Goal: Task Accomplishment & Management: Use online tool/utility

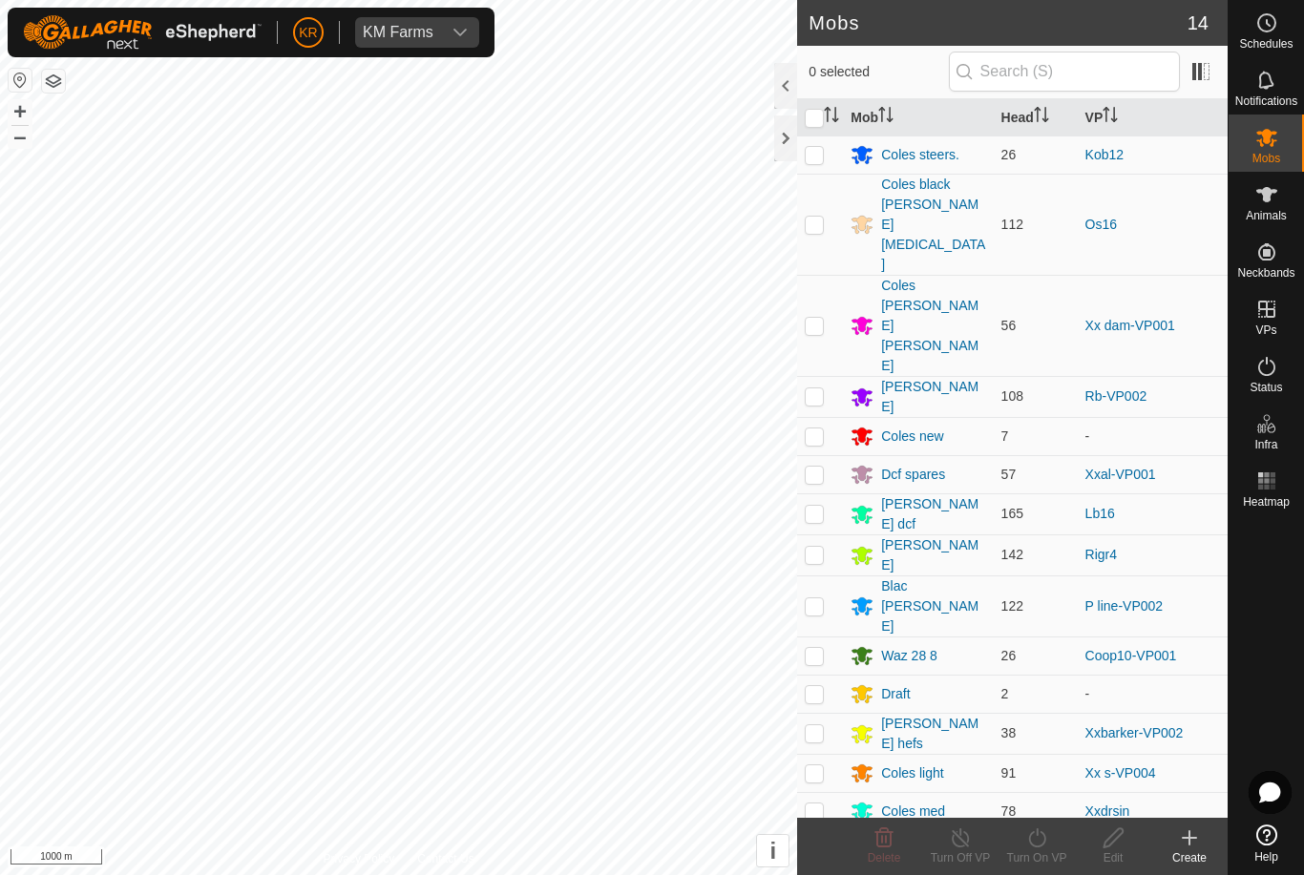
click at [408, 26] on div "KM Farms" at bounding box center [398, 32] width 71 height 15
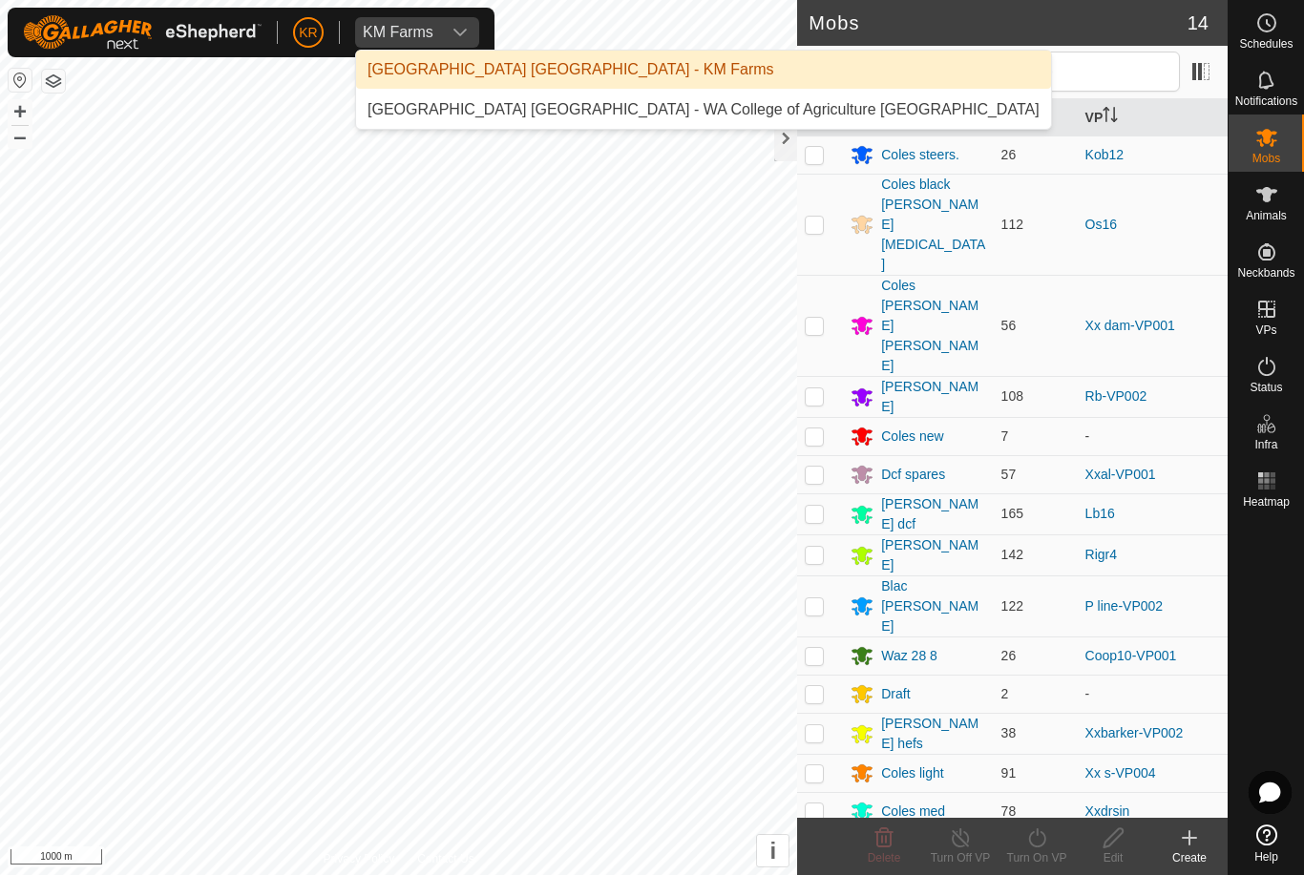
click at [431, 121] on div "[GEOGRAPHIC_DATA] [GEOGRAPHIC_DATA] - WA College of Agriculture [GEOGRAPHIC_DAT…" at bounding box center [704, 109] width 672 height 23
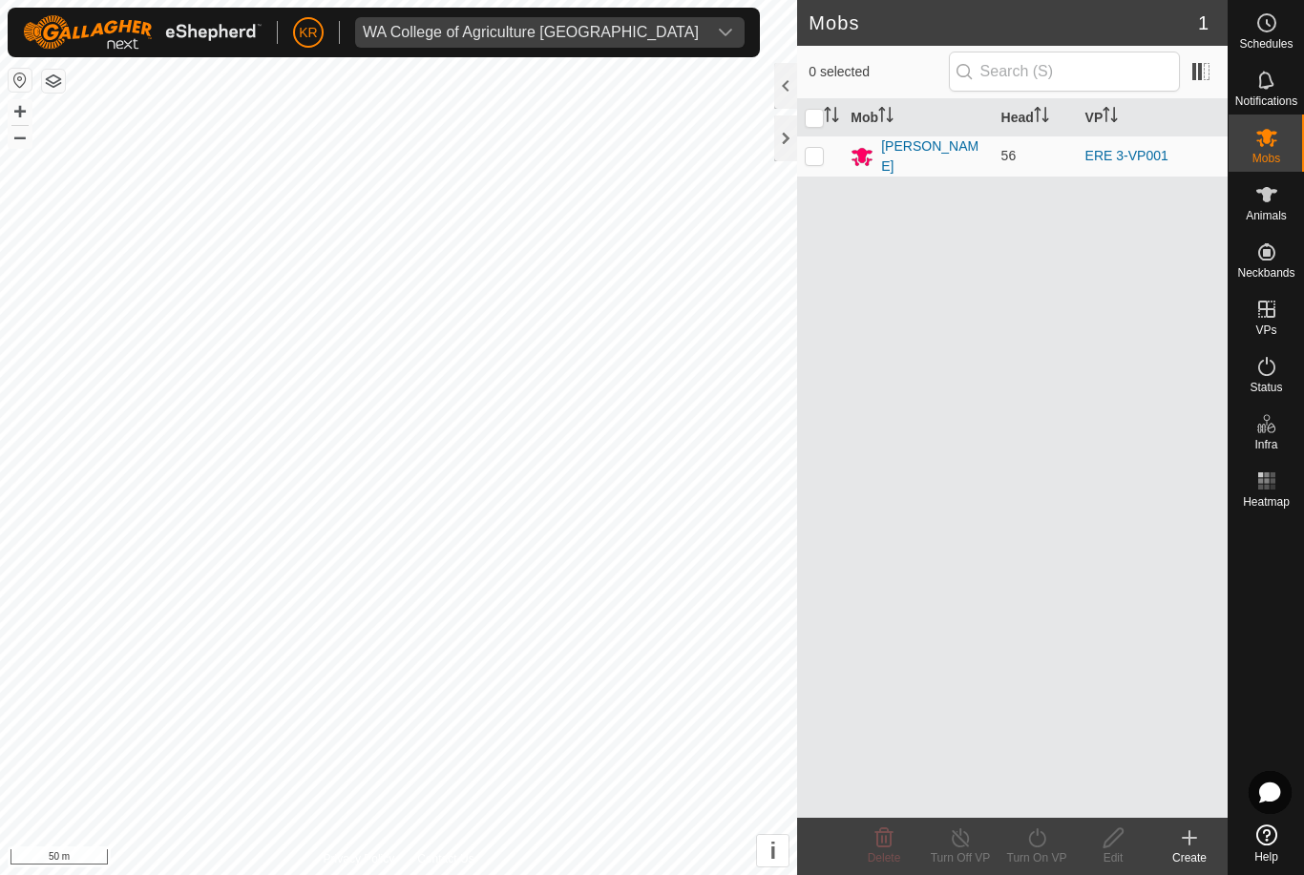
click at [588, 32] on div "WA College of Agriculture [GEOGRAPHIC_DATA]" at bounding box center [531, 32] width 336 height 15
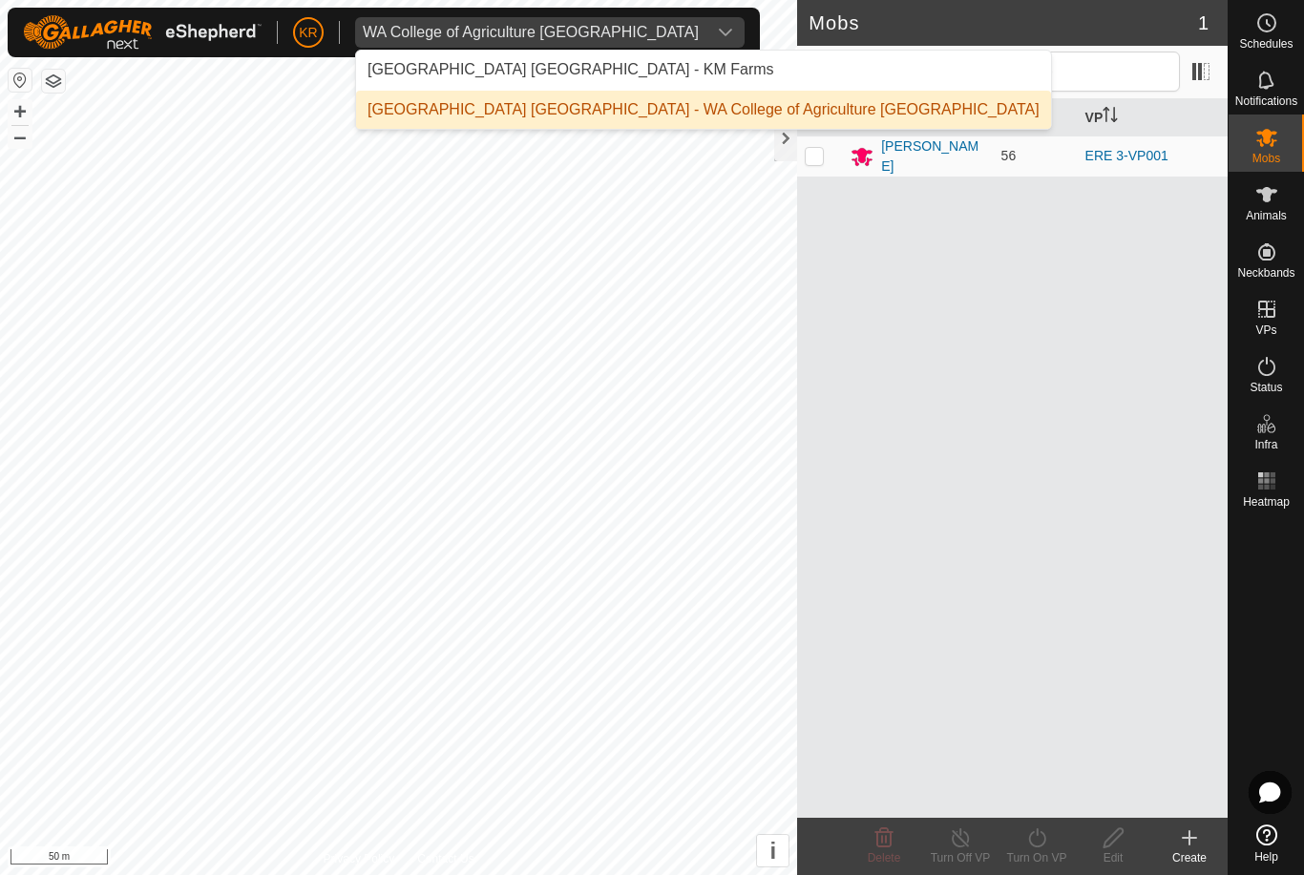
click at [615, 72] on li "[GEOGRAPHIC_DATA] [GEOGRAPHIC_DATA] - KM Farms" at bounding box center [703, 70] width 695 height 38
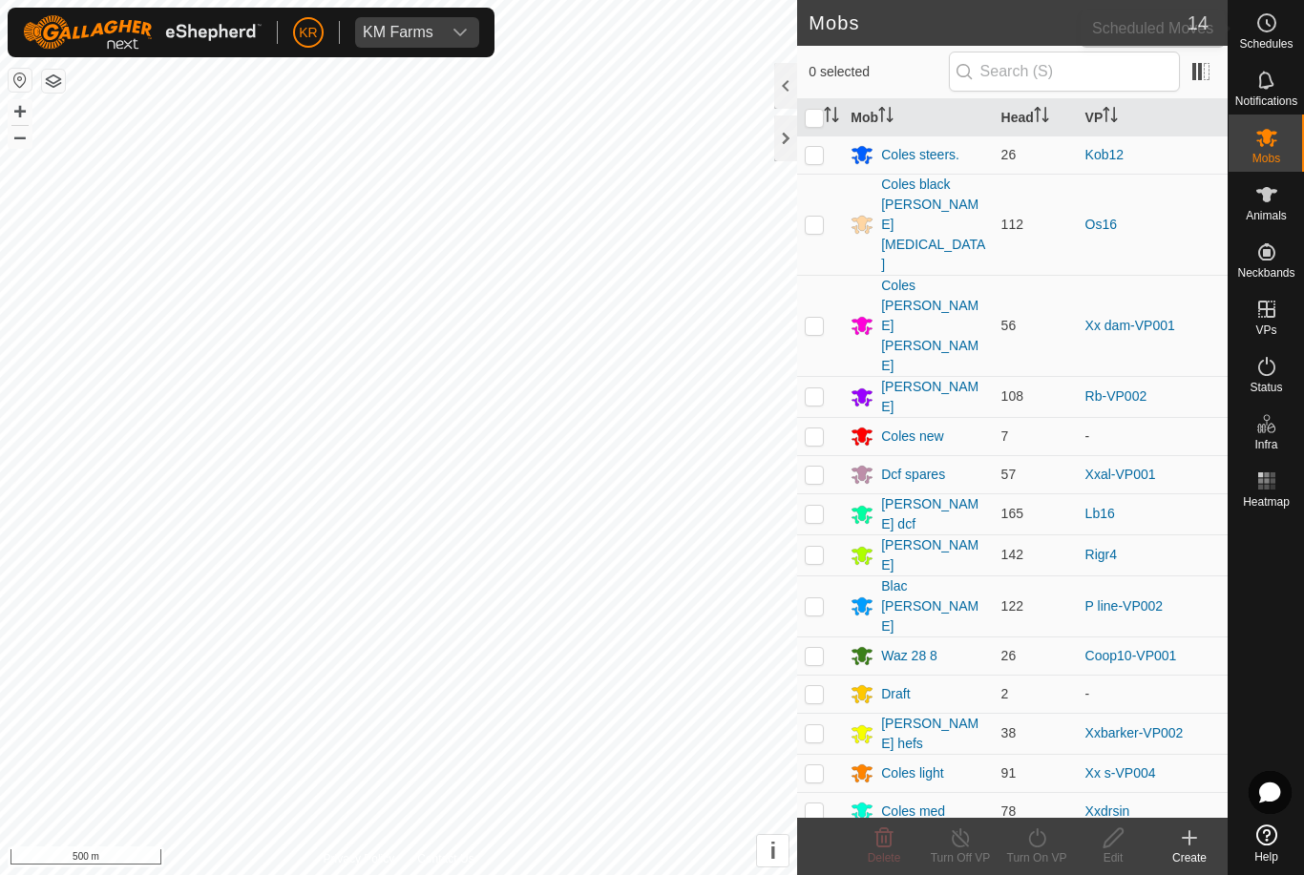
click at [1266, 39] on span "Schedules" at bounding box center [1265, 43] width 53 height 11
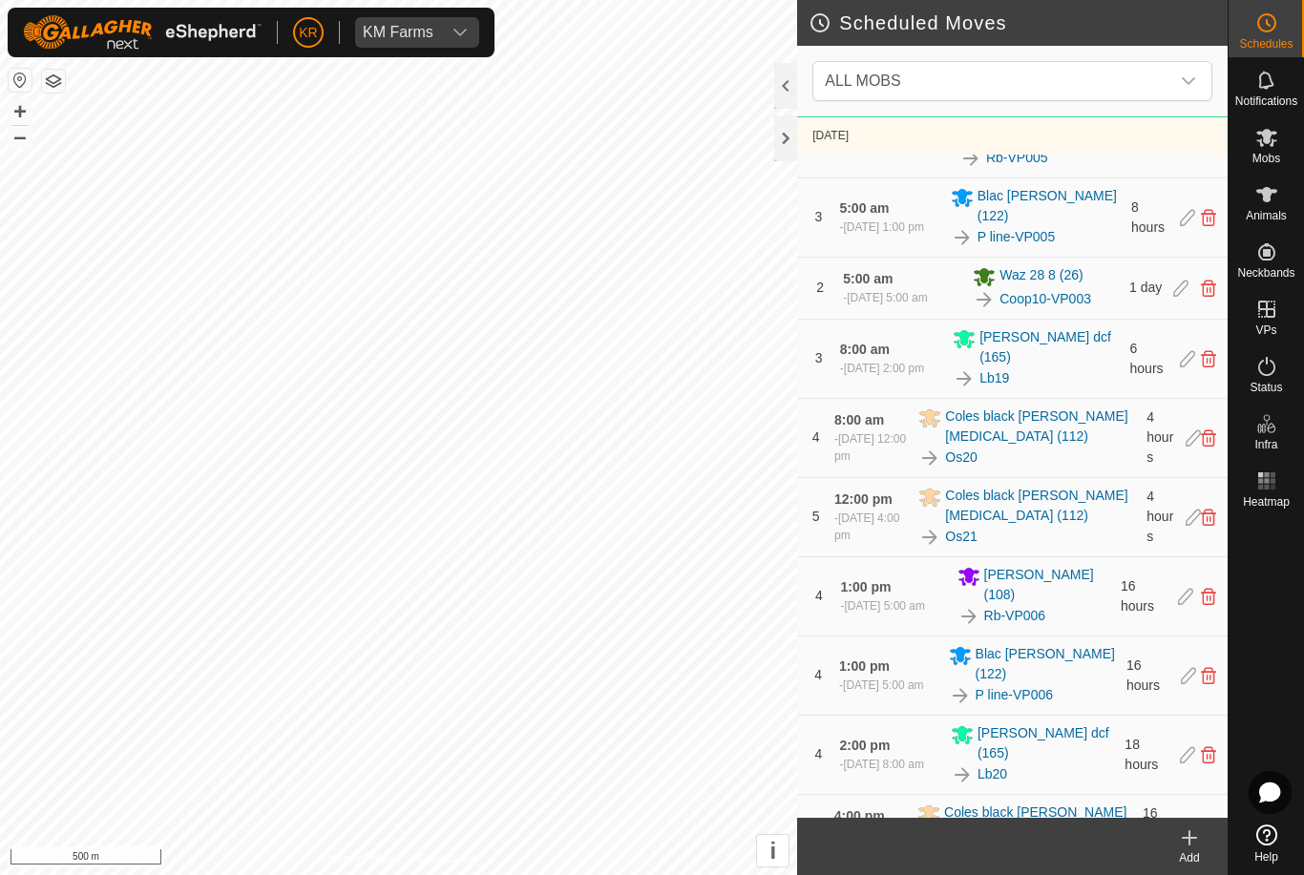
scroll to position [1548, 0]
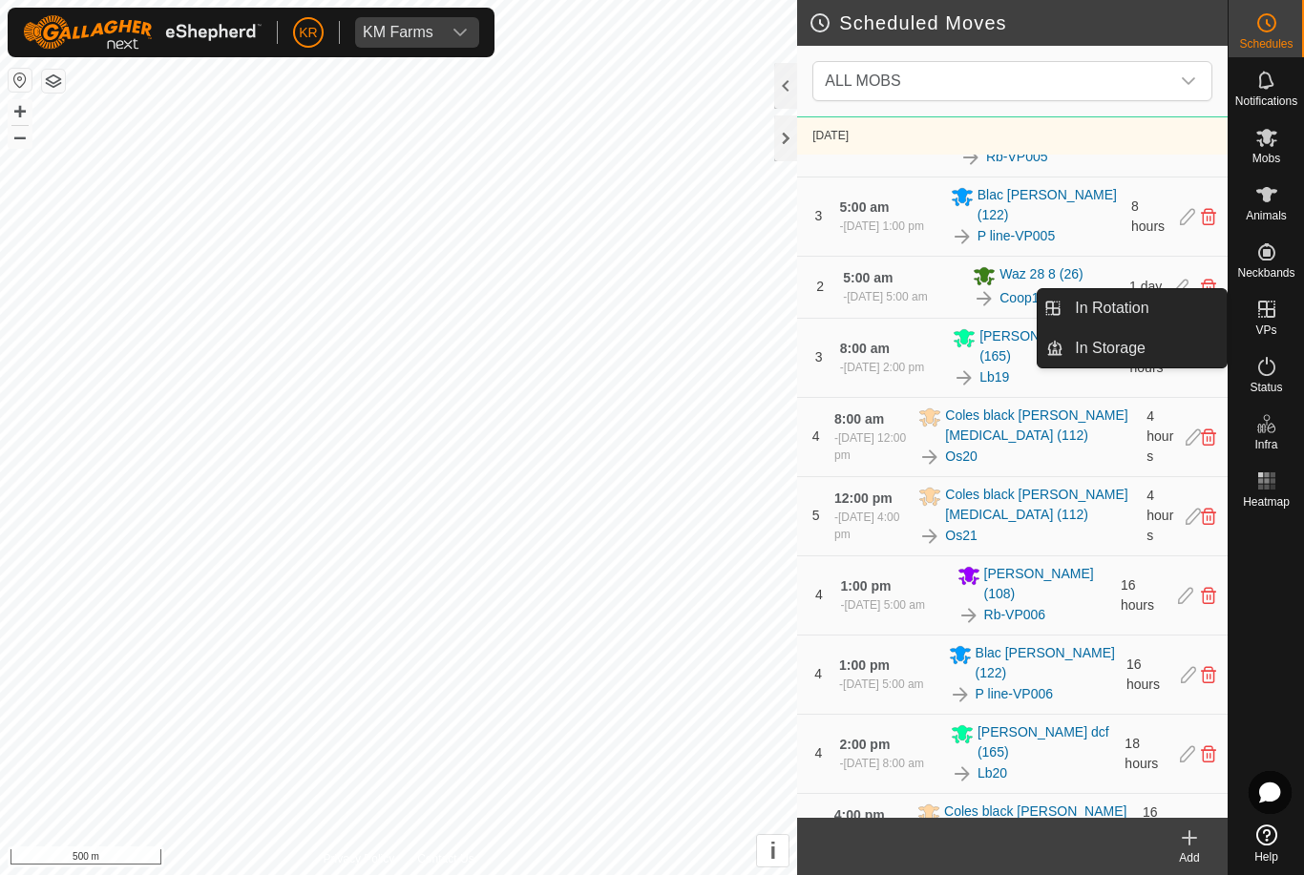
click at [1177, 312] on link "In Rotation" at bounding box center [1144, 308] width 163 height 38
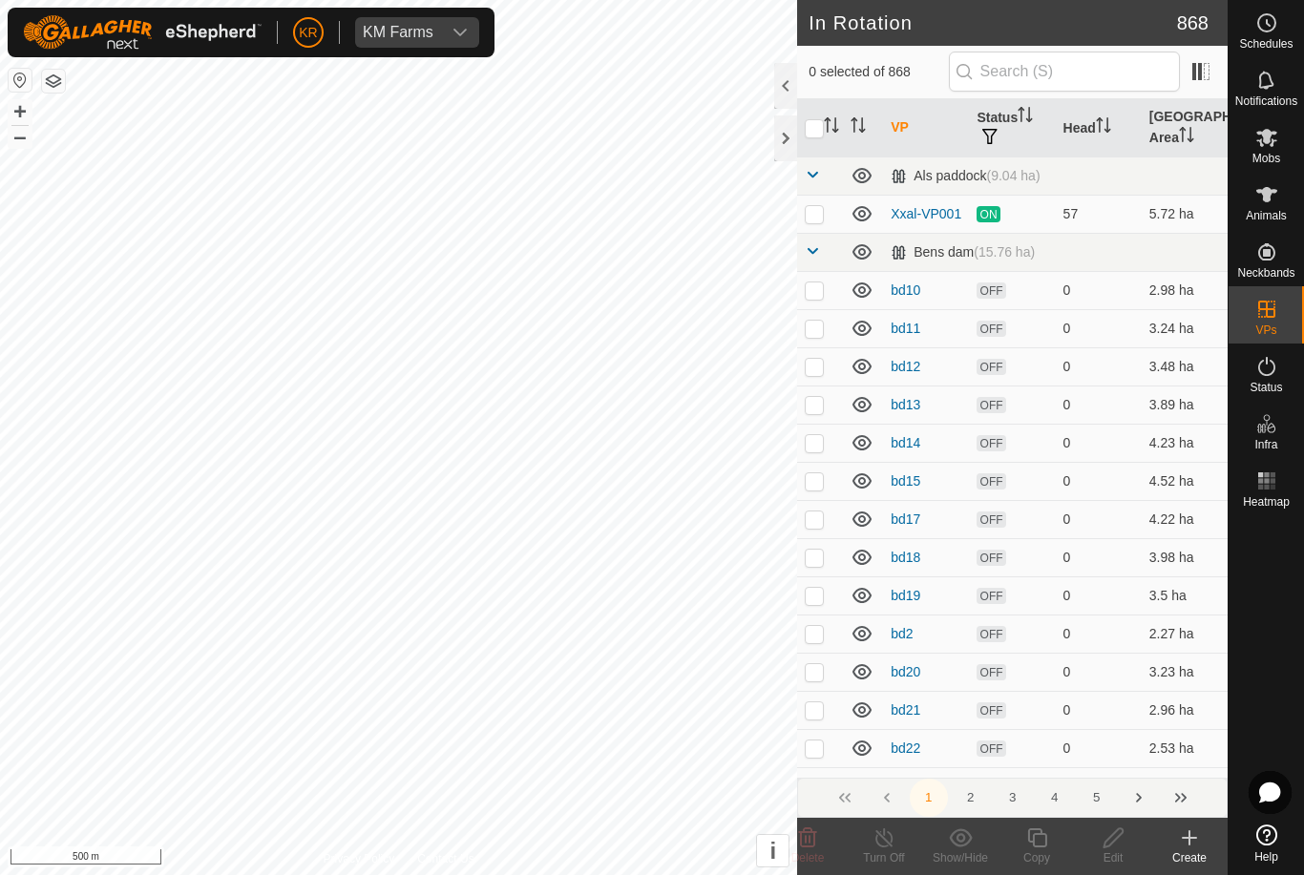
click at [1183, 832] on icon at bounding box center [1189, 838] width 23 height 23
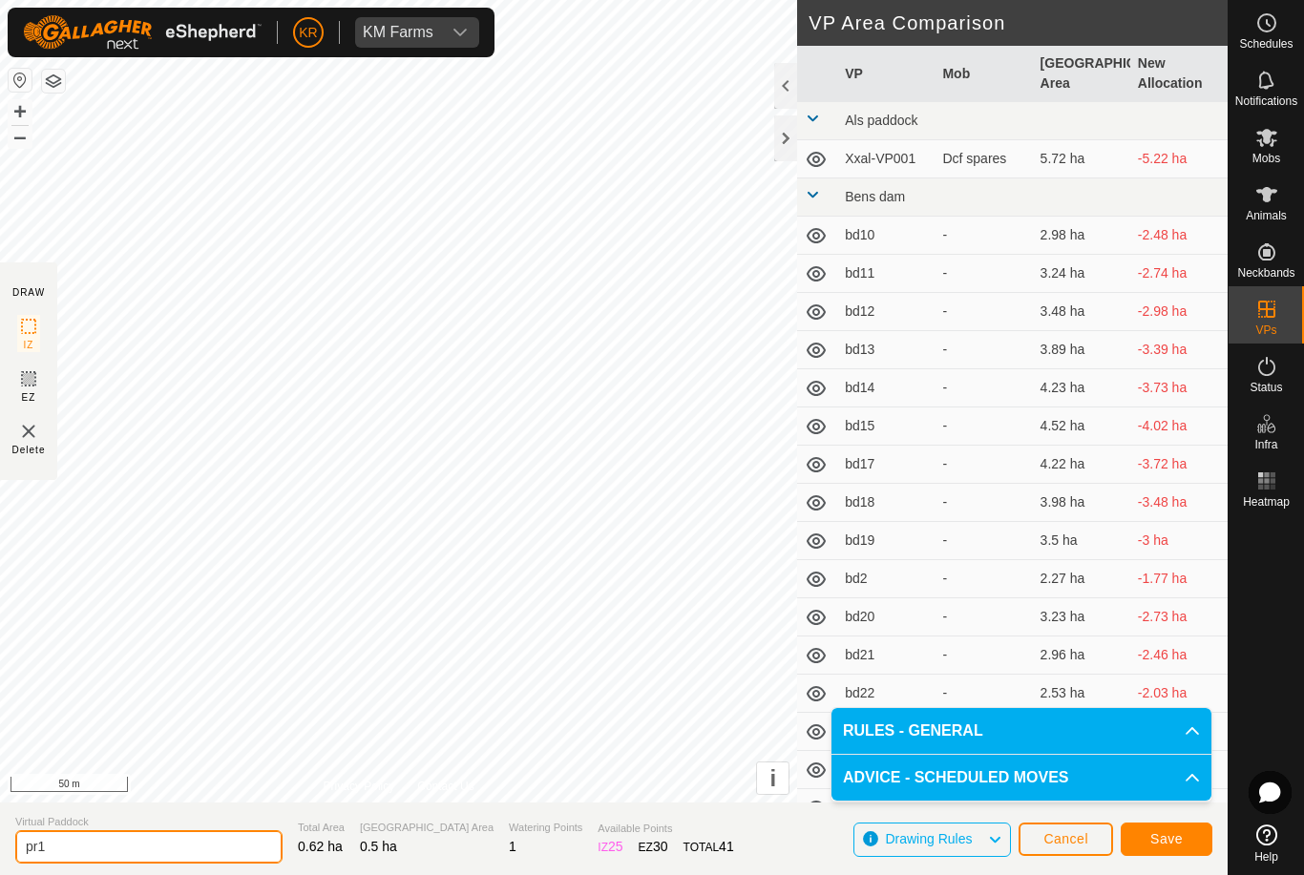
type input "pr1"
click at [1157, 834] on span "Save" at bounding box center [1166, 838] width 32 height 15
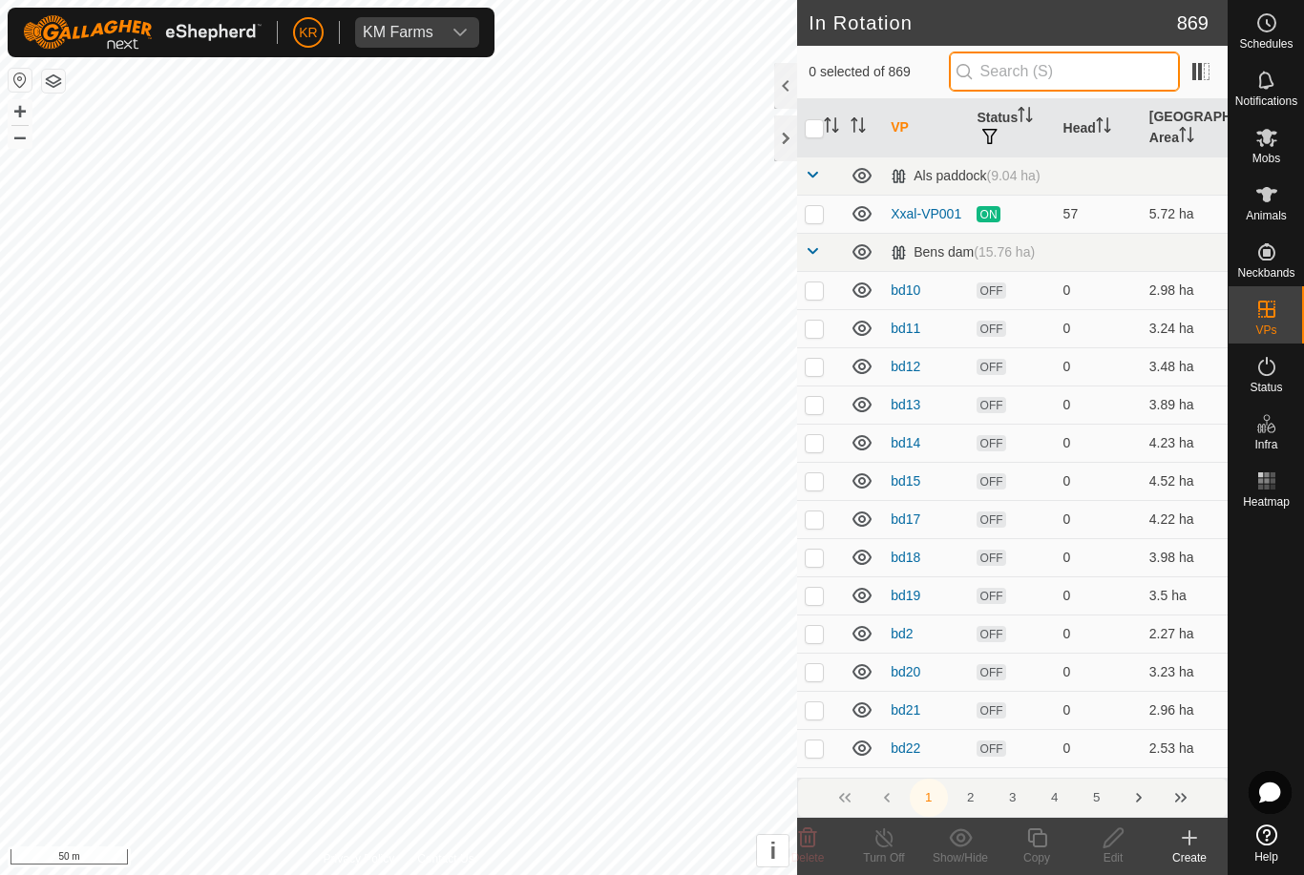
click at [1075, 82] on input "text" at bounding box center [1064, 72] width 231 height 40
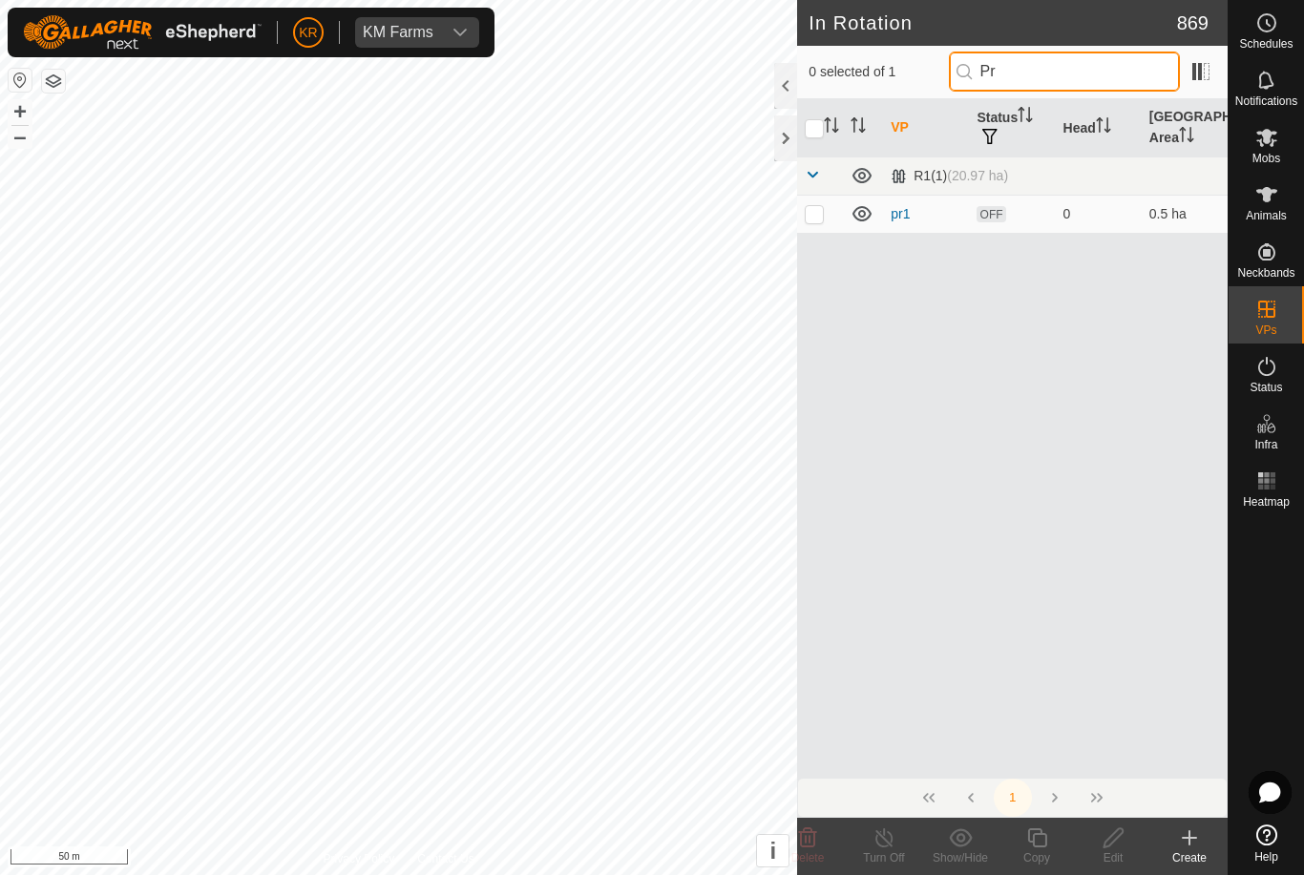
type input "Pr"
click at [829, 217] on td at bounding box center [820, 214] width 46 height 38
checkbox input "true"
click at [1038, 840] on icon at bounding box center [1037, 838] width 24 height 23
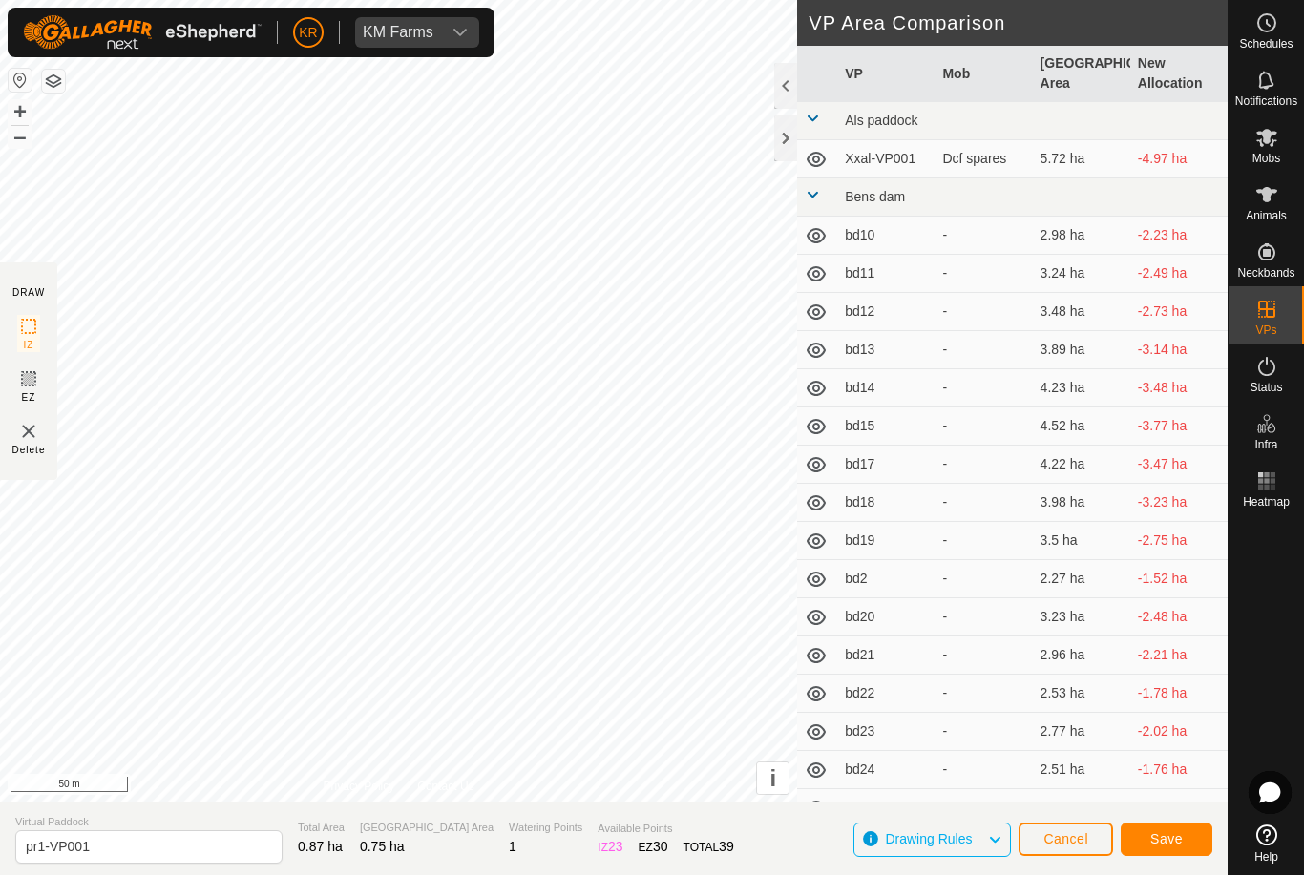
click at [1167, 831] on span "Save" at bounding box center [1166, 838] width 32 height 15
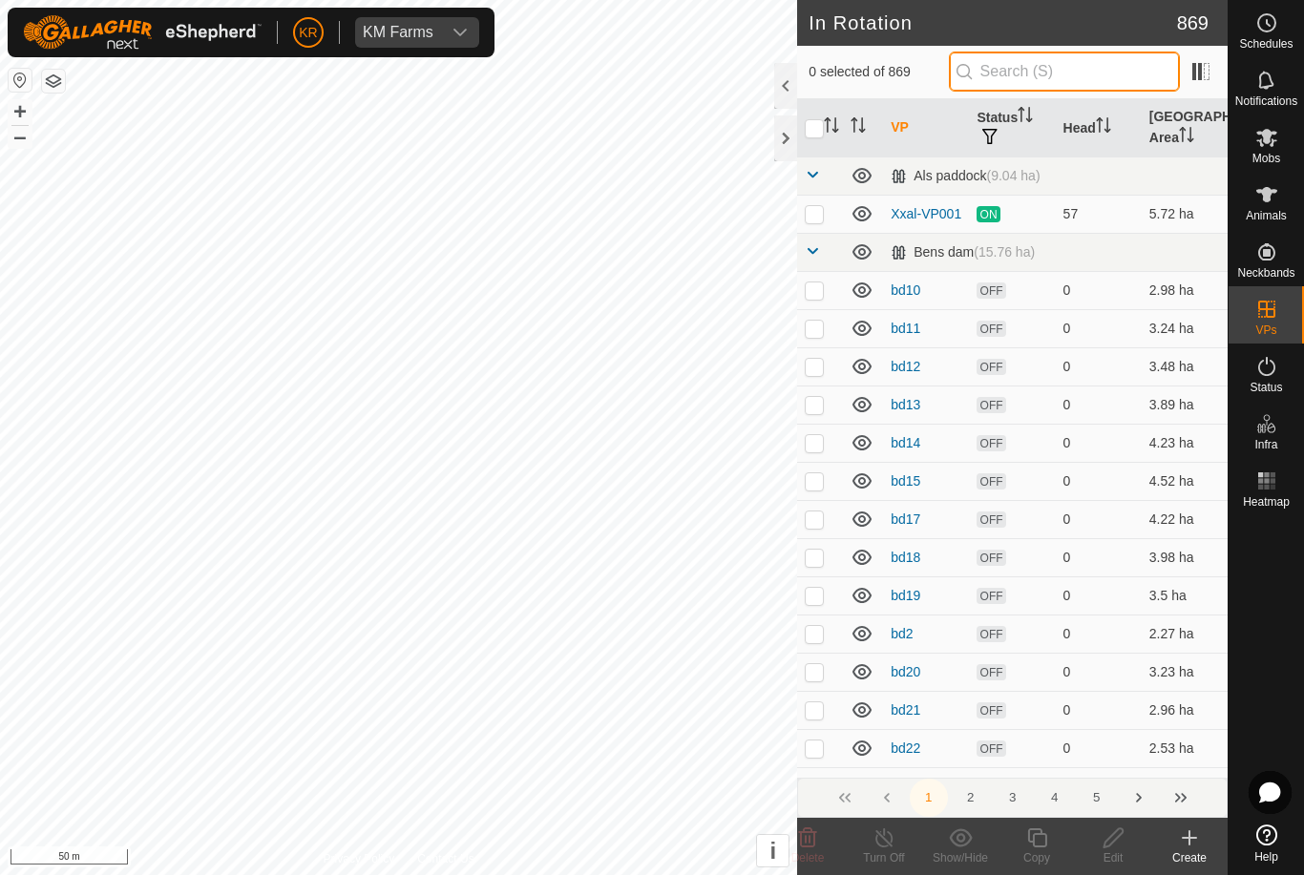
type input "."
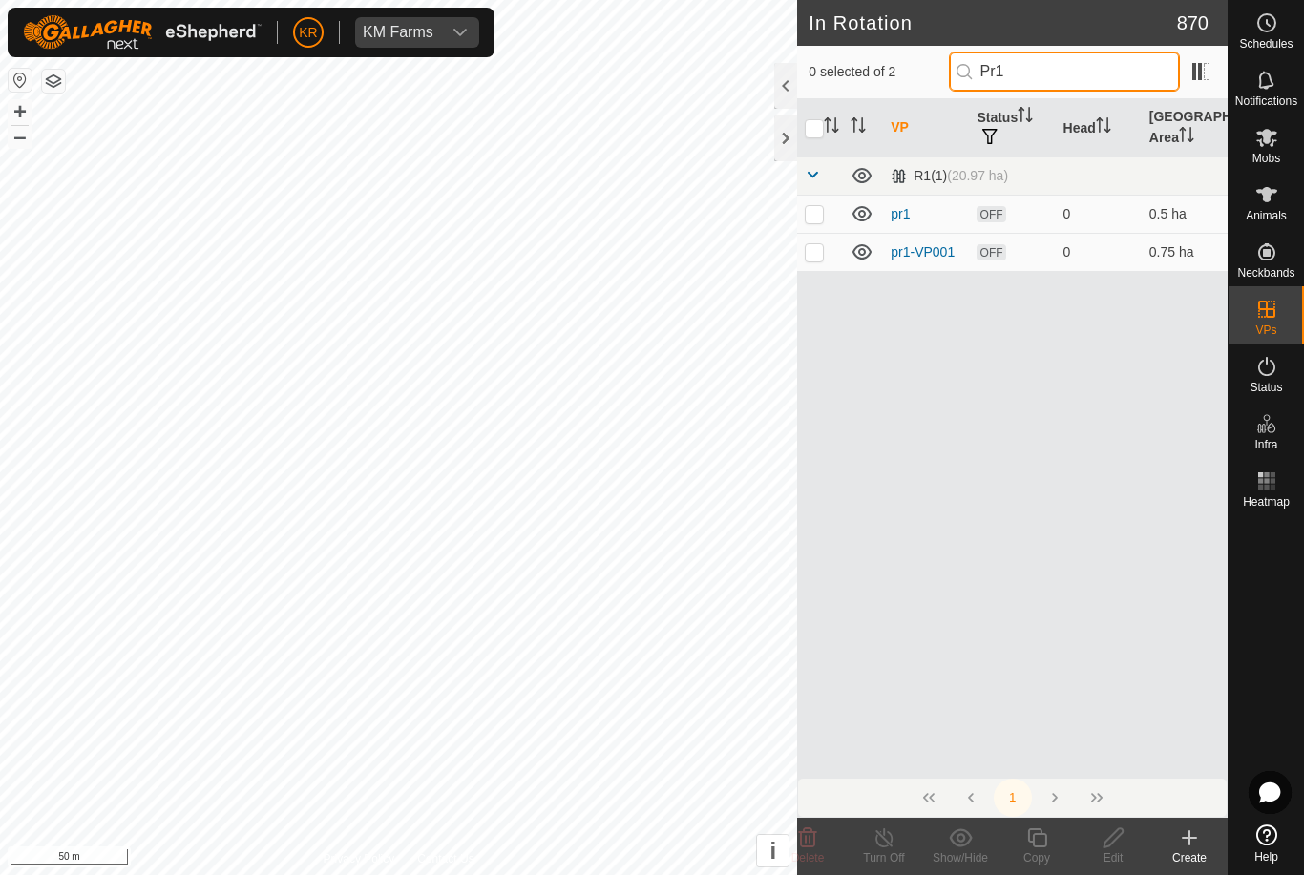
type input "Pr1"
click at [813, 254] on p-checkbox at bounding box center [814, 251] width 19 height 15
checkbox input "true"
click at [1045, 840] on icon at bounding box center [1036, 838] width 19 height 19
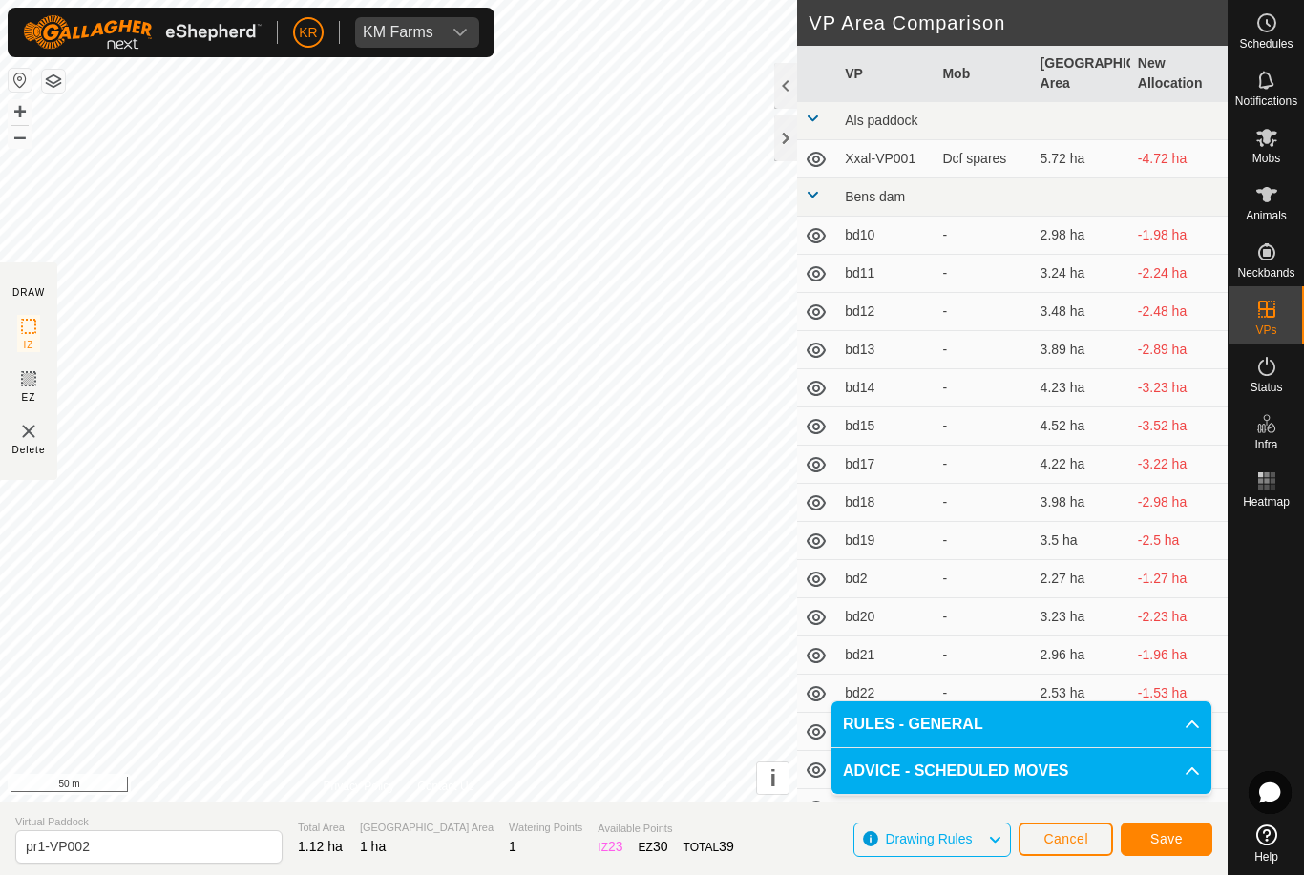
click at [1167, 836] on span "Save" at bounding box center [1166, 838] width 32 height 15
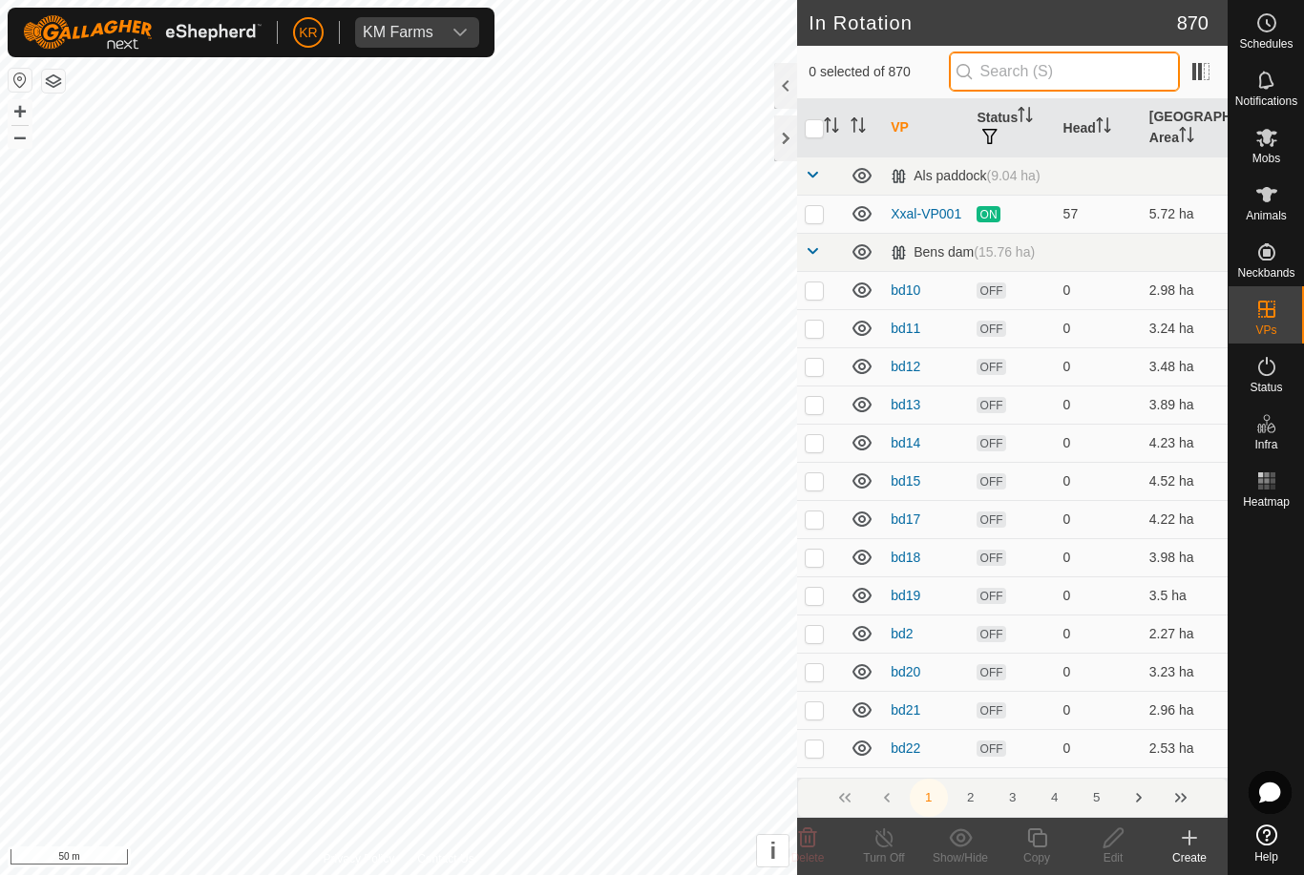
type input "."
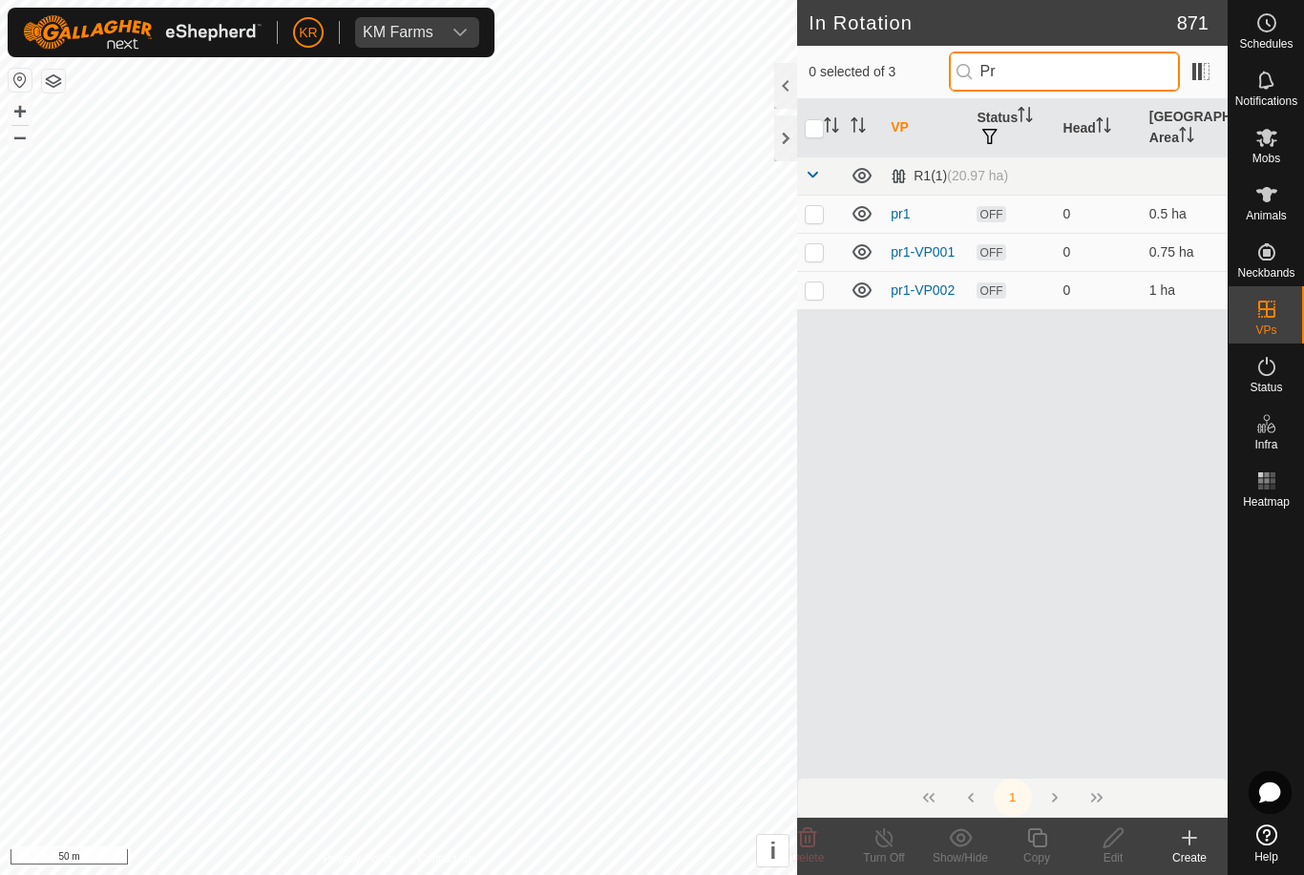
type input "Pr"
click at [830, 297] on td at bounding box center [820, 290] width 46 height 38
checkbox input "true"
click at [1035, 843] on icon at bounding box center [1037, 838] width 24 height 23
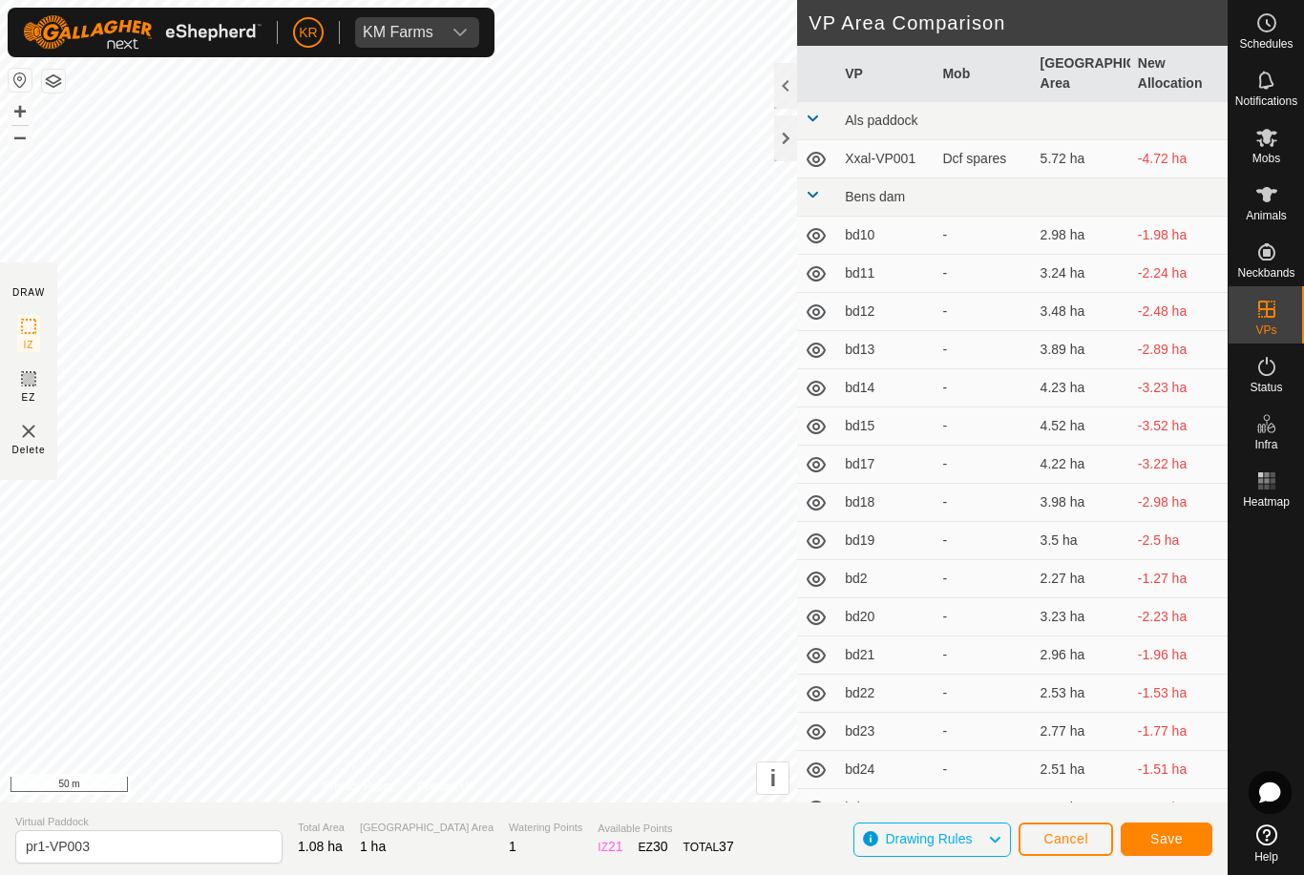
click at [1176, 831] on span "Save" at bounding box center [1166, 838] width 32 height 15
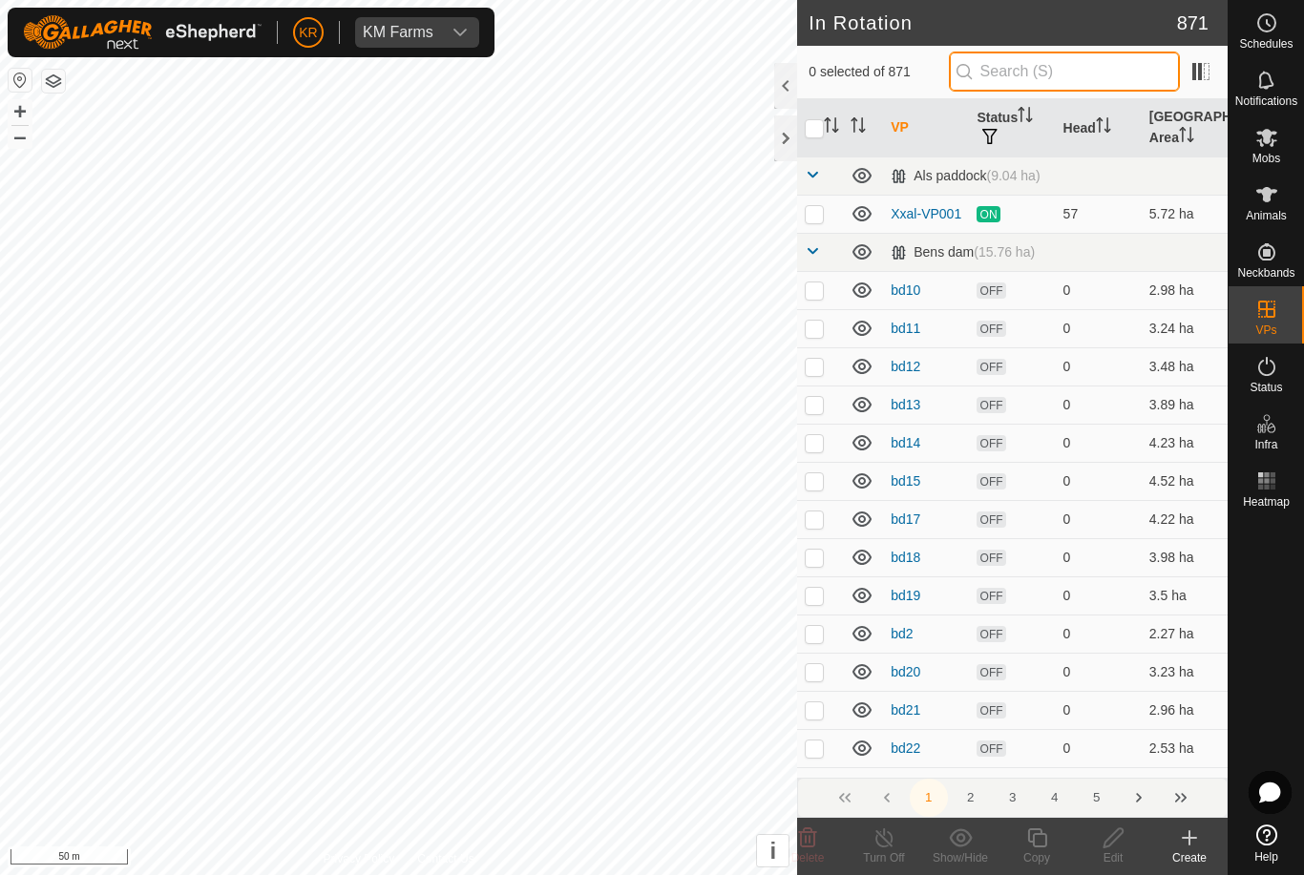
click at [1123, 67] on input "text" at bounding box center [1064, 72] width 231 height 40
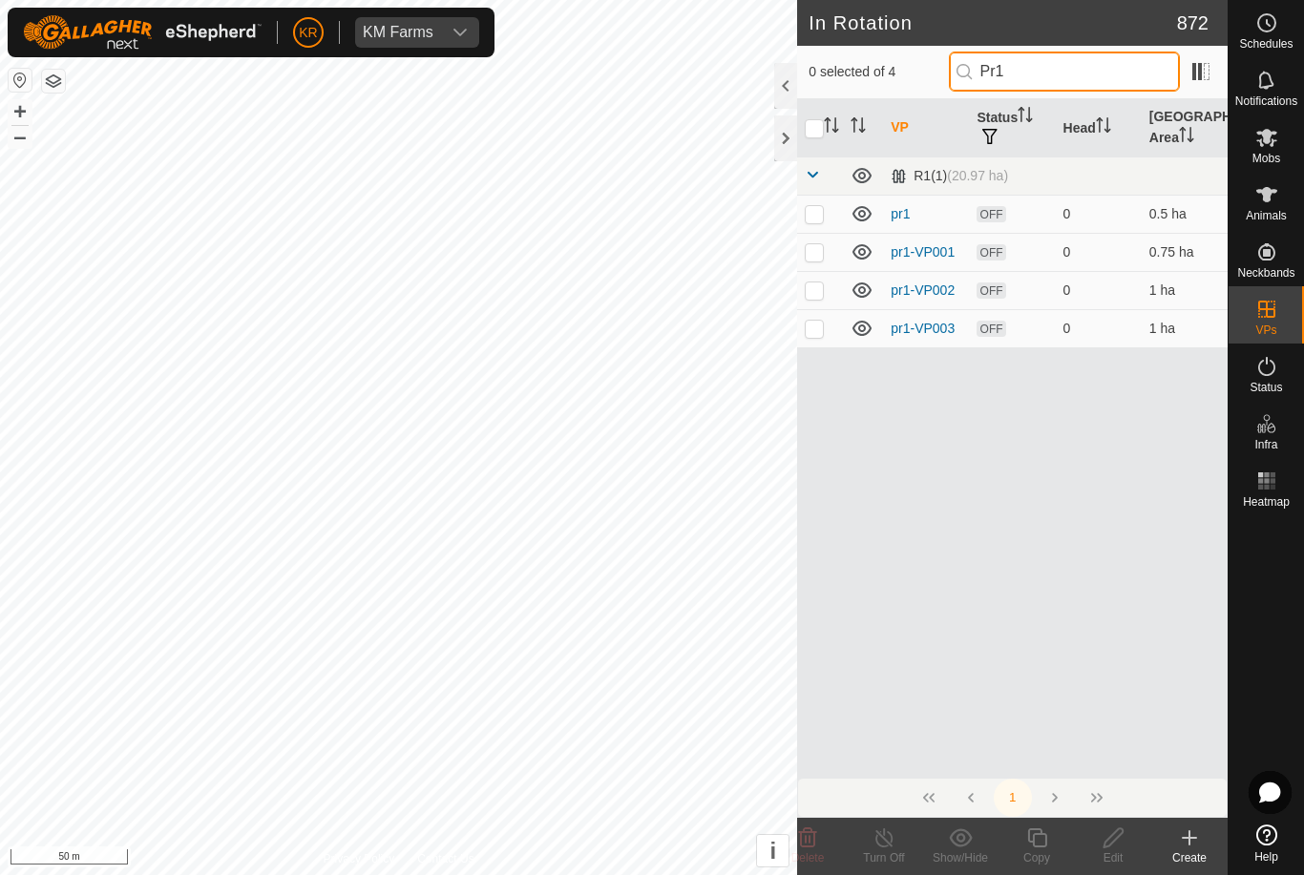
type input "Pr1"
click at [822, 331] on p-checkbox at bounding box center [814, 328] width 19 height 15
checkbox input "true"
click at [1029, 849] on icon at bounding box center [1037, 838] width 24 height 23
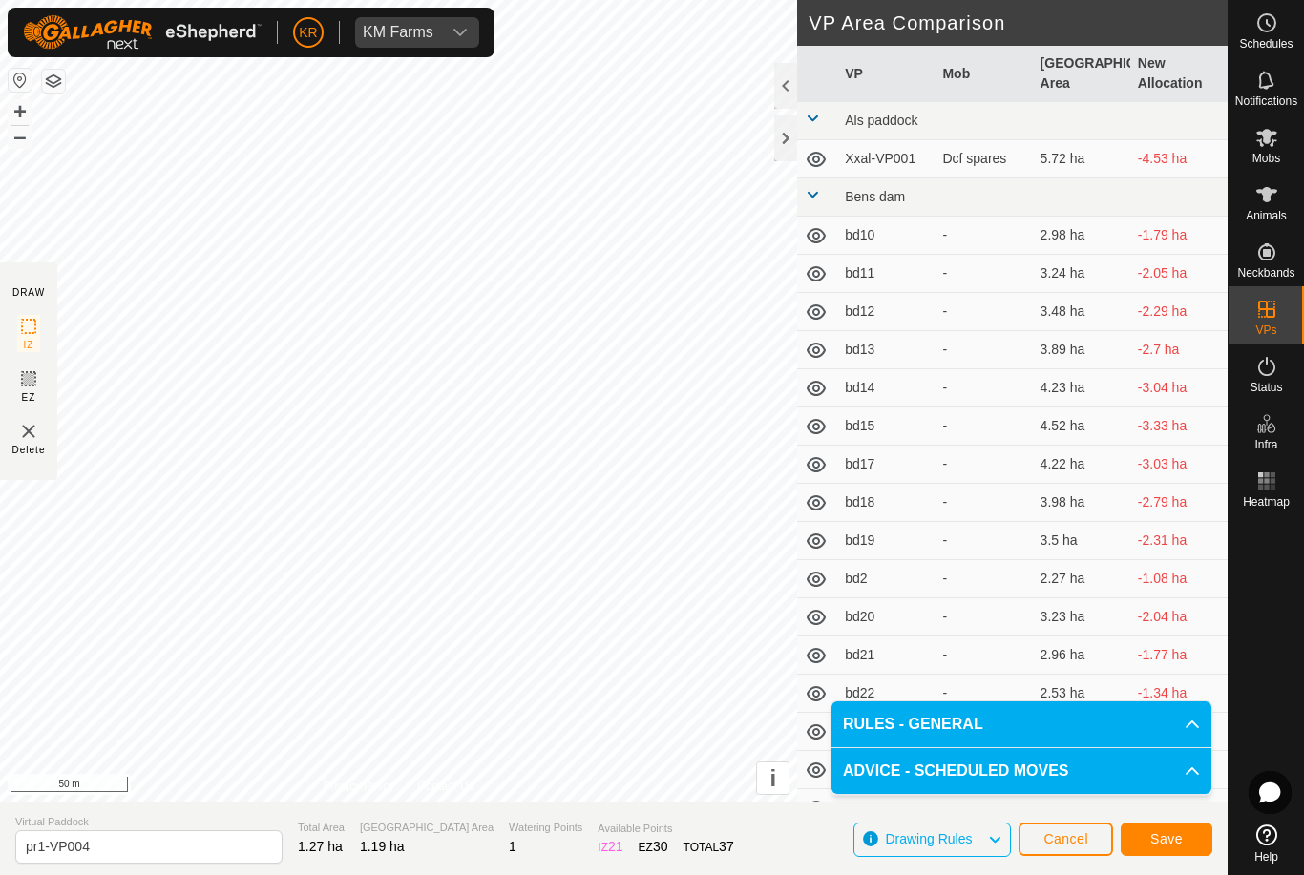
click at [371, 792] on link "Privacy Policy" at bounding box center [360, 786] width 72 height 17
click at [1166, 836] on span "Save" at bounding box center [1166, 838] width 32 height 15
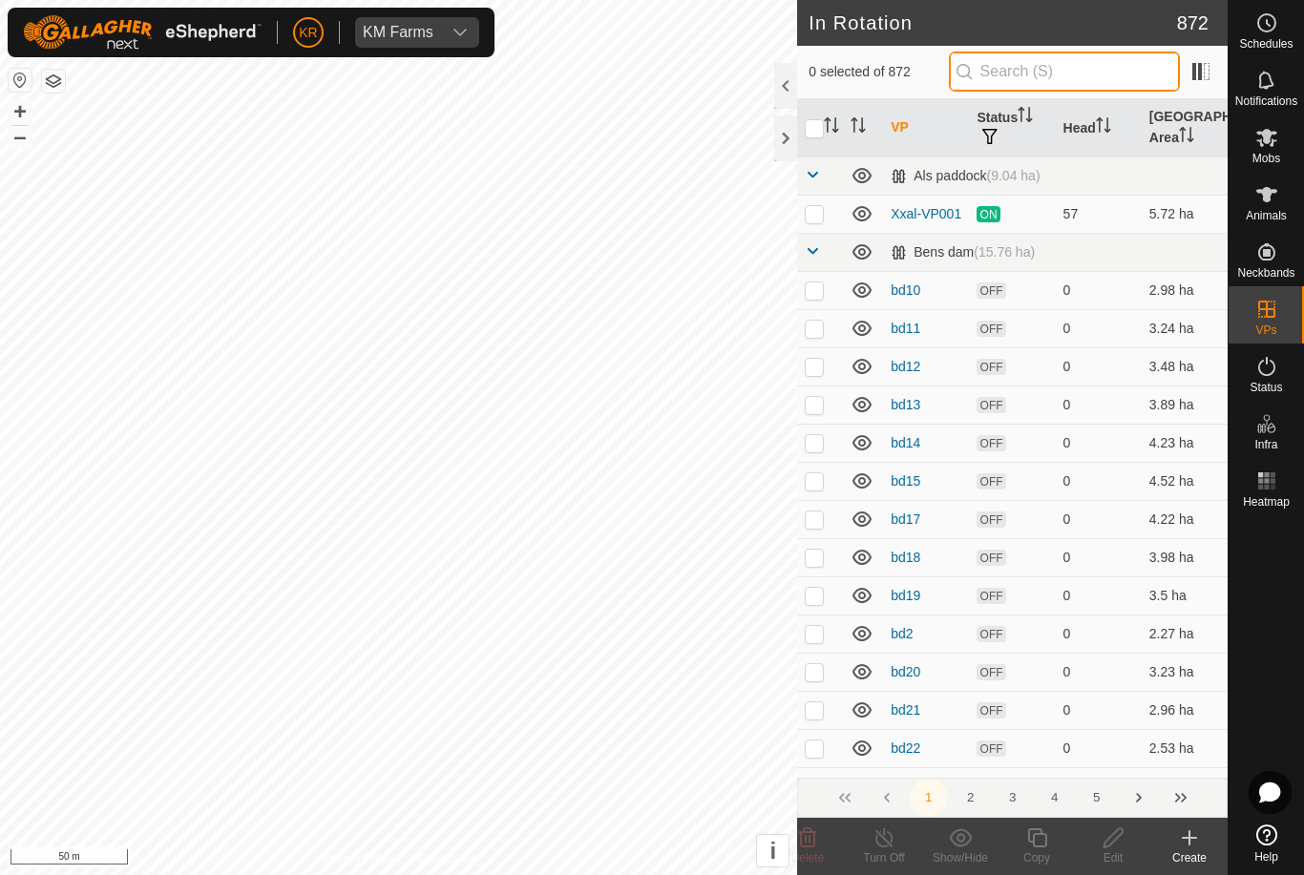
click at [1081, 79] on input "text" at bounding box center [1064, 72] width 231 height 40
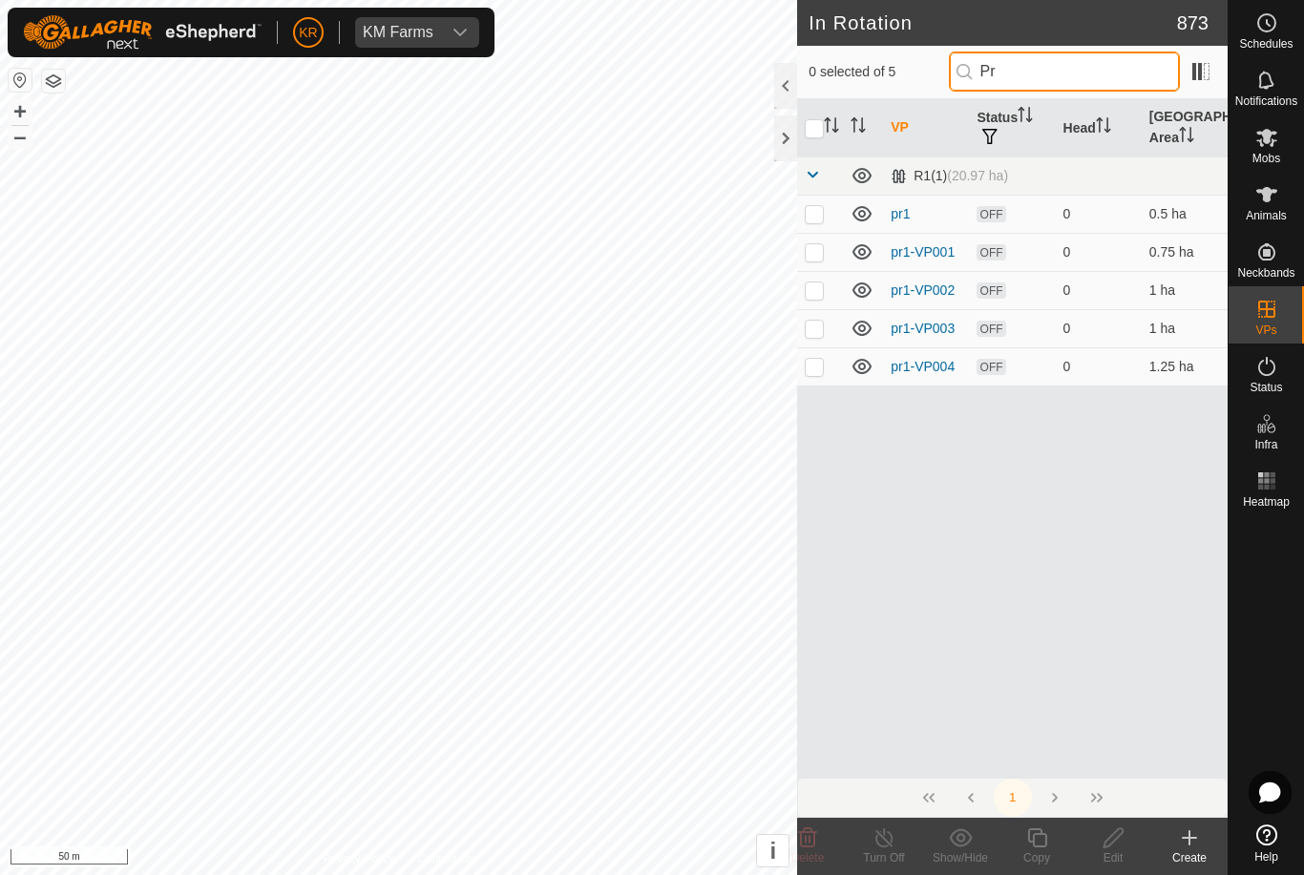
type input "Pr"
click at [812, 375] on td at bounding box center [820, 366] width 46 height 38
checkbox input "true"
click at [1057, 838] on copy-svg-icon at bounding box center [1037, 838] width 76 height 23
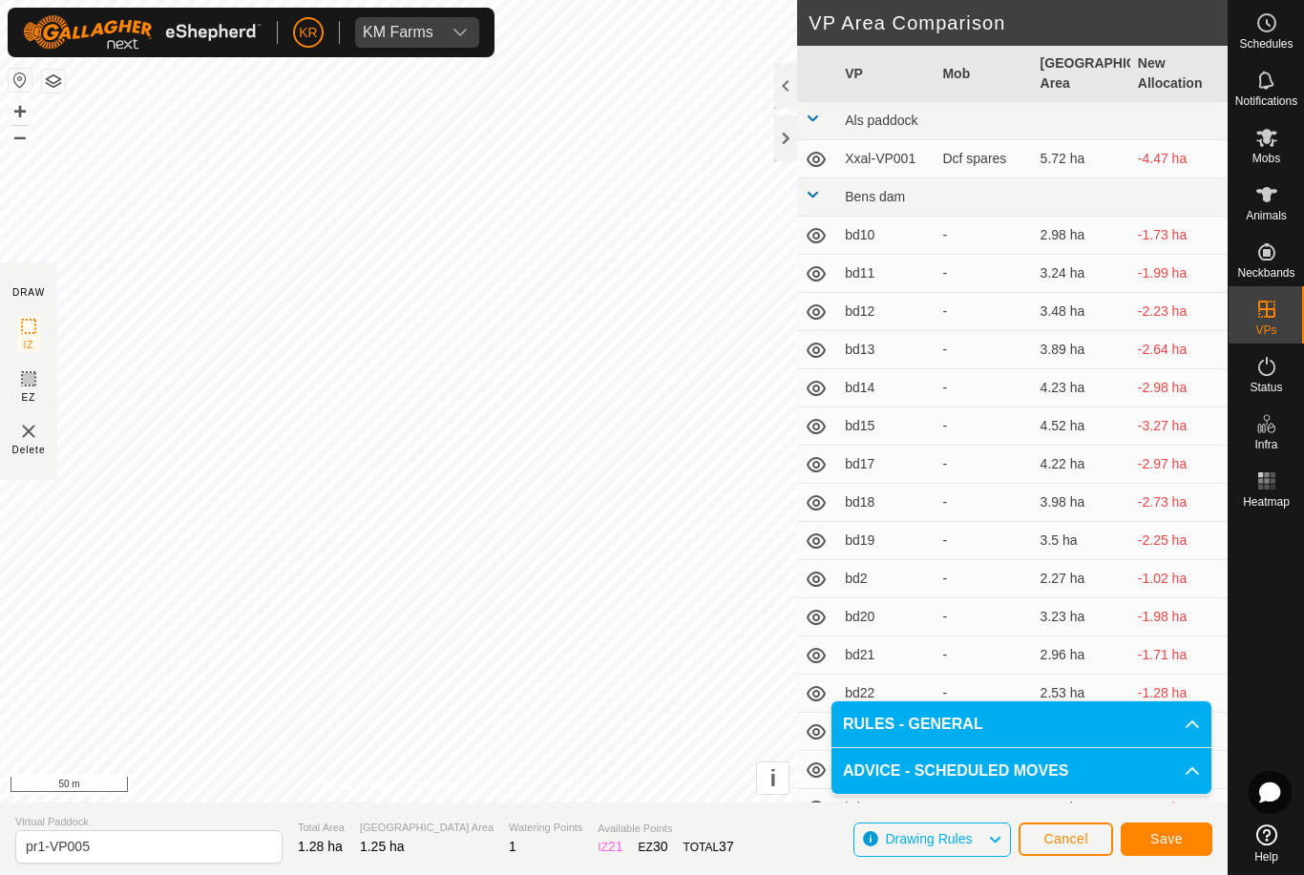
click at [1166, 839] on span "Save" at bounding box center [1166, 838] width 32 height 15
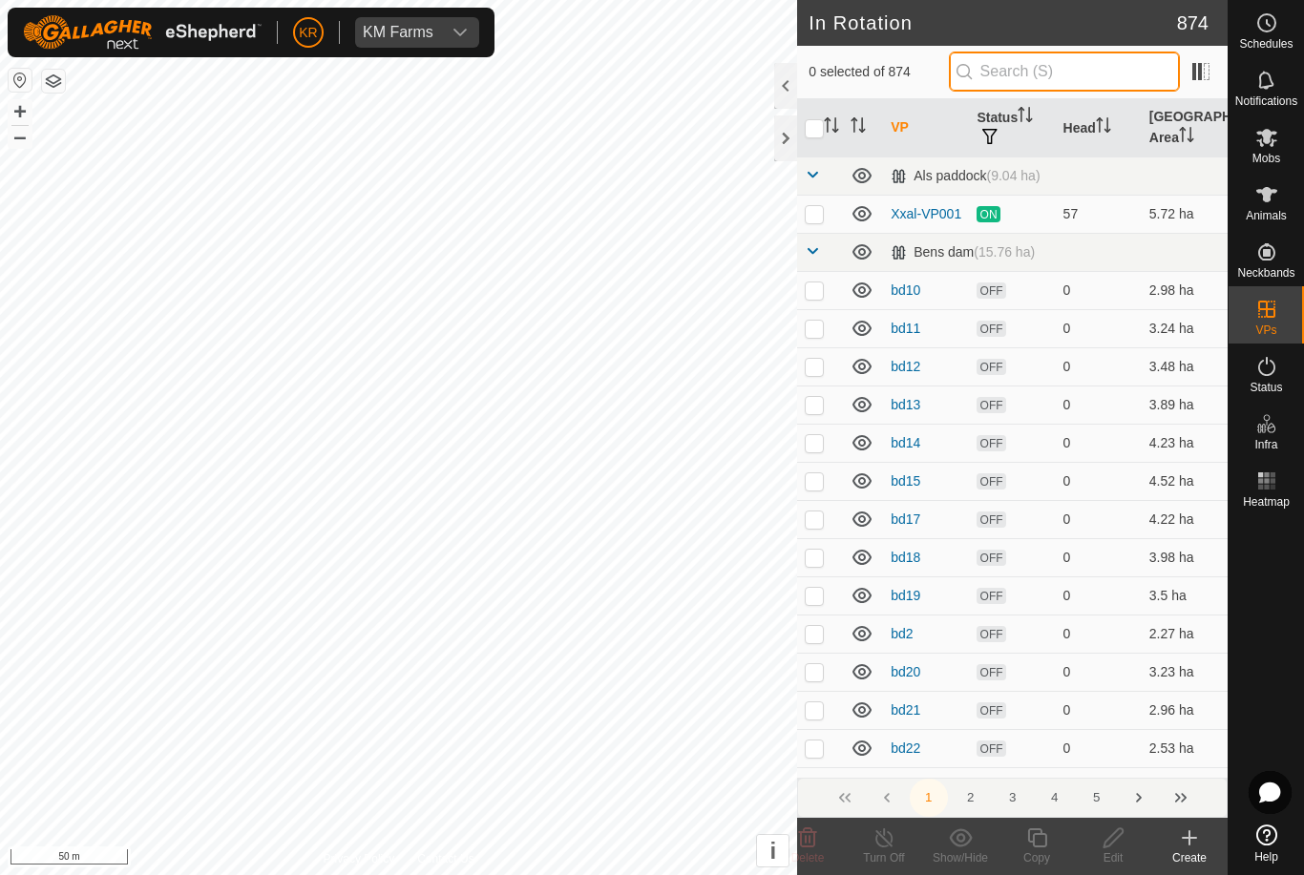
type input "."
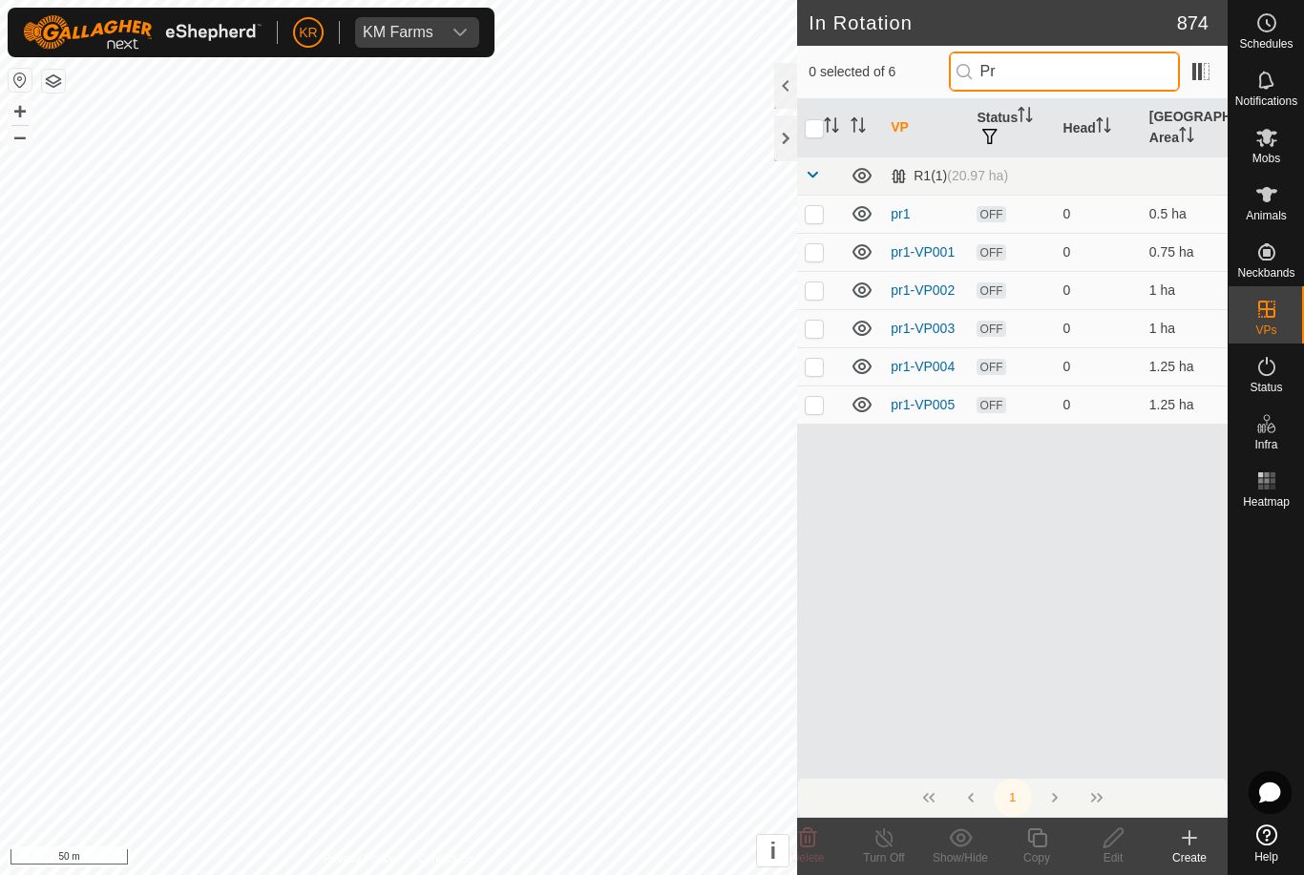
type input "Pr"
click at [813, 402] on p-checkbox at bounding box center [814, 404] width 19 height 15
checkbox input "true"
click at [1035, 834] on icon at bounding box center [1036, 838] width 19 height 19
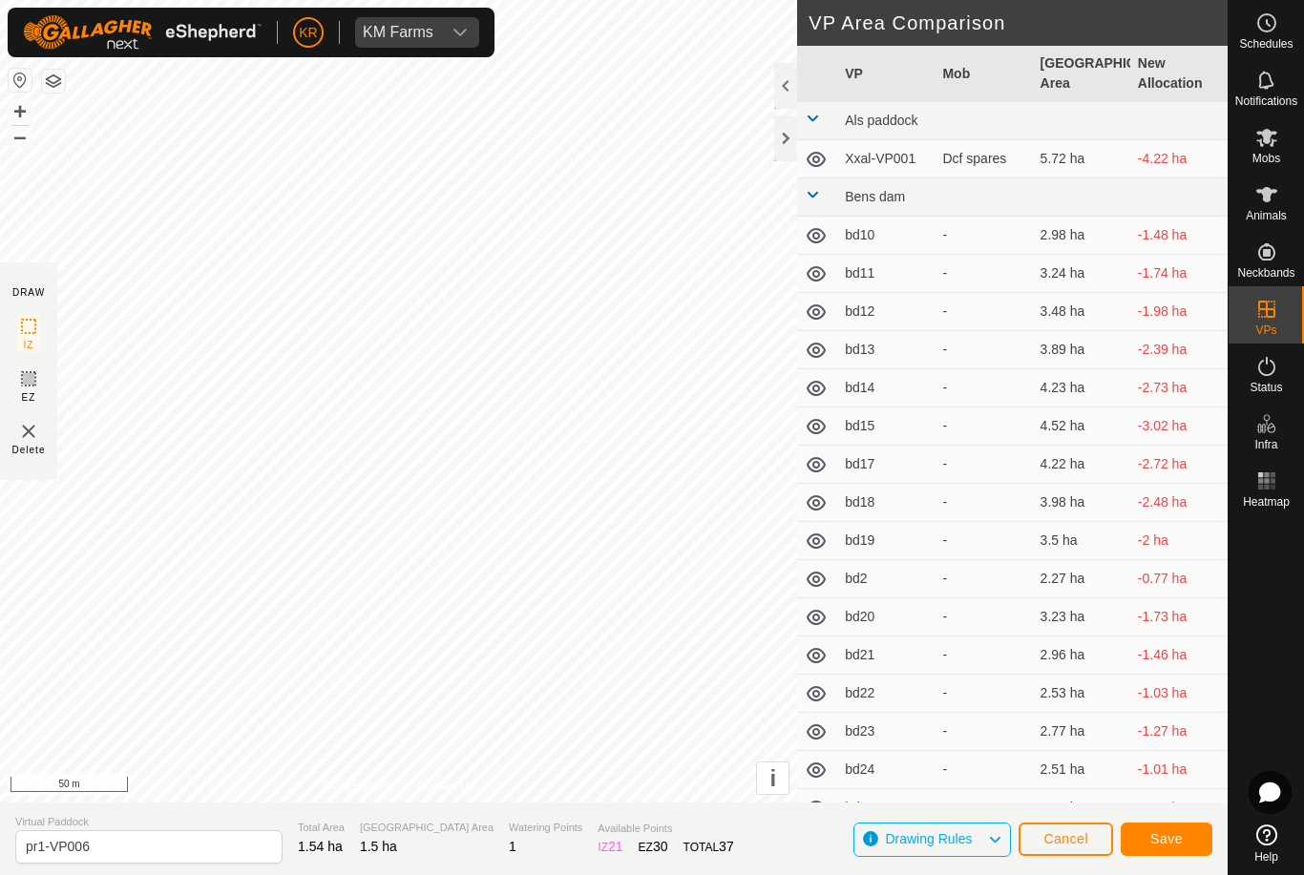
click at [1150, 839] on span "Save" at bounding box center [1166, 838] width 32 height 15
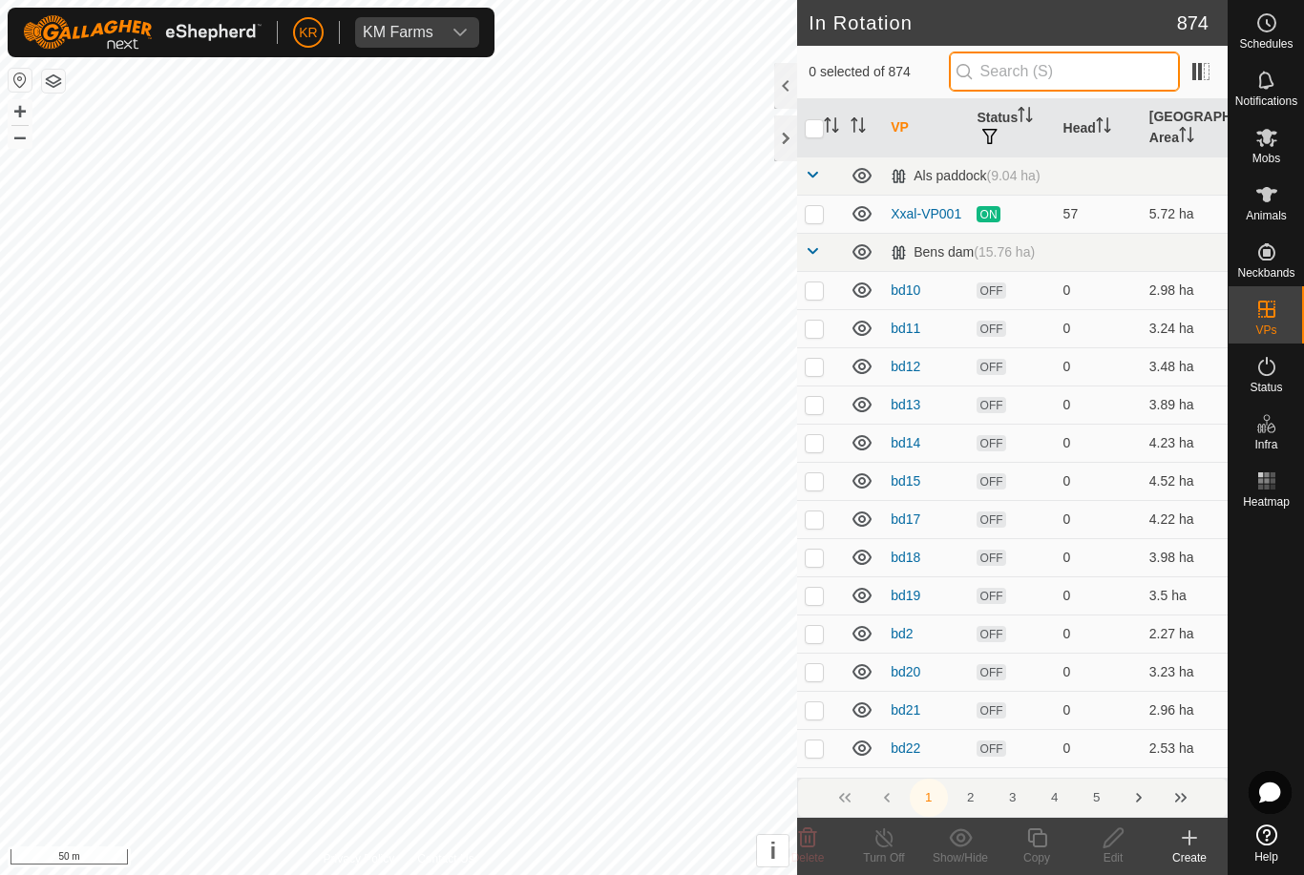
click at [1062, 78] on input "text" at bounding box center [1064, 72] width 231 height 40
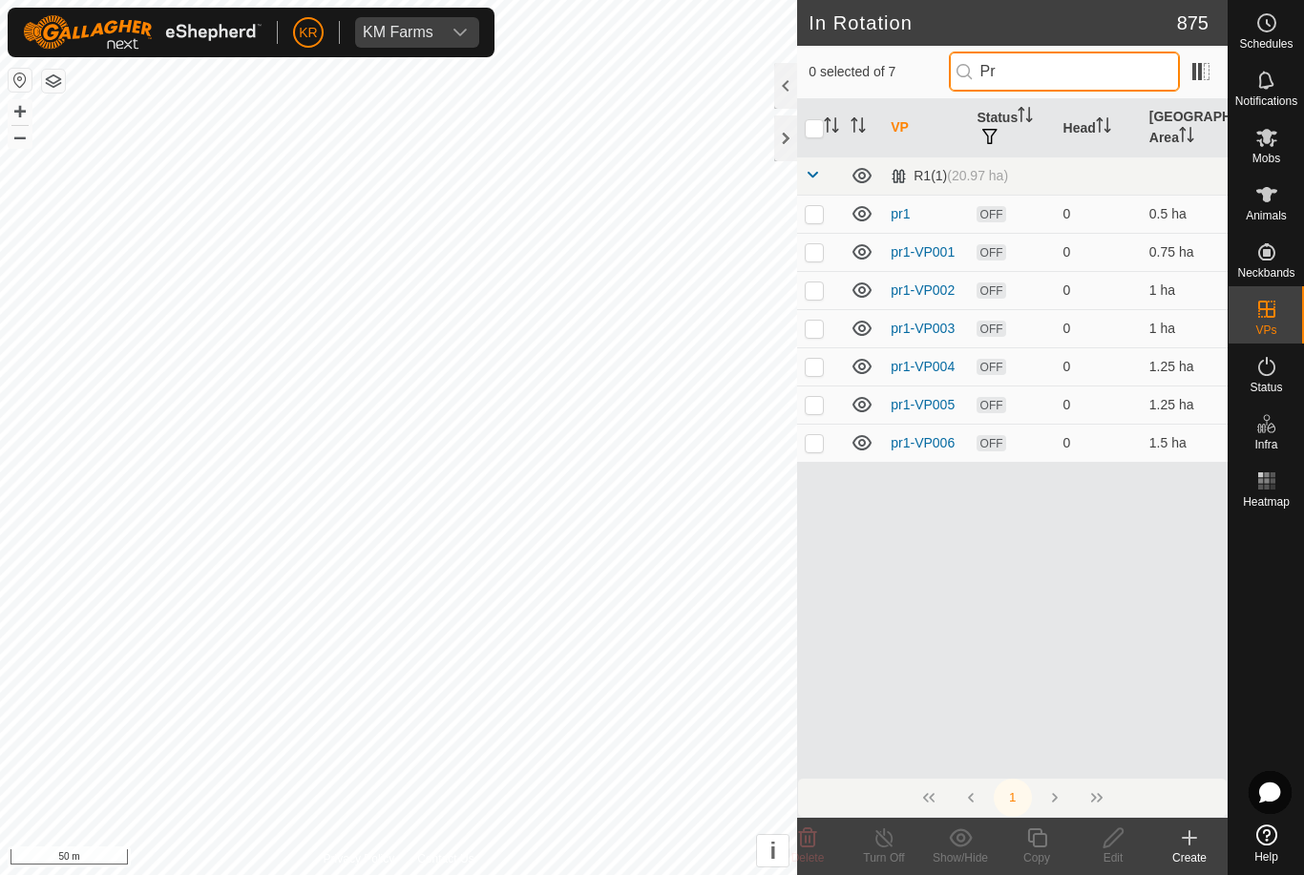
type input "Pr"
click at [816, 443] on p-checkbox at bounding box center [814, 442] width 19 height 15
checkbox input "true"
click at [1036, 841] on icon at bounding box center [1037, 838] width 24 height 23
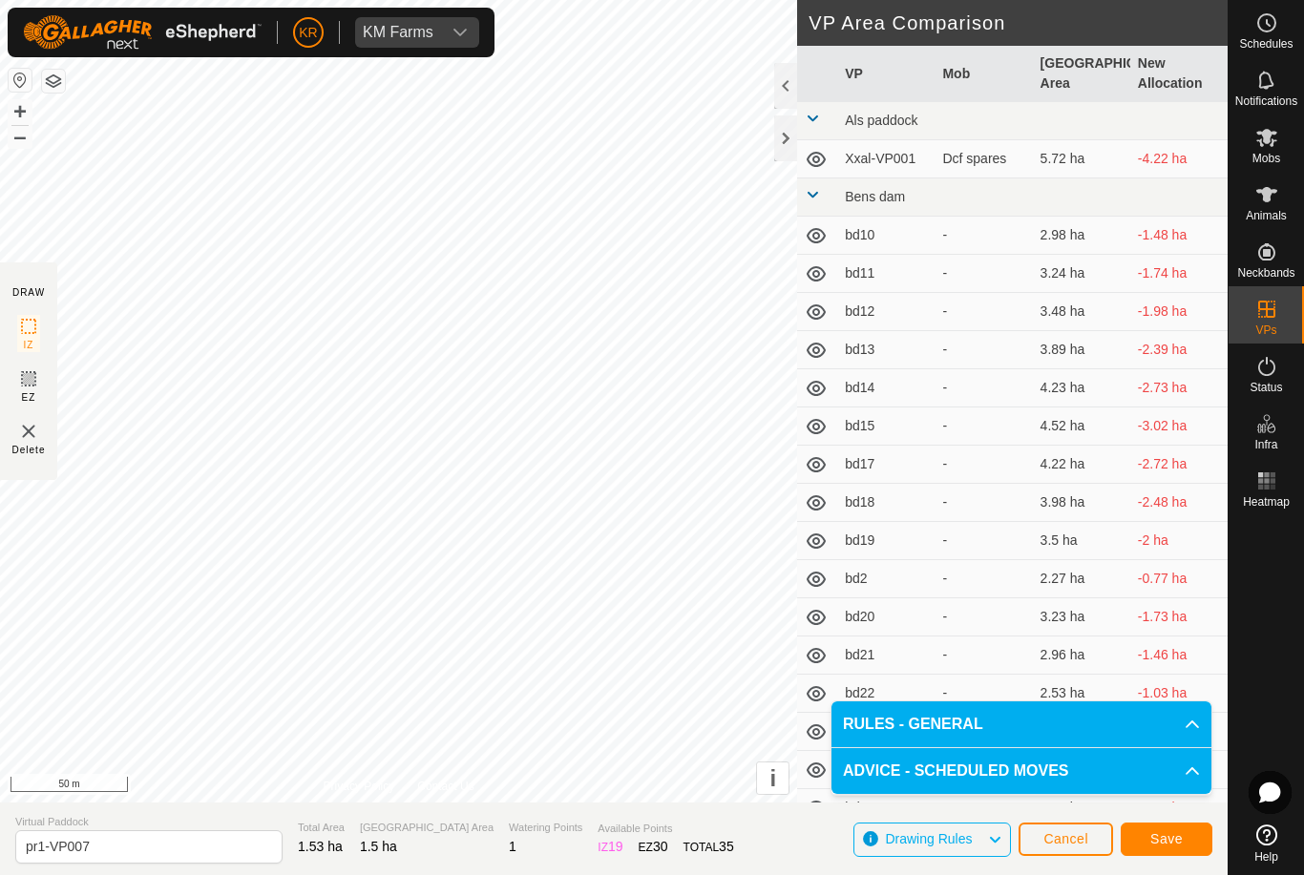
click at [1171, 829] on button "Save" at bounding box center [1167, 839] width 92 height 33
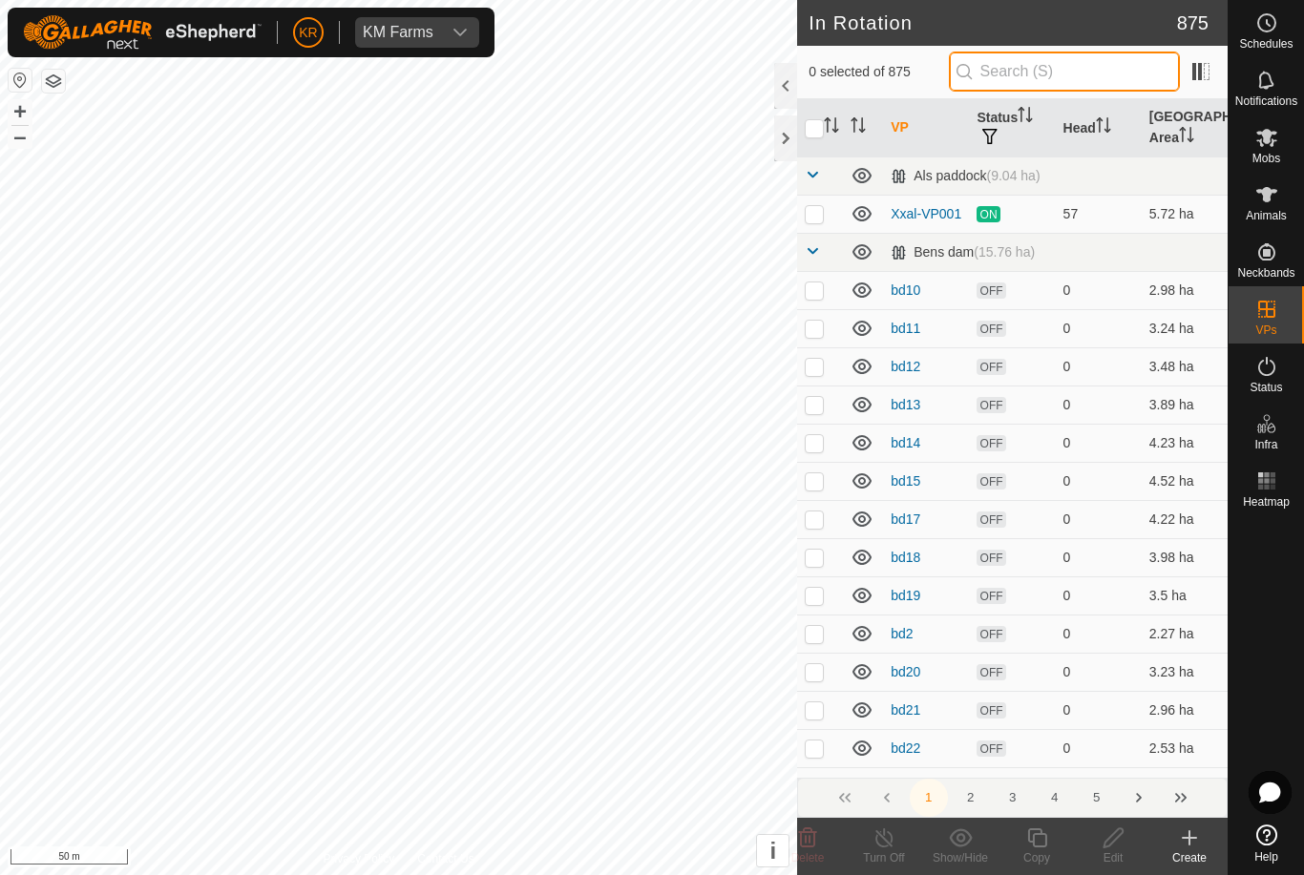
type input "O"
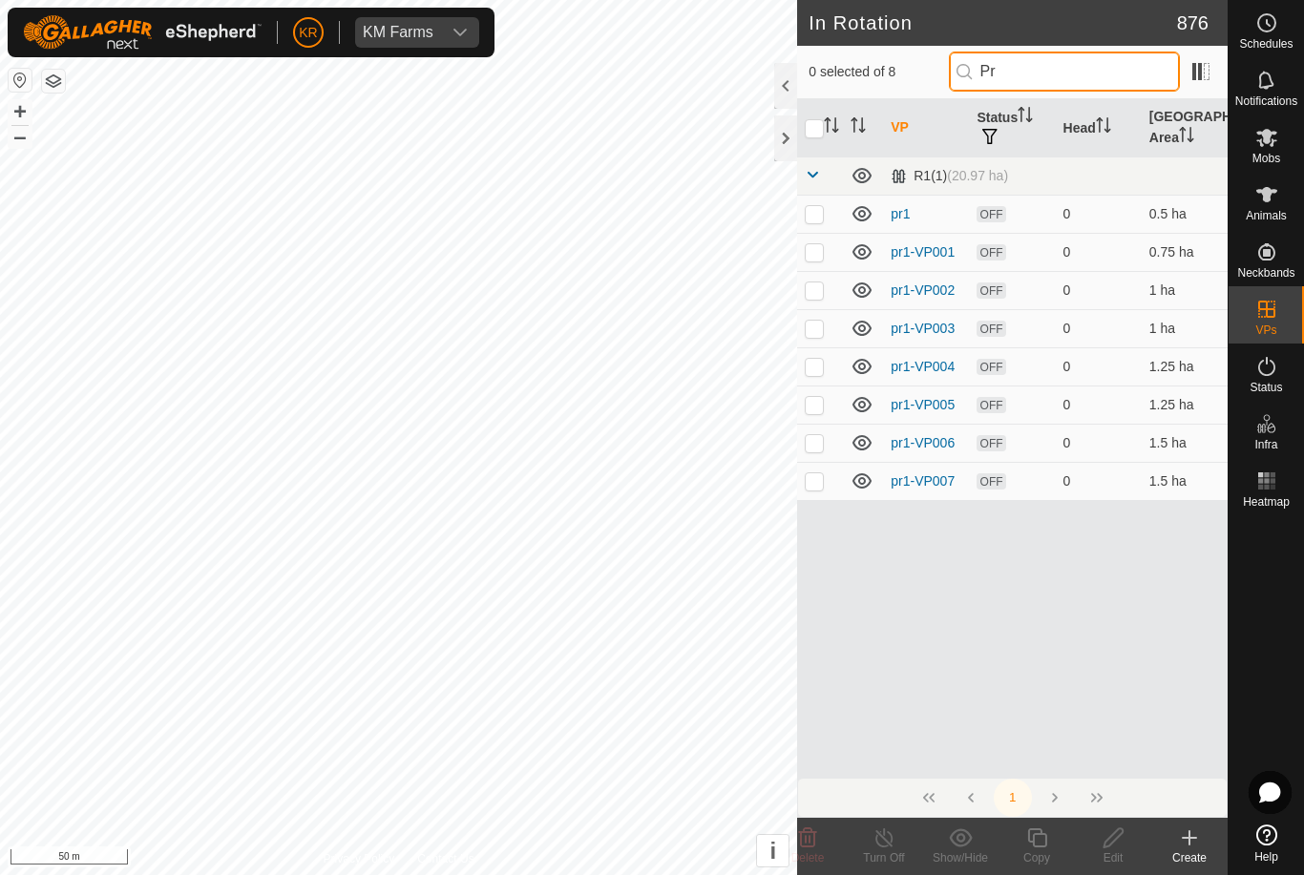
type input "Pr"
click at [813, 482] on p-checkbox at bounding box center [814, 480] width 19 height 15
checkbox input "true"
click at [1034, 838] on icon at bounding box center [1036, 838] width 19 height 19
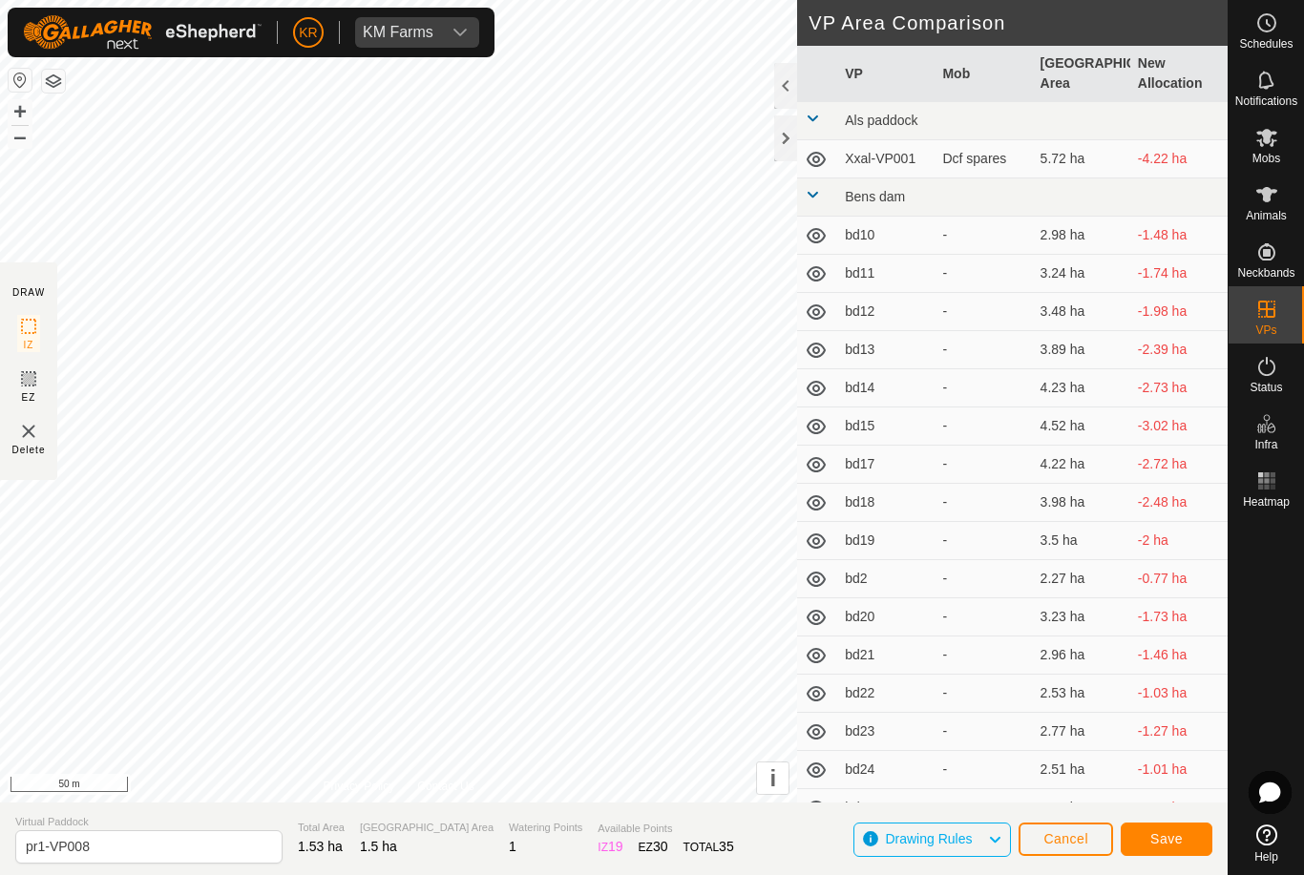
click at [1175, 832] on span "Save" at bounding box center [1166, 838] width 32 height 15
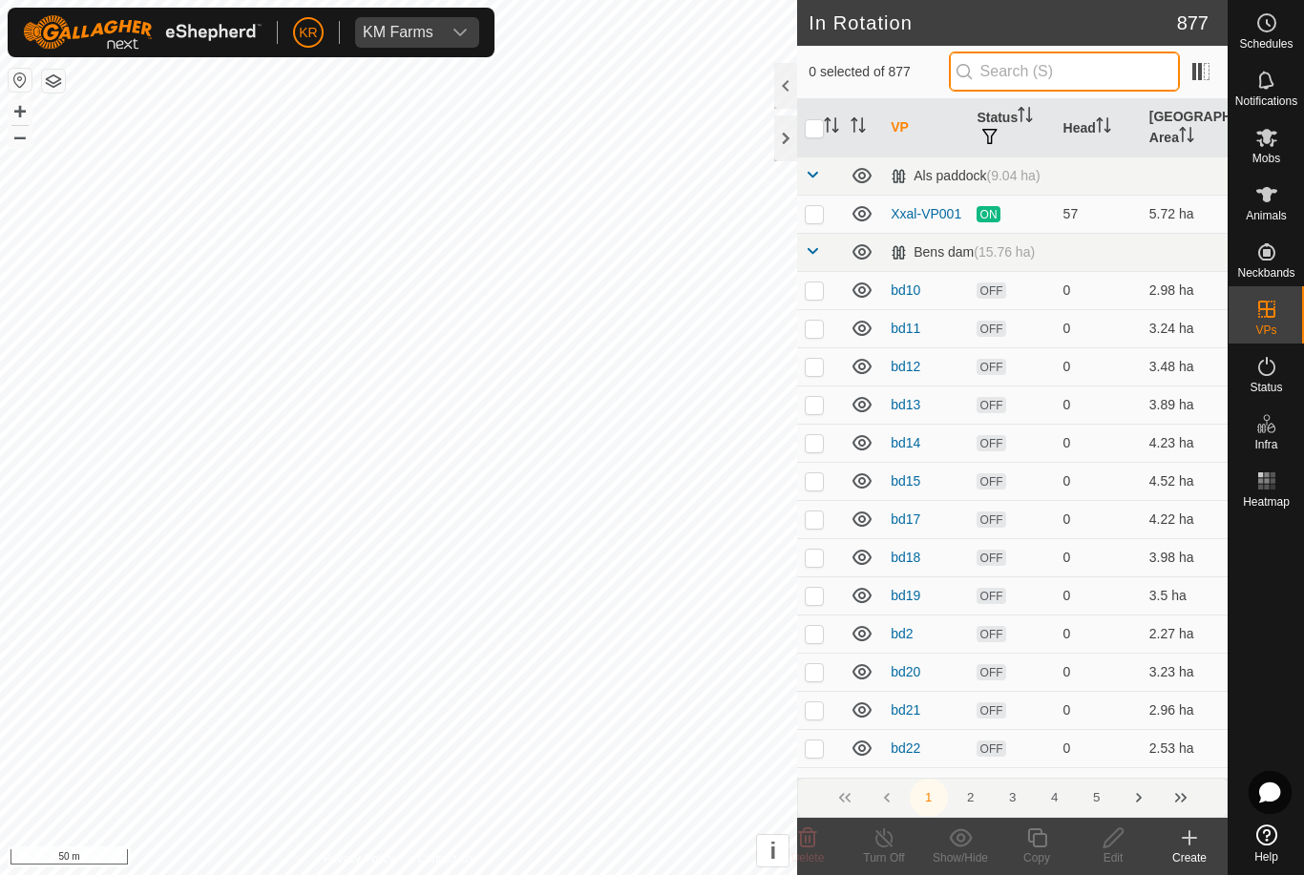
type input "."
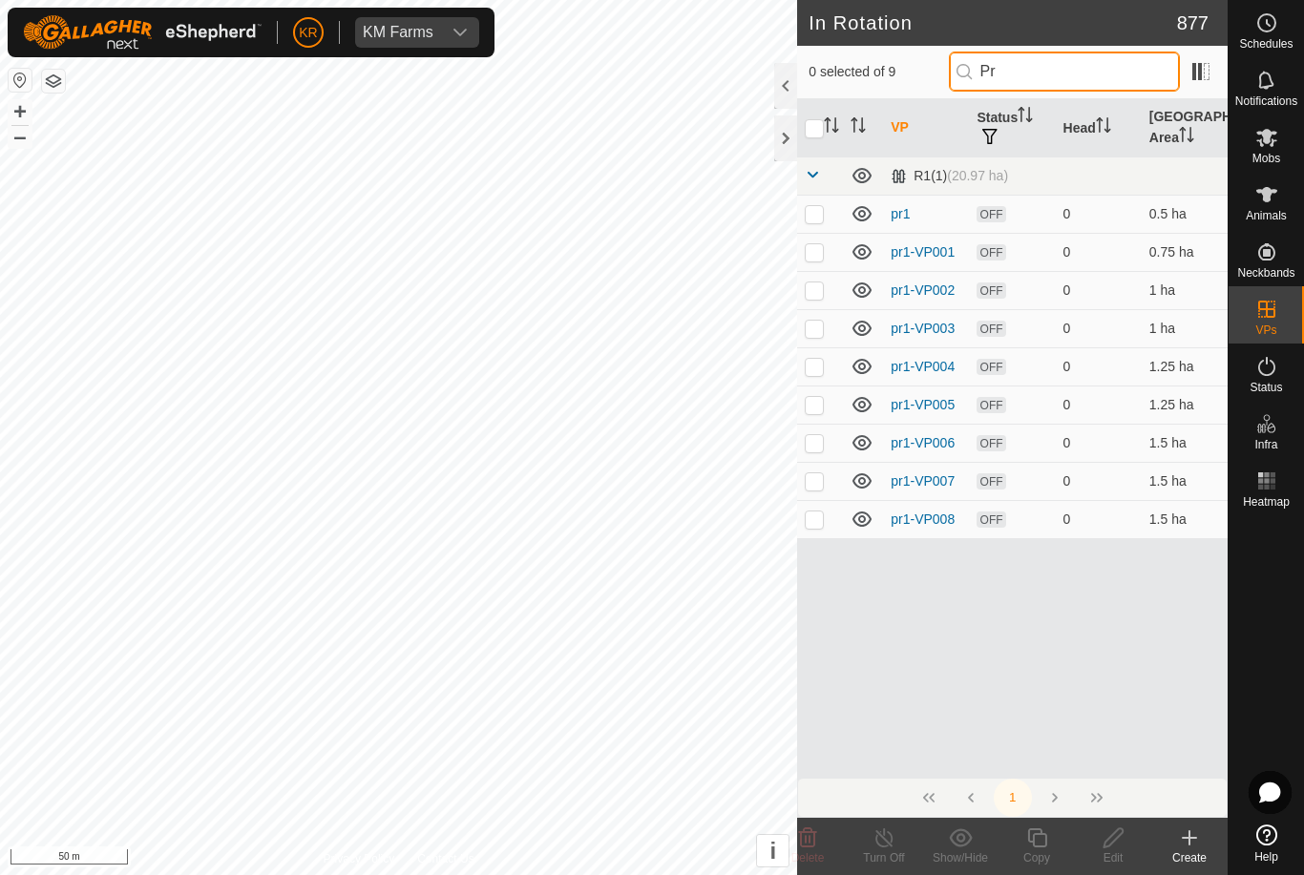
type input "Pr"
click at [816, 521] on p-checkbox at bounding box center [814, 519] width 19 height 15
checkbox input "true"
click at [1041, 839] on icon at bounding box center [1037, 838] width 24 height 23
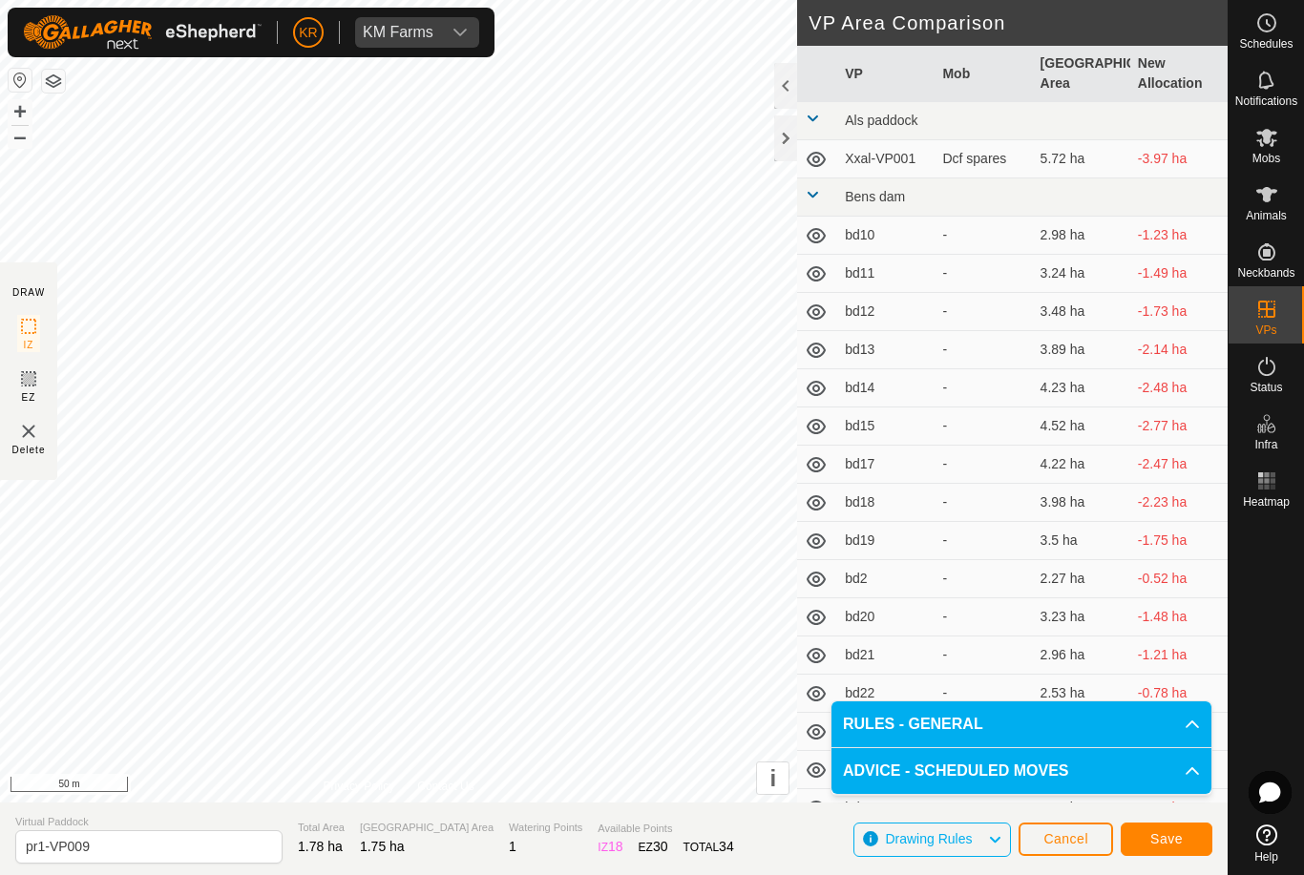
click at [1142, 834] on button "Save" at bounding box center [1167, 839] width 92 height 33
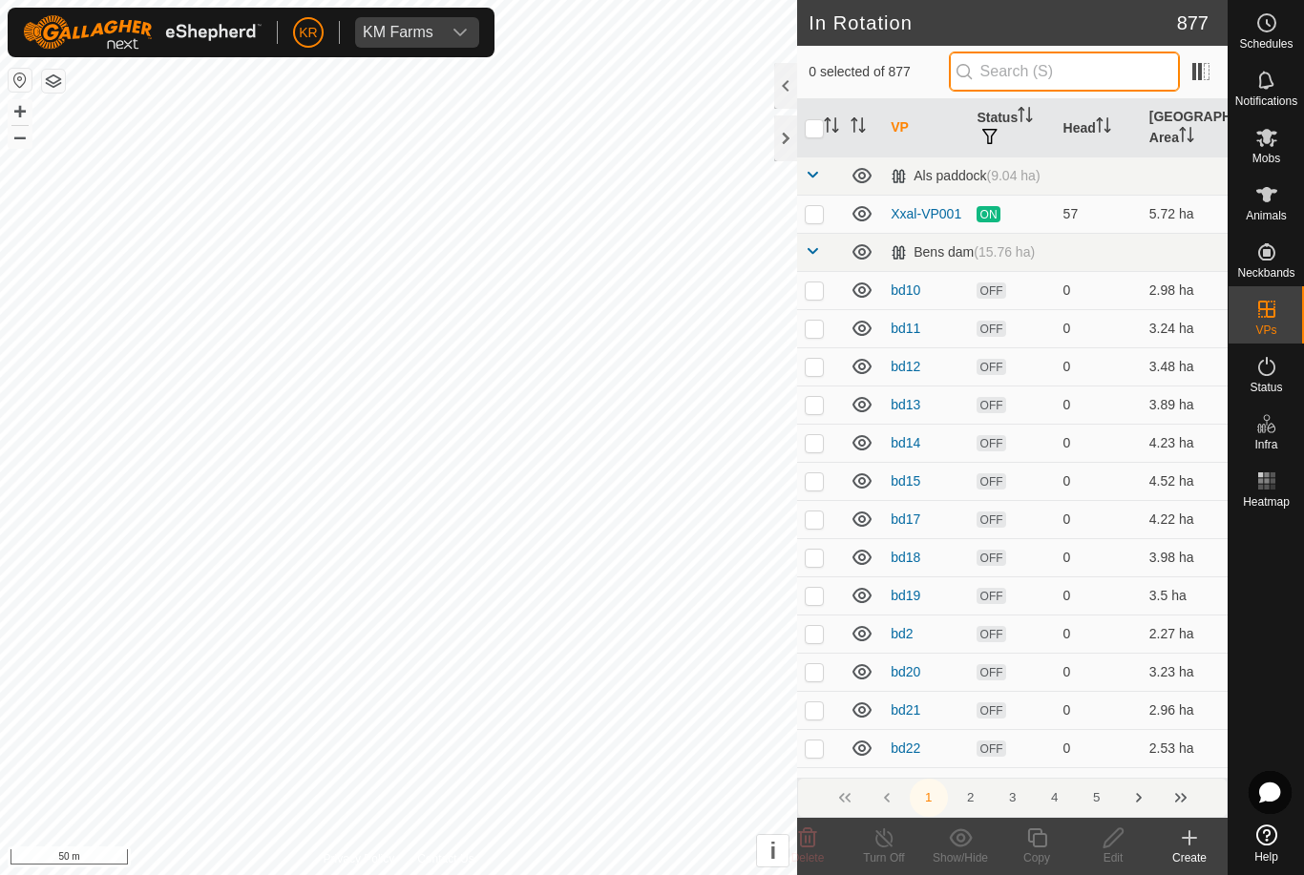
type input "."
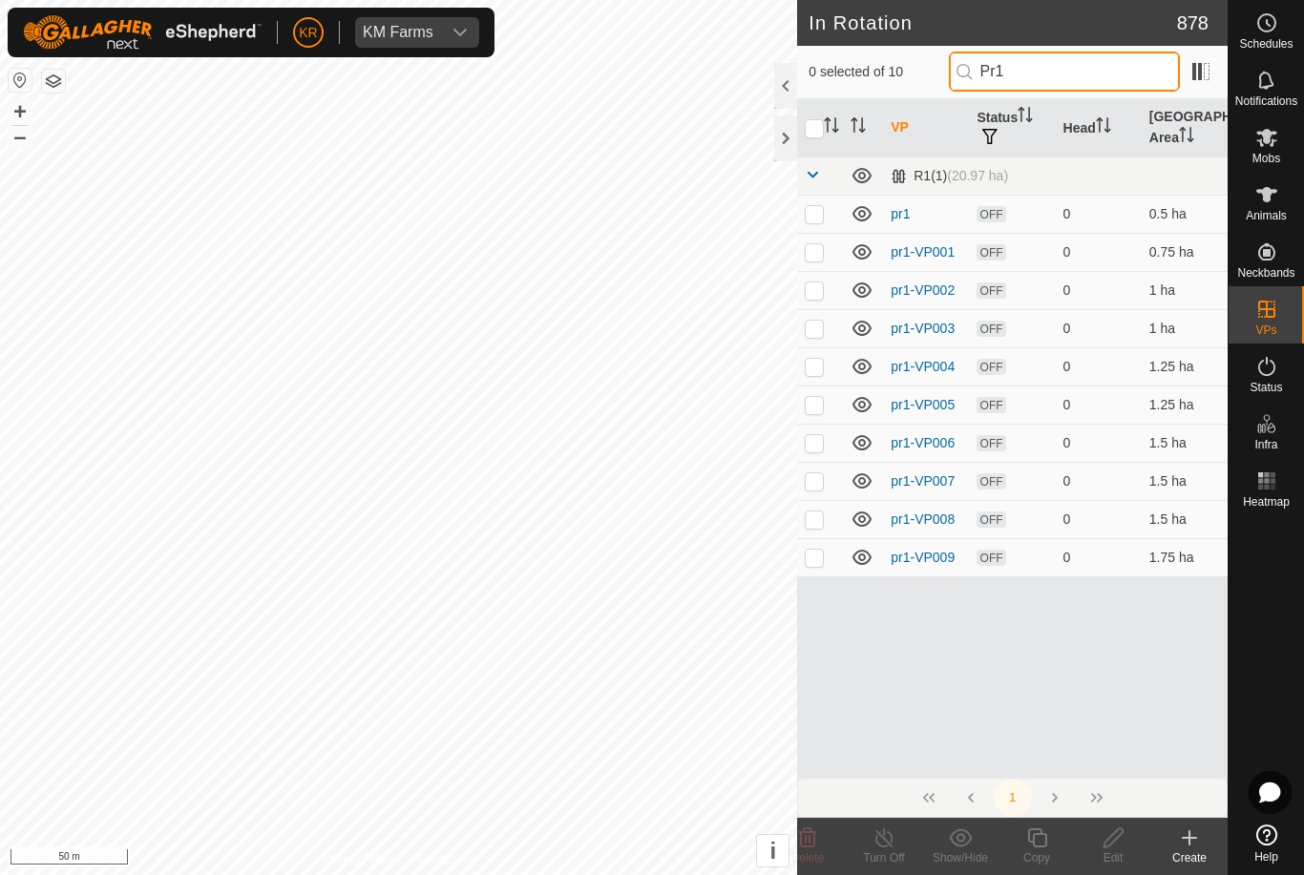
type input "Pr1"
click at [812, 557] on p-checkbox at bounding box center [814, 557] width 19 height 15
checkbox input "true"
click at [1031, 846] on icon at bounding box center [1037, 838] width 24 height 23
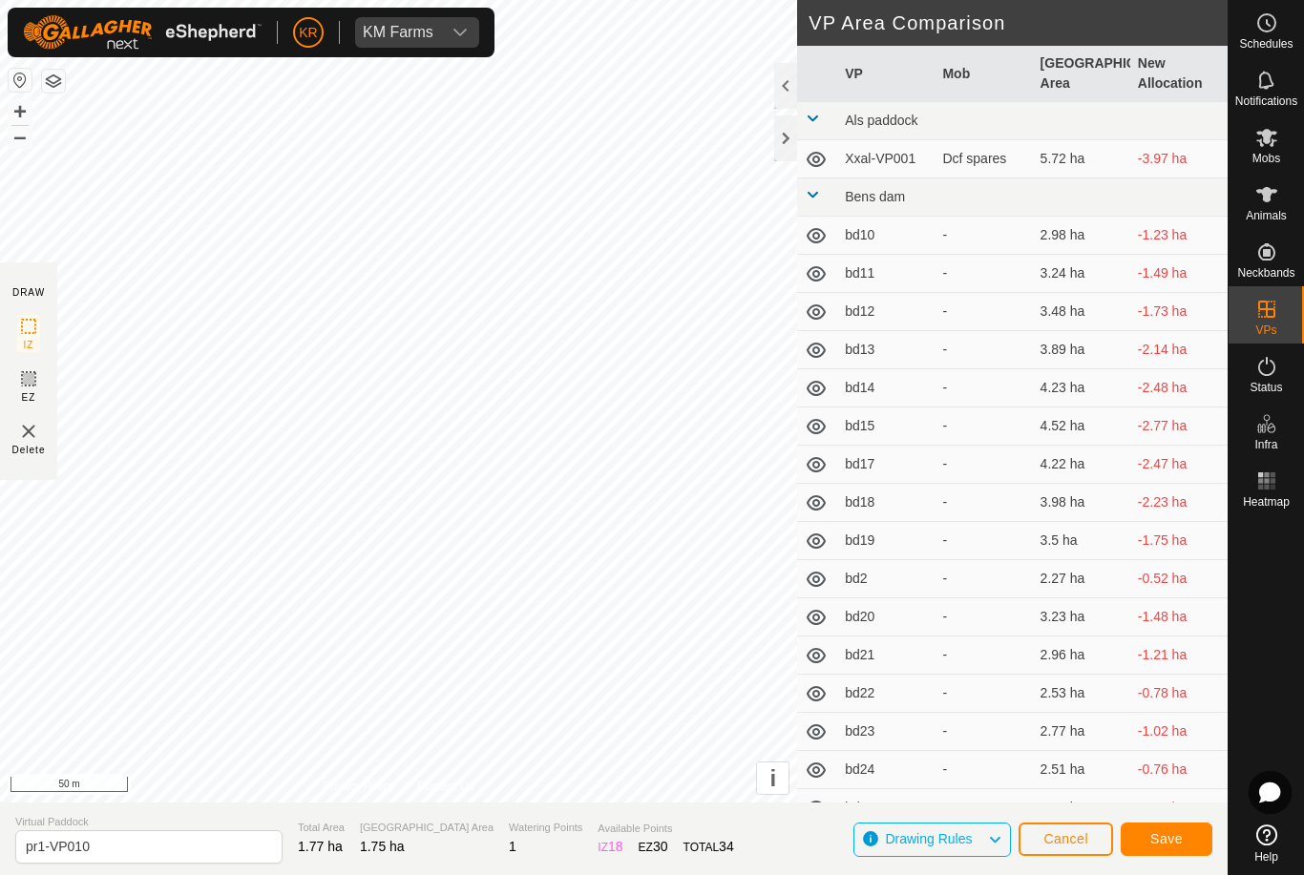
click at [1167, 840] on span "Save" at bounding box center [1166, 838] width 32 height 15
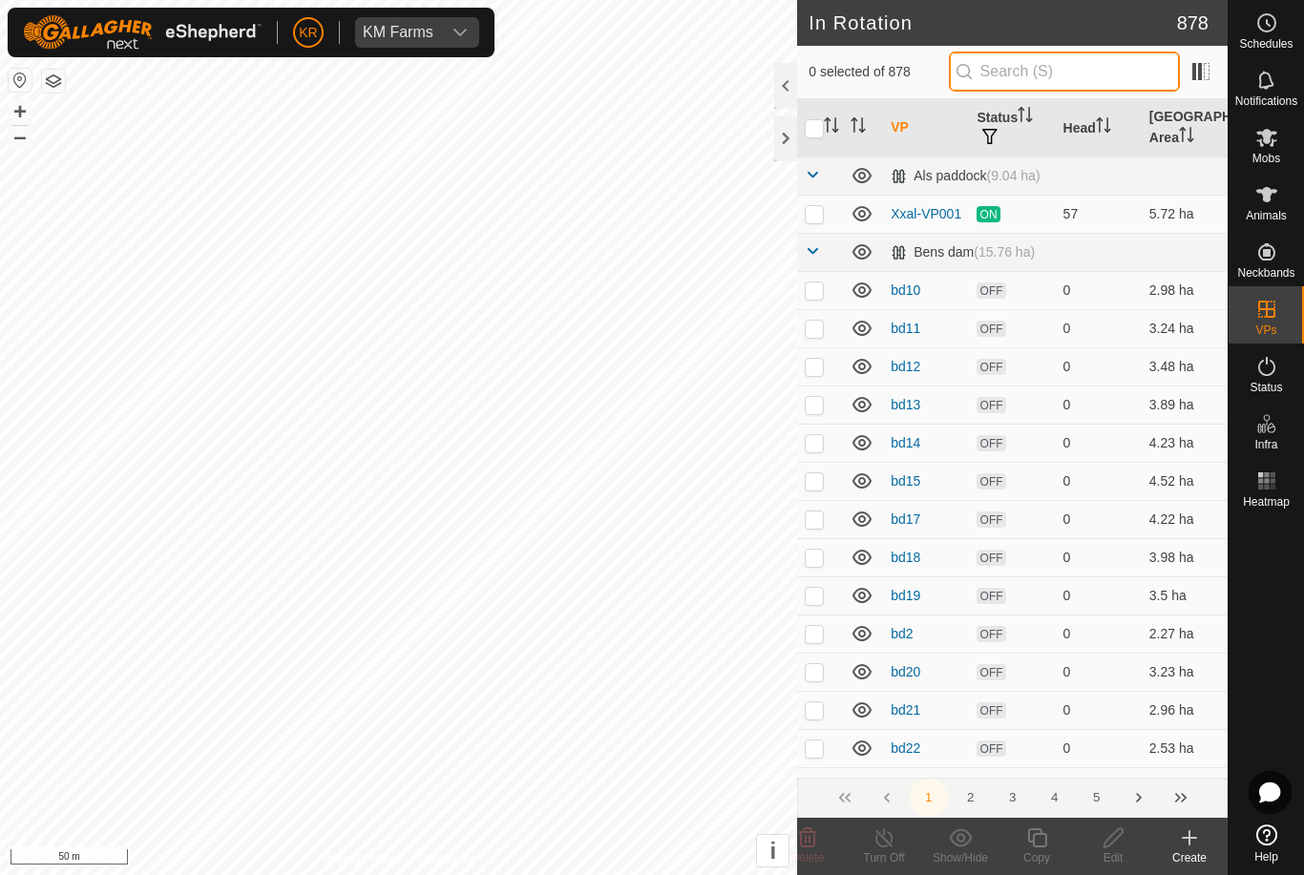
click at [1062, 89] on input "text" at bounding box center [1064, 72] width 231 height 40
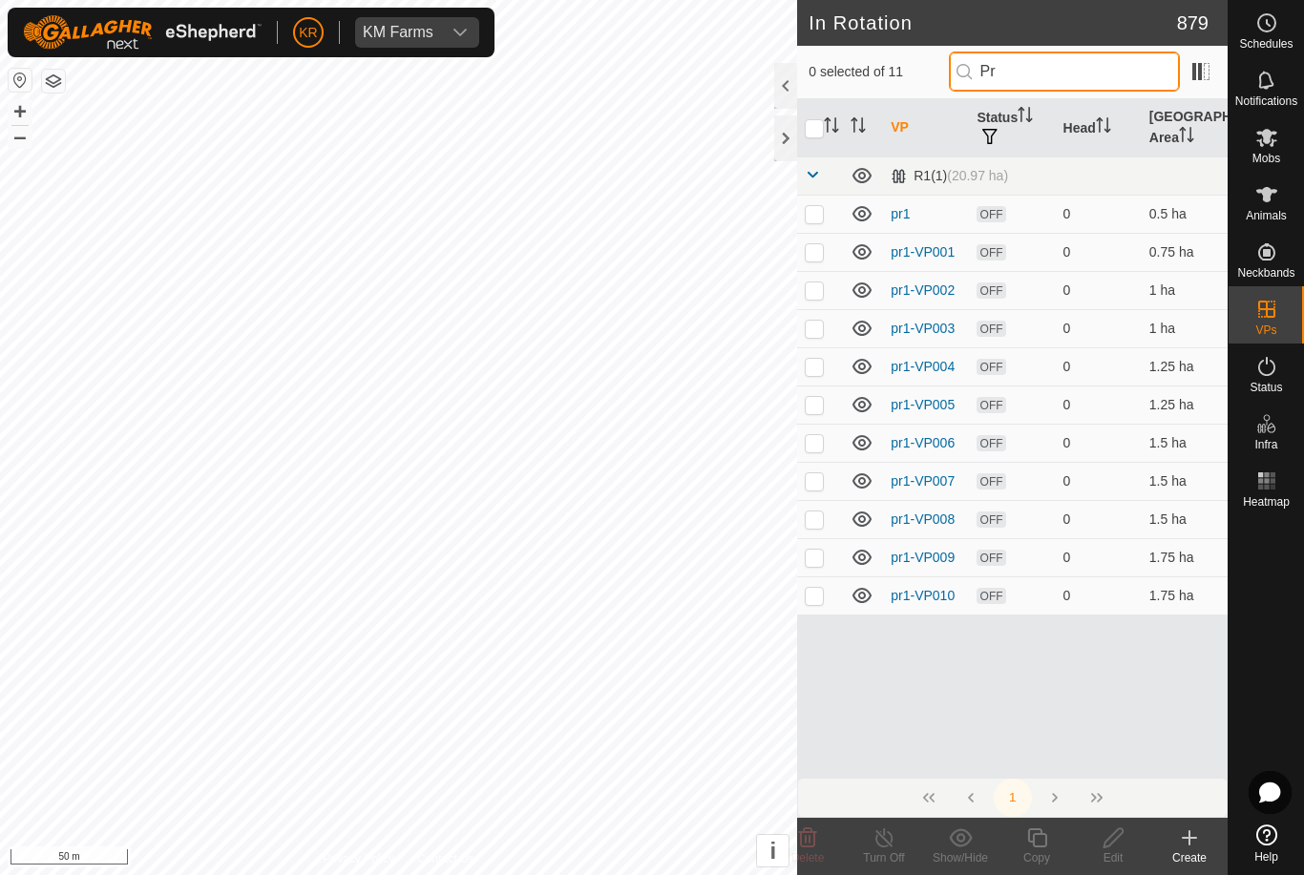
type input "Pr"
click at [813, 595] on p-checkbox at bounding box center [814, 595] width 19 height 15
checkbox input "true"
click at [1026, 839] on icon at bounding box center [1037, 838] width 24 height 23
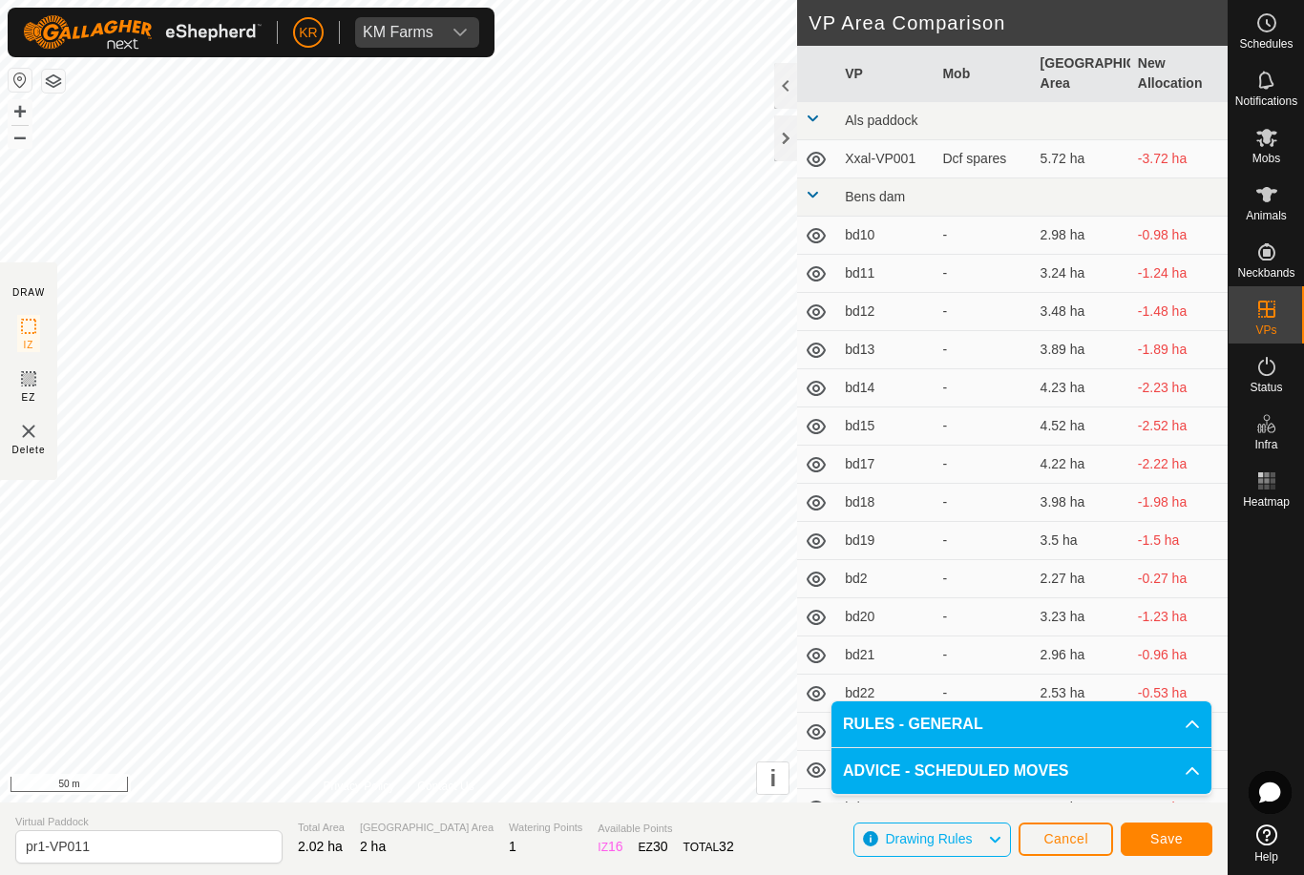
click at [1169, 840] on span "Save" at bounding box center [1166, 838] width 32 height 15
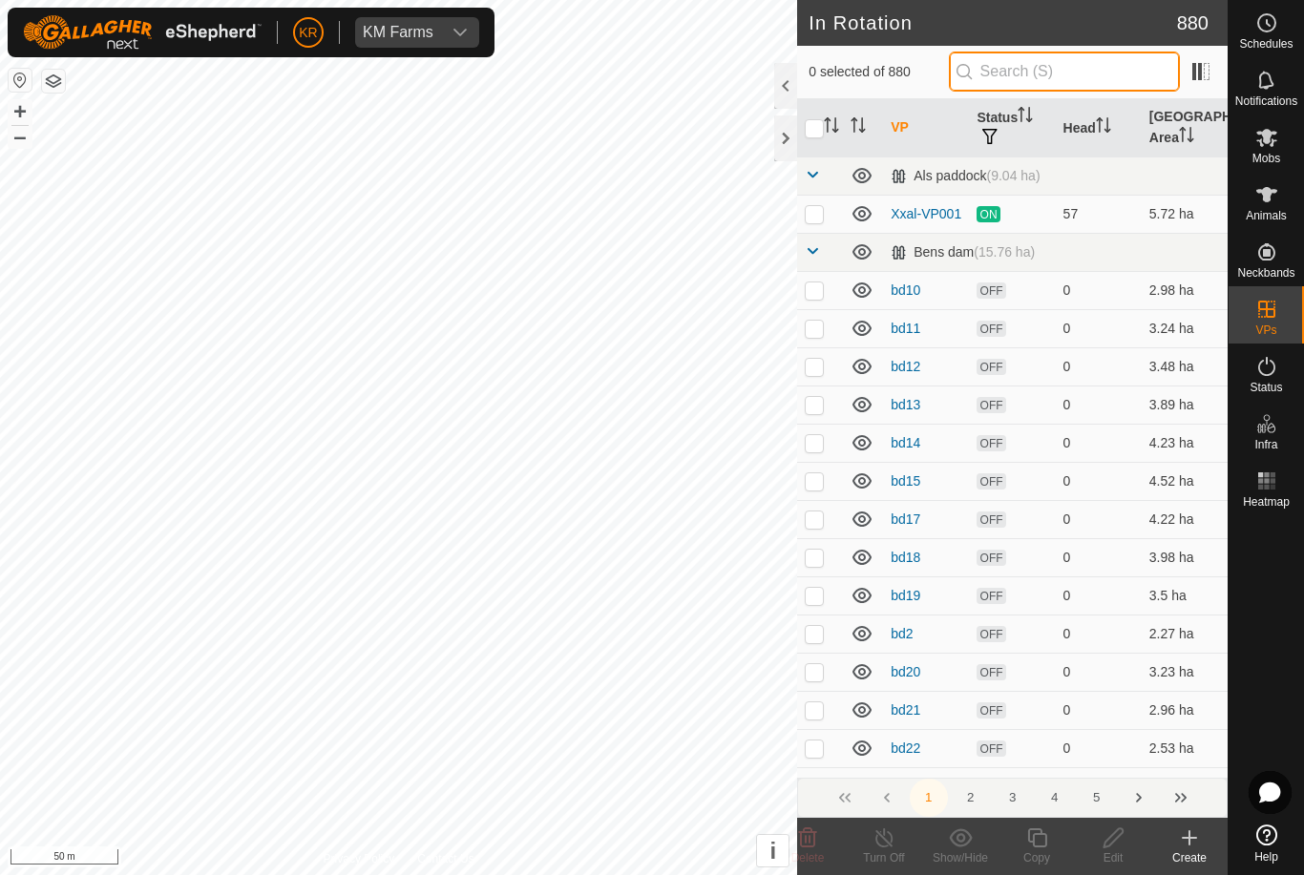
type input "."
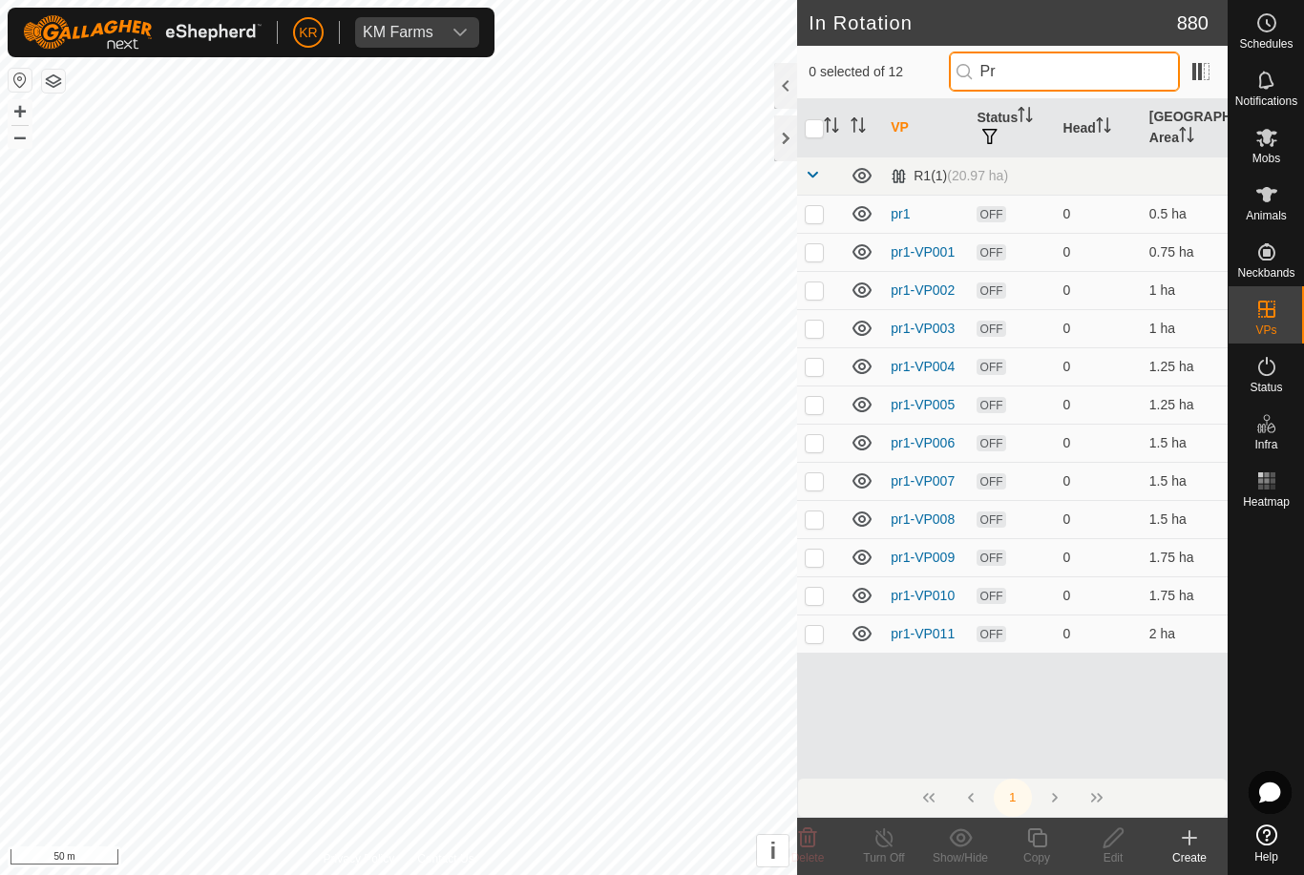
type input "Pr"
click at [811, 629] on p-checkbox at bounding box center [814, 633] width 19 height 15
checkbox input "true"
click at [1041, 839] on icon at bounding box center [1037, 838] width 24 height 23
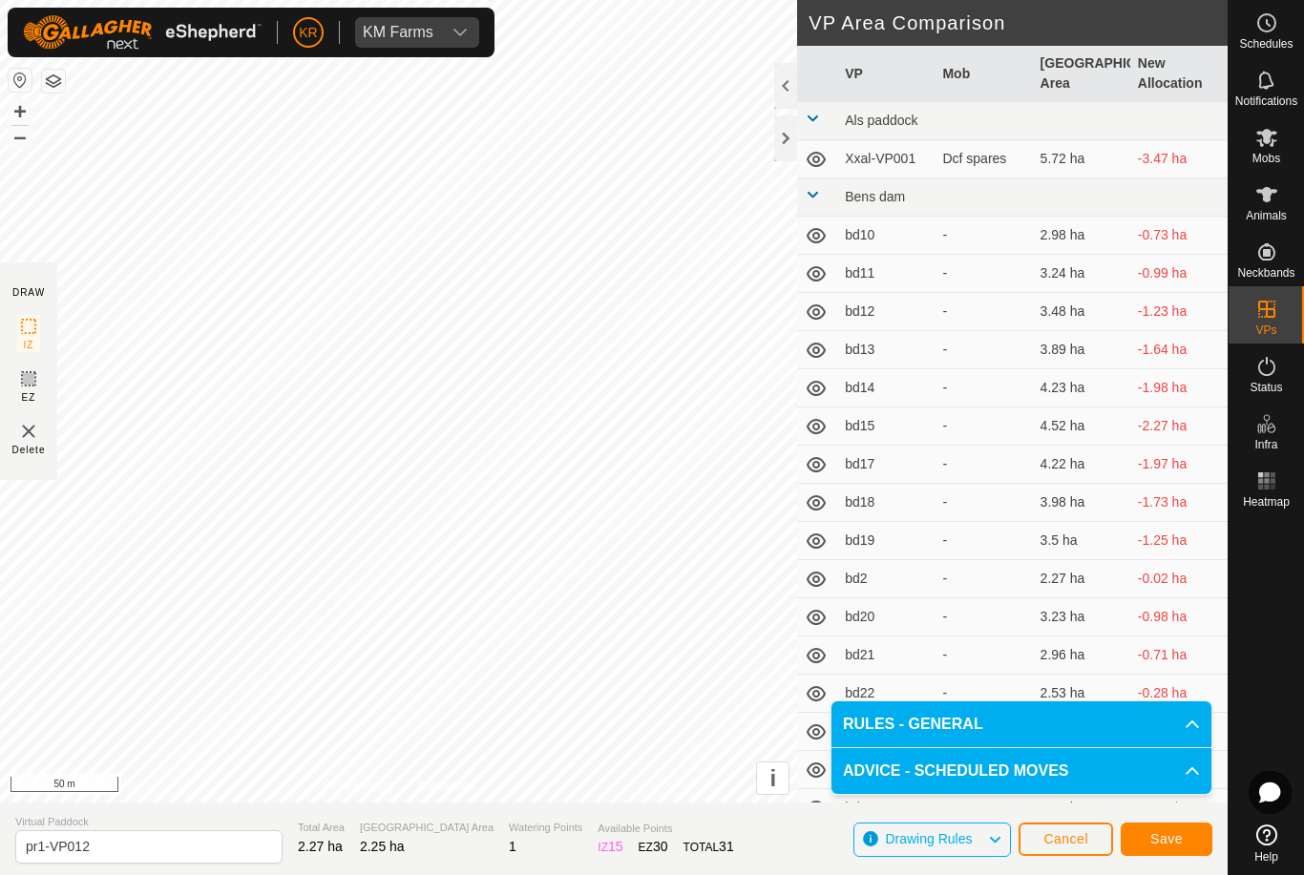
click at [1178, 839] on span "Save" at bounding box center [1166, 838] width 32 height 15
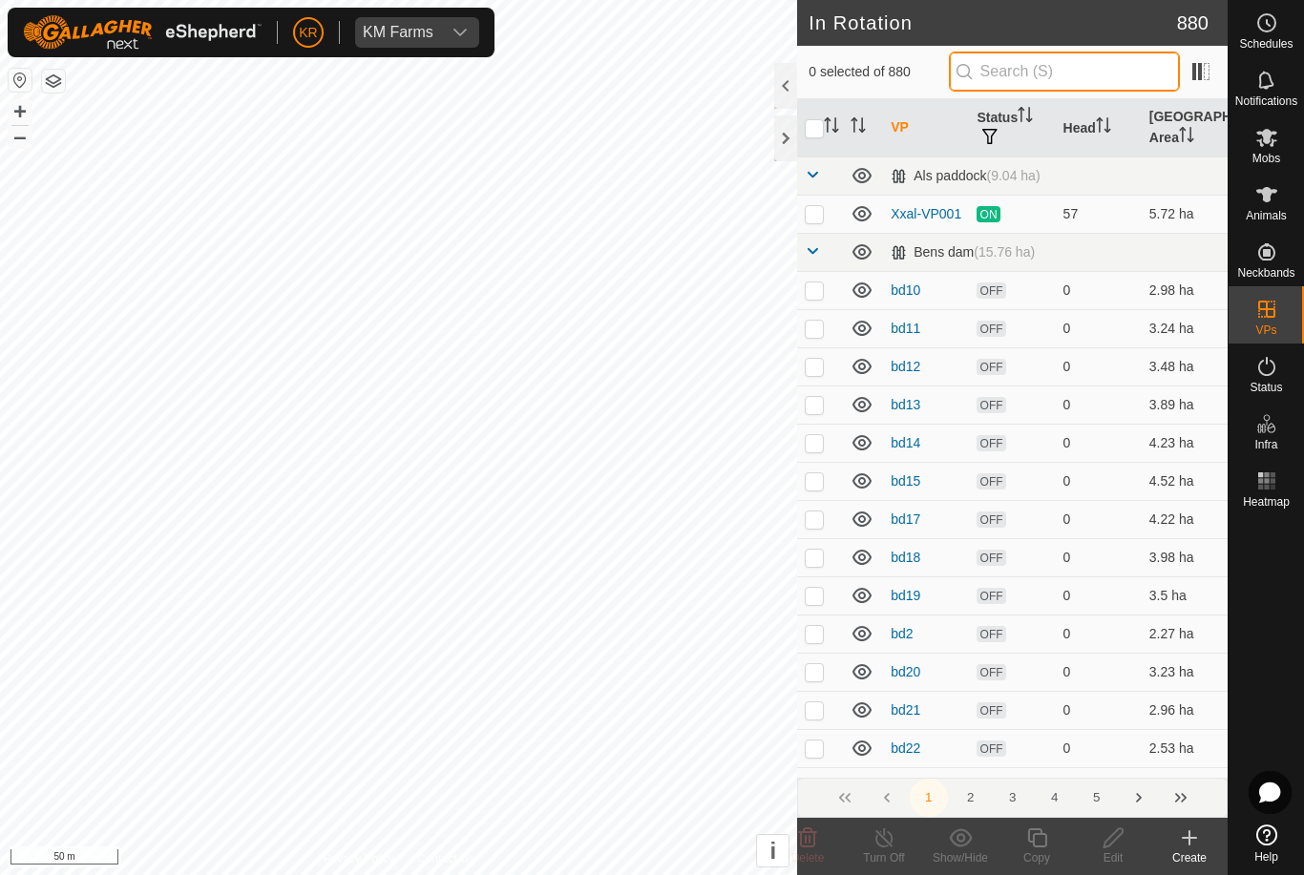
click at [1059, 78] on input "text" at bounding box center [1064, 72] width 231 height 40
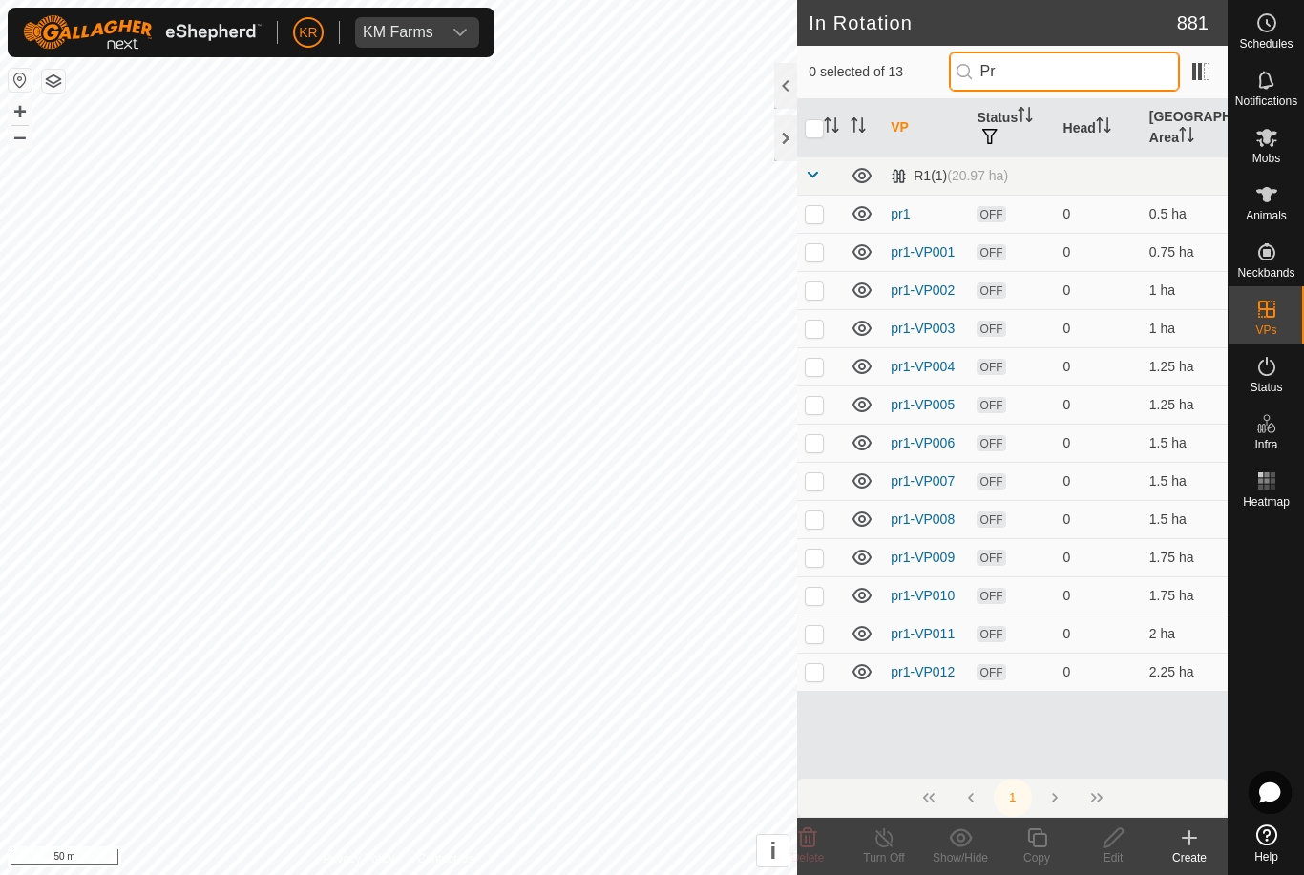
type input "Pr"
click at [833, 674] on td at bounding box center [820, 672] width 46 height 38
checkbox input "true"
click at [1038, 839] on icon at bounding box center [1037, 838] width 24 height 23
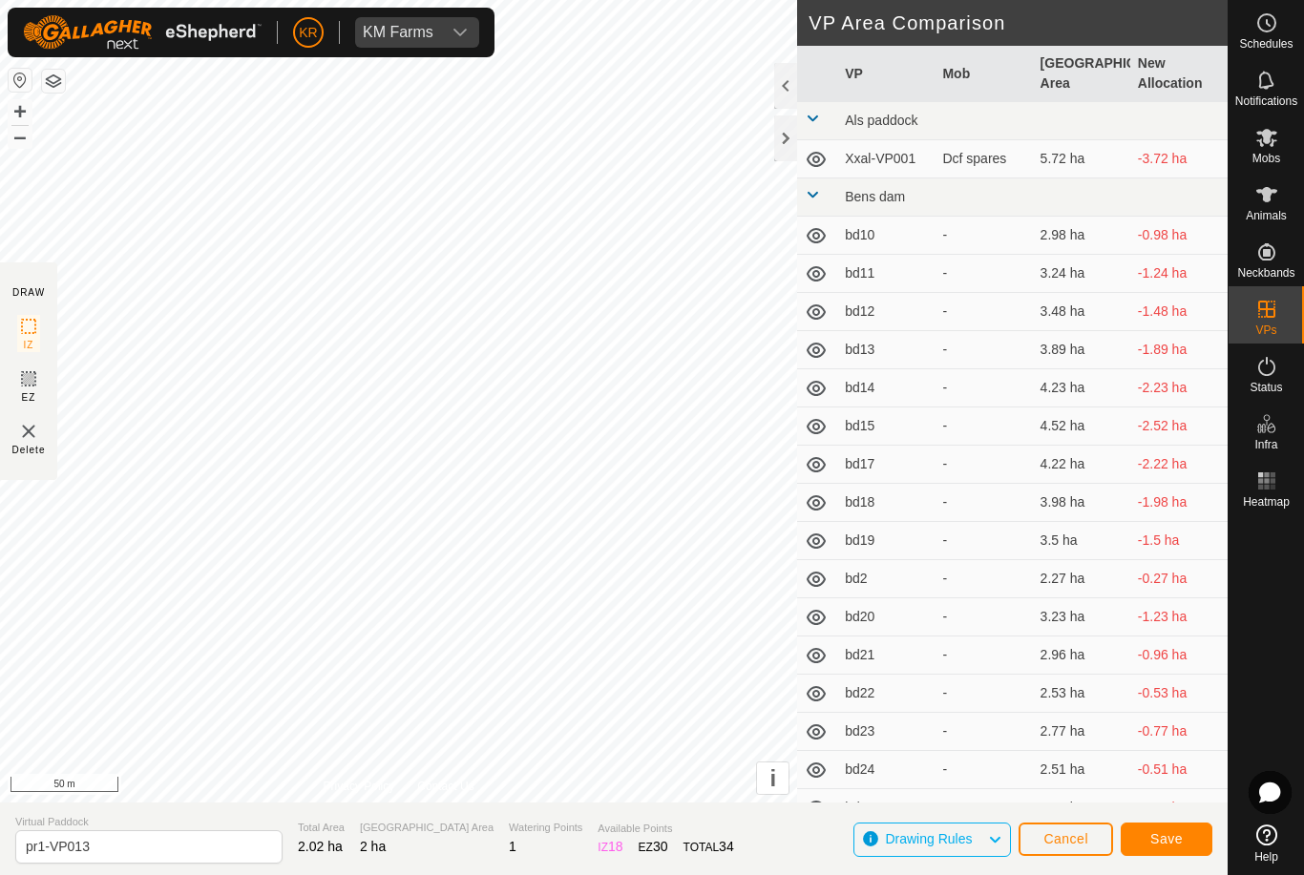
click at [1179, 843] on span "Save" at bounding box center [1166, 838] width 32 height 15
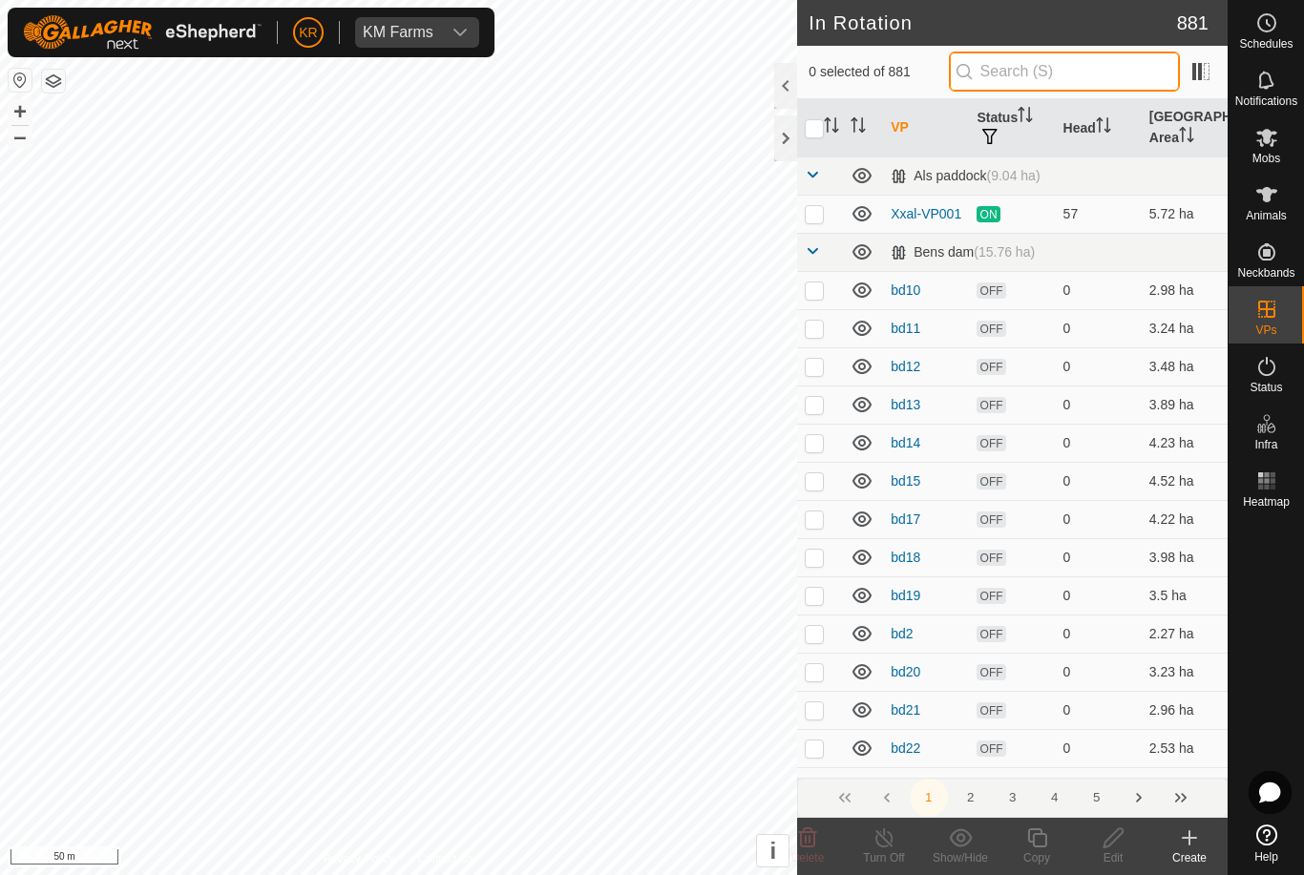
type input "."
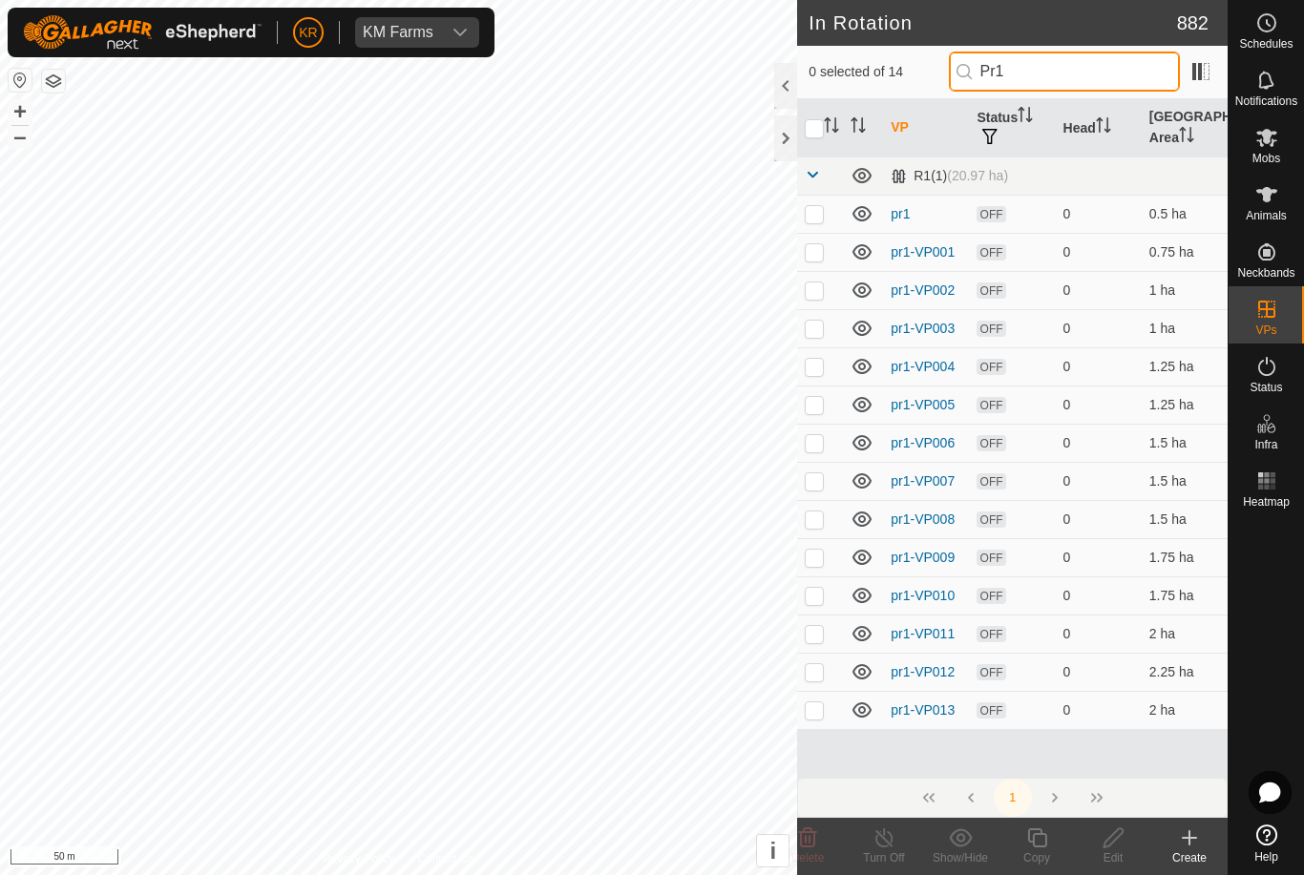
type input "Pr1"
click at [824, 707] on p-checkbox at bounding box center [814, 710] width 19 height 15
checkbox input "true"
click at [1039, 847] on icon at bounding box center [1036, 838] width 19 height 19
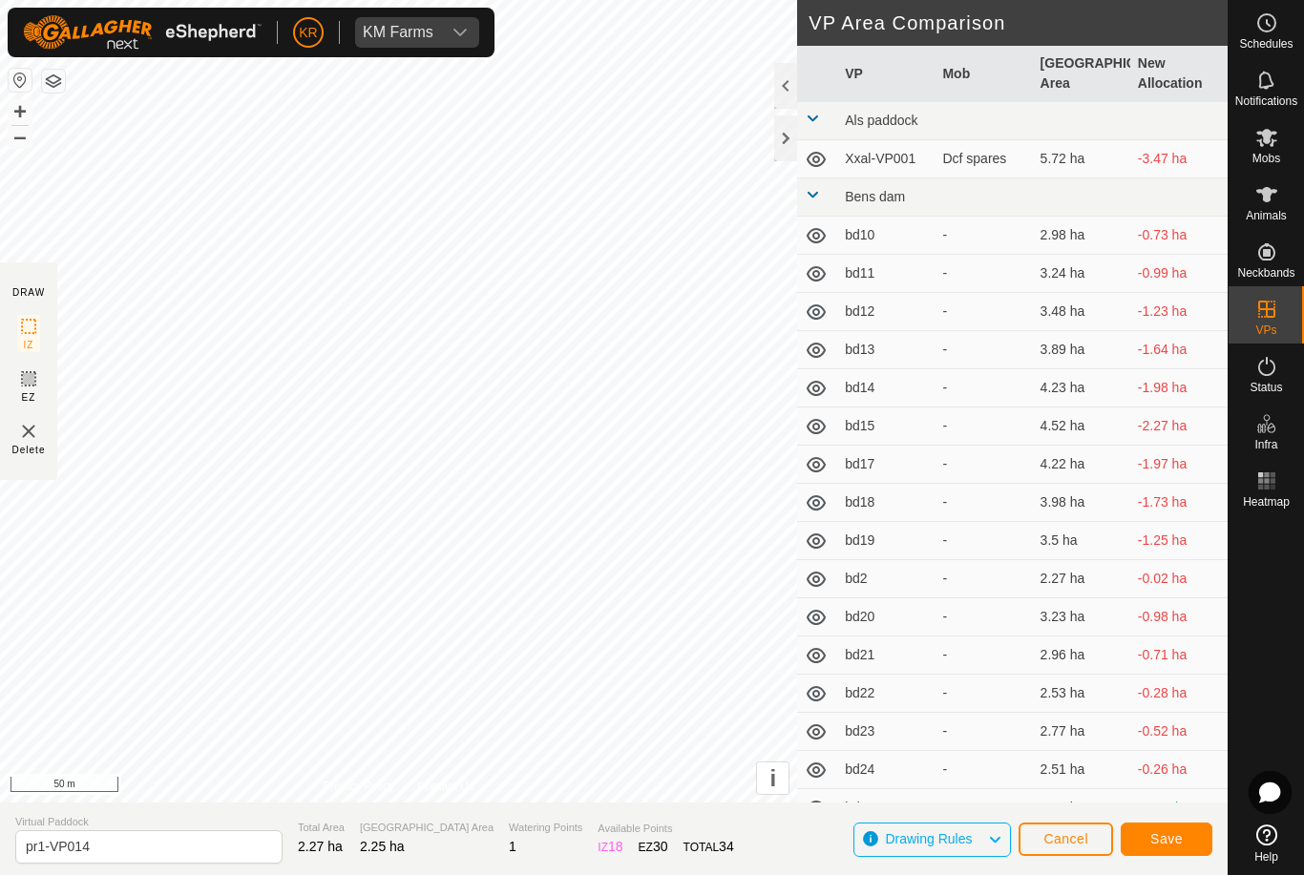
click at [1179, 833] on span "Save" at bounding box center [1166, 838] width 32 height 15
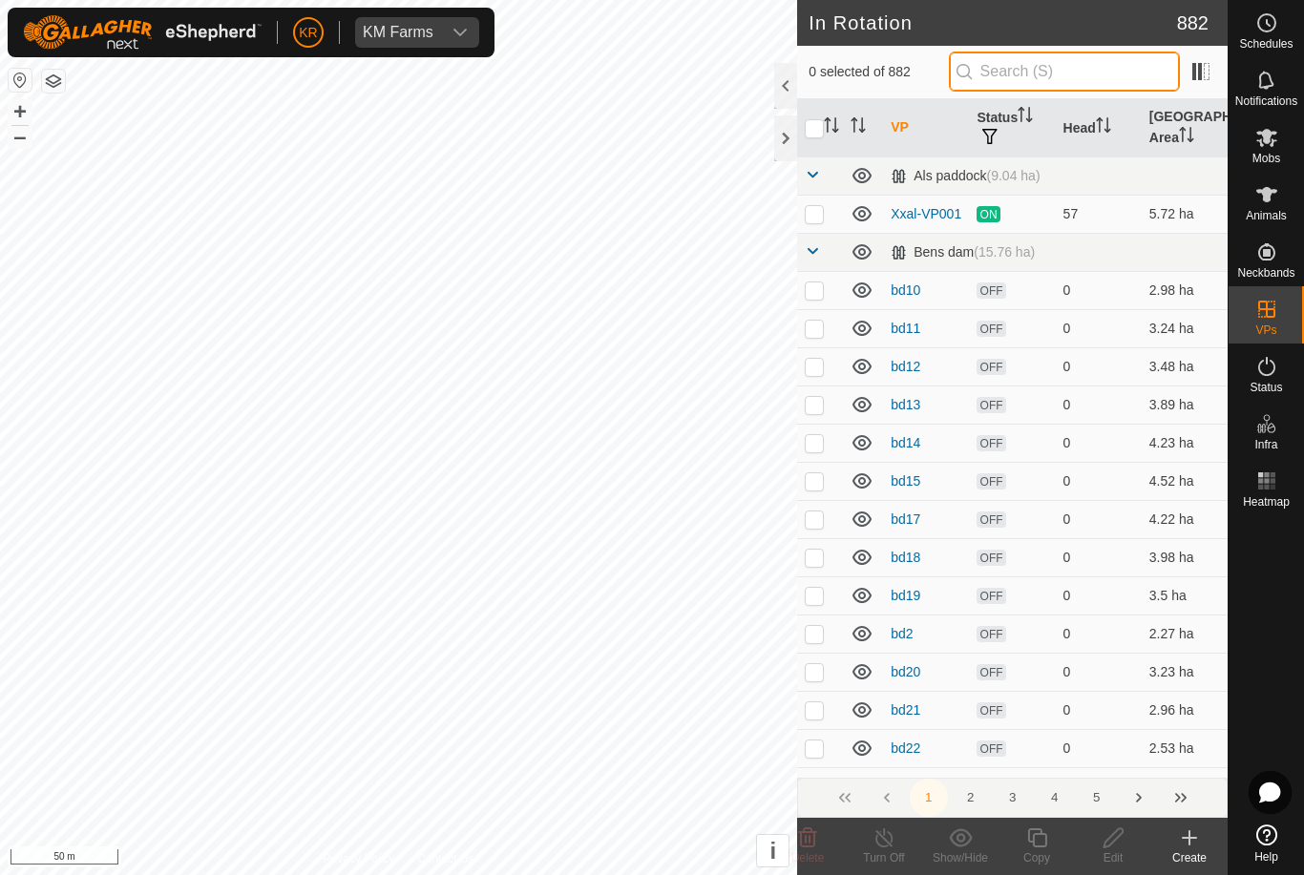
type input "'"
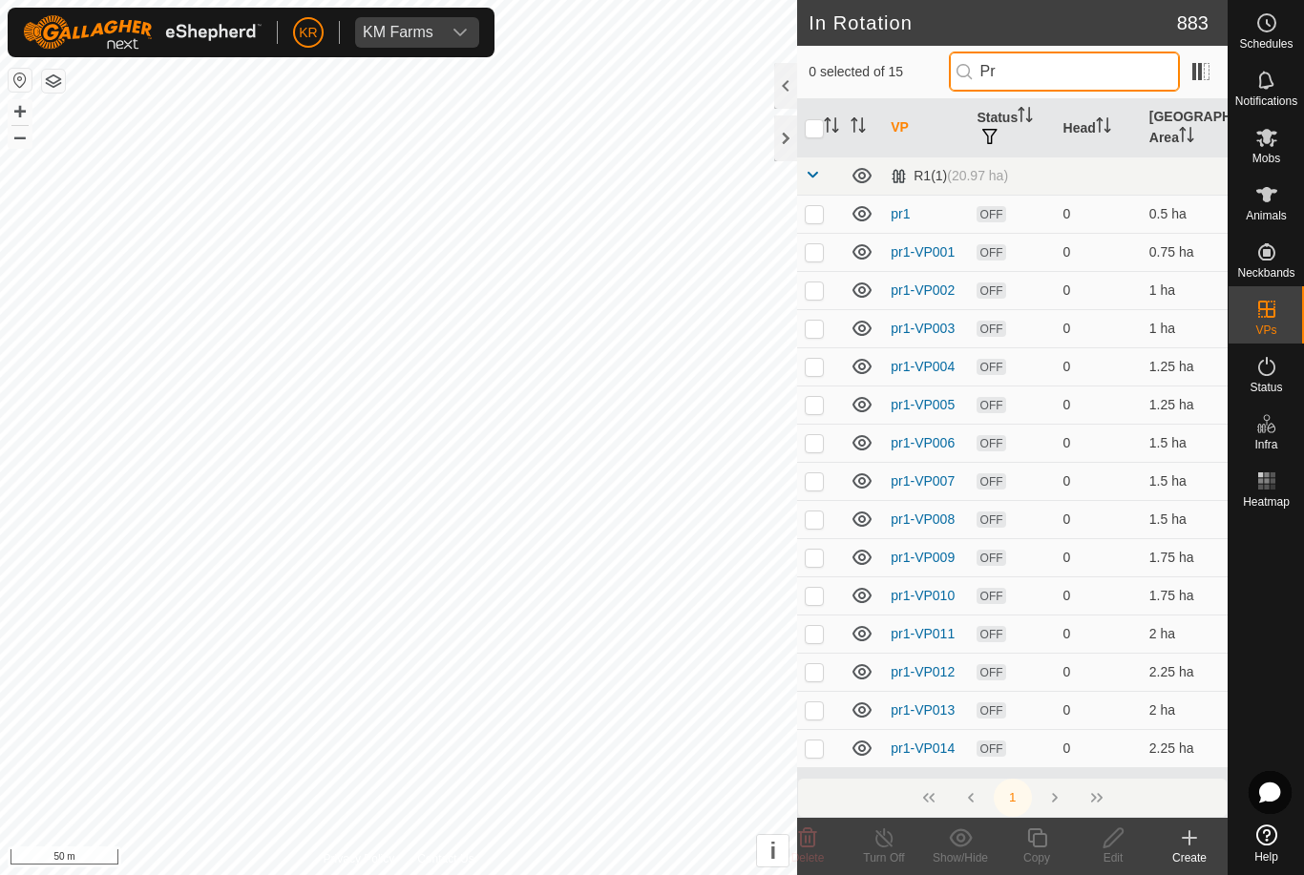
type input "Pr"
click at [812, 754] on p-checkbox at bounding box center [814, 748] width 19 height 15
checkbox input "true"
click at [1041, 850] on div "Copy" at bounding box center [1037, 858] width 76 height 17
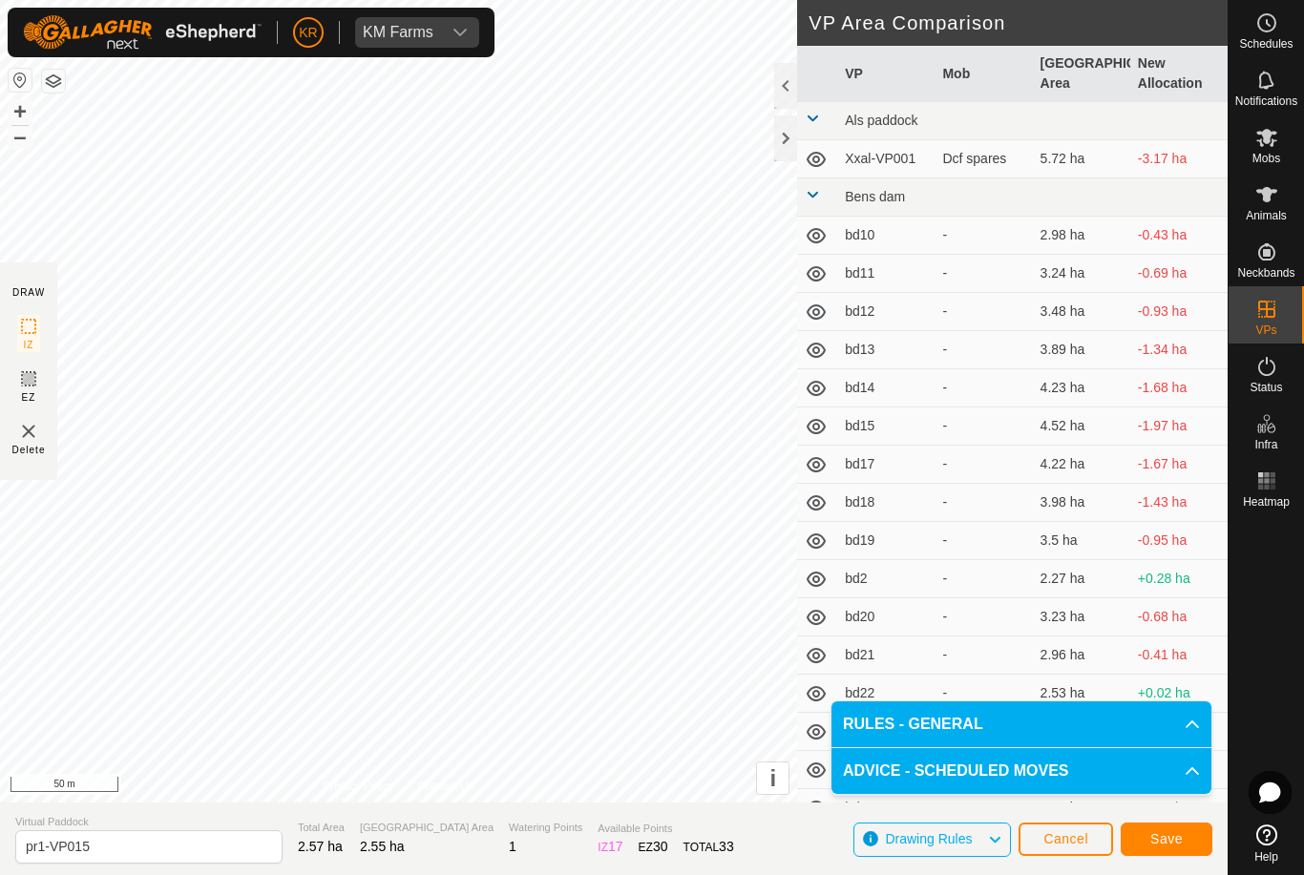
click at [1169, 835] on span "Save" at bounding box center [1166, 838] width 32 height 15
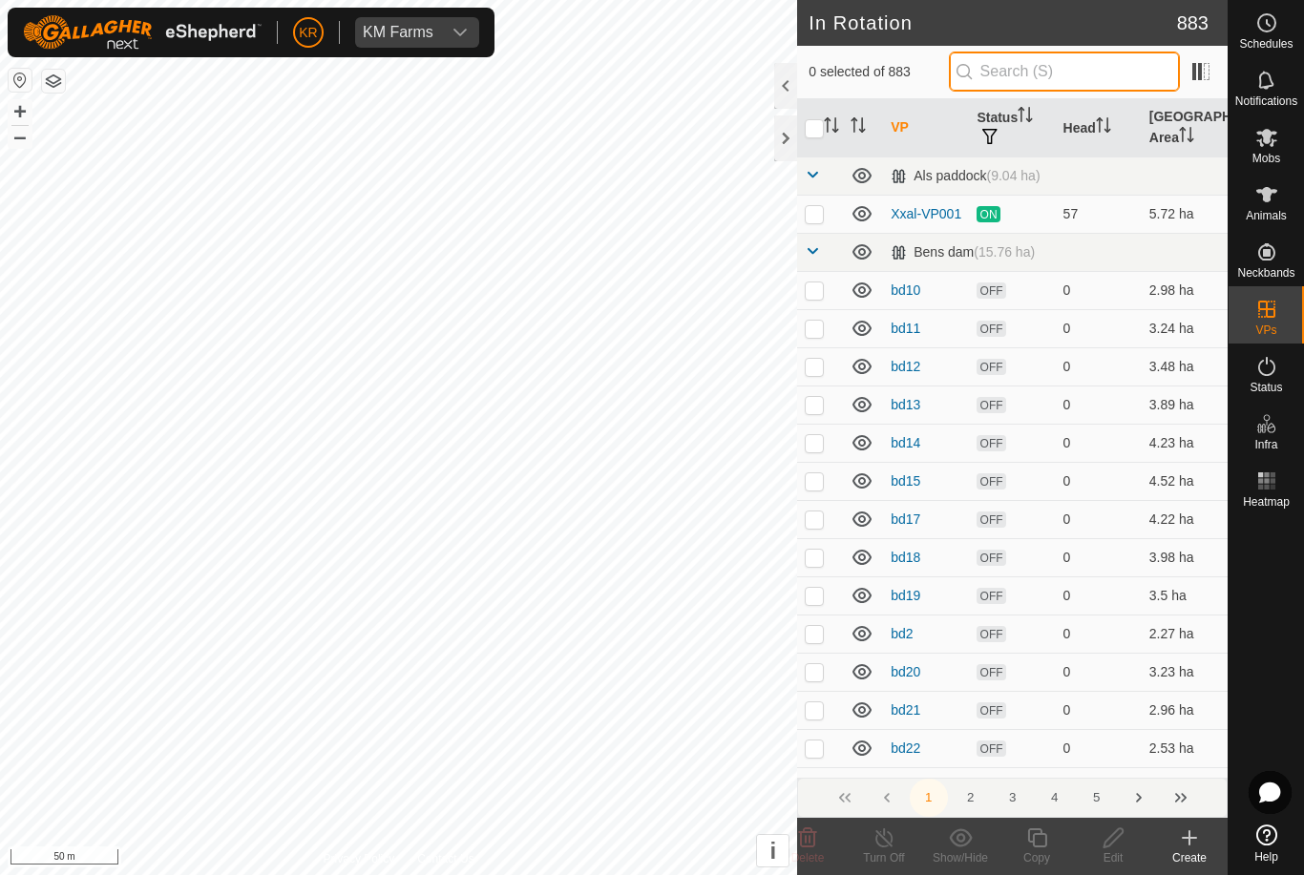
click at [1105, 84] on input "text" at bounding box center [1064, 72] width 231 height 40
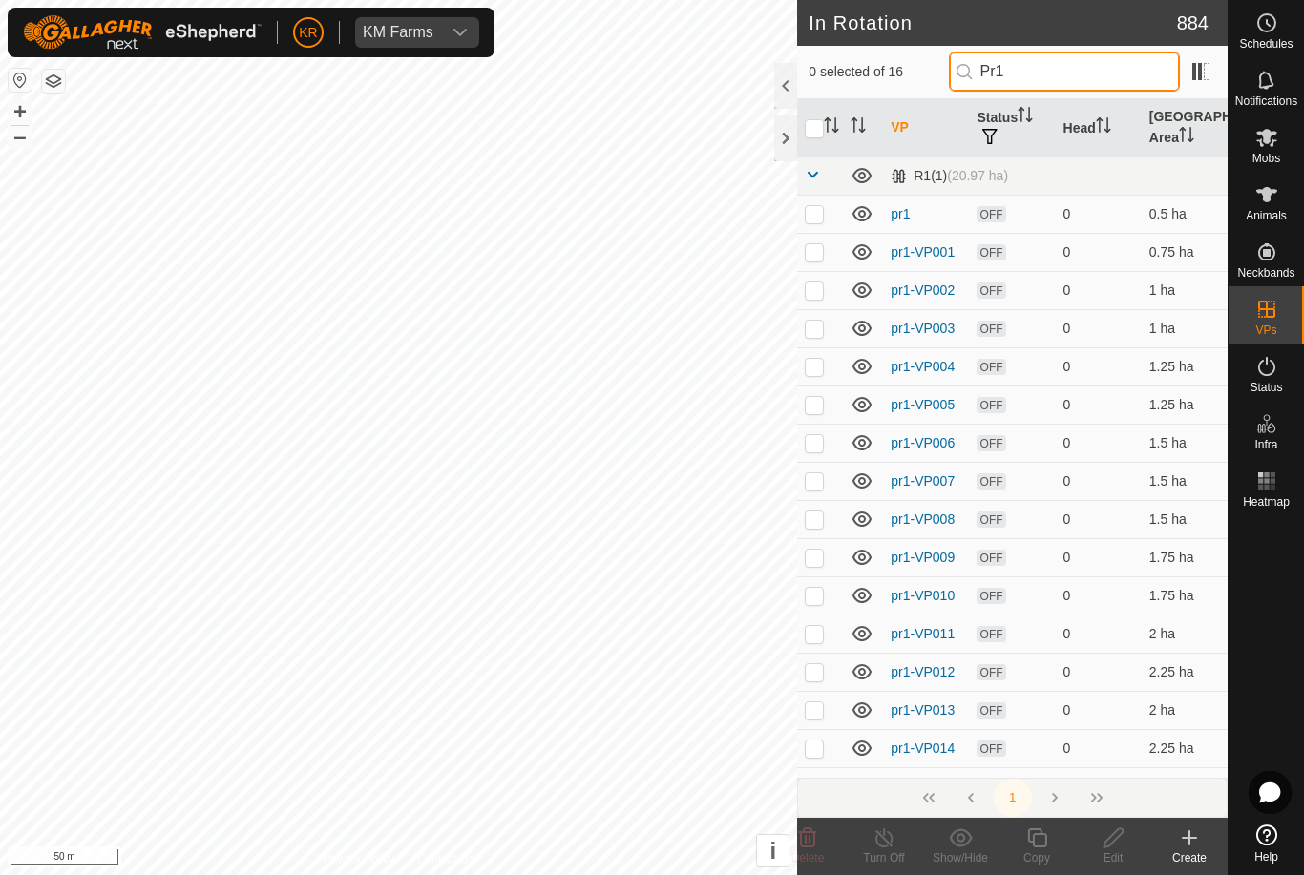
type input "Pr1"
click at [820, 747] on p-checkbox at bounding box center [814, 748] width 19 height 15
checkbox input "true"
click at [1042, 840] on icon at bounding box center [1037, 838] width 24 height 23
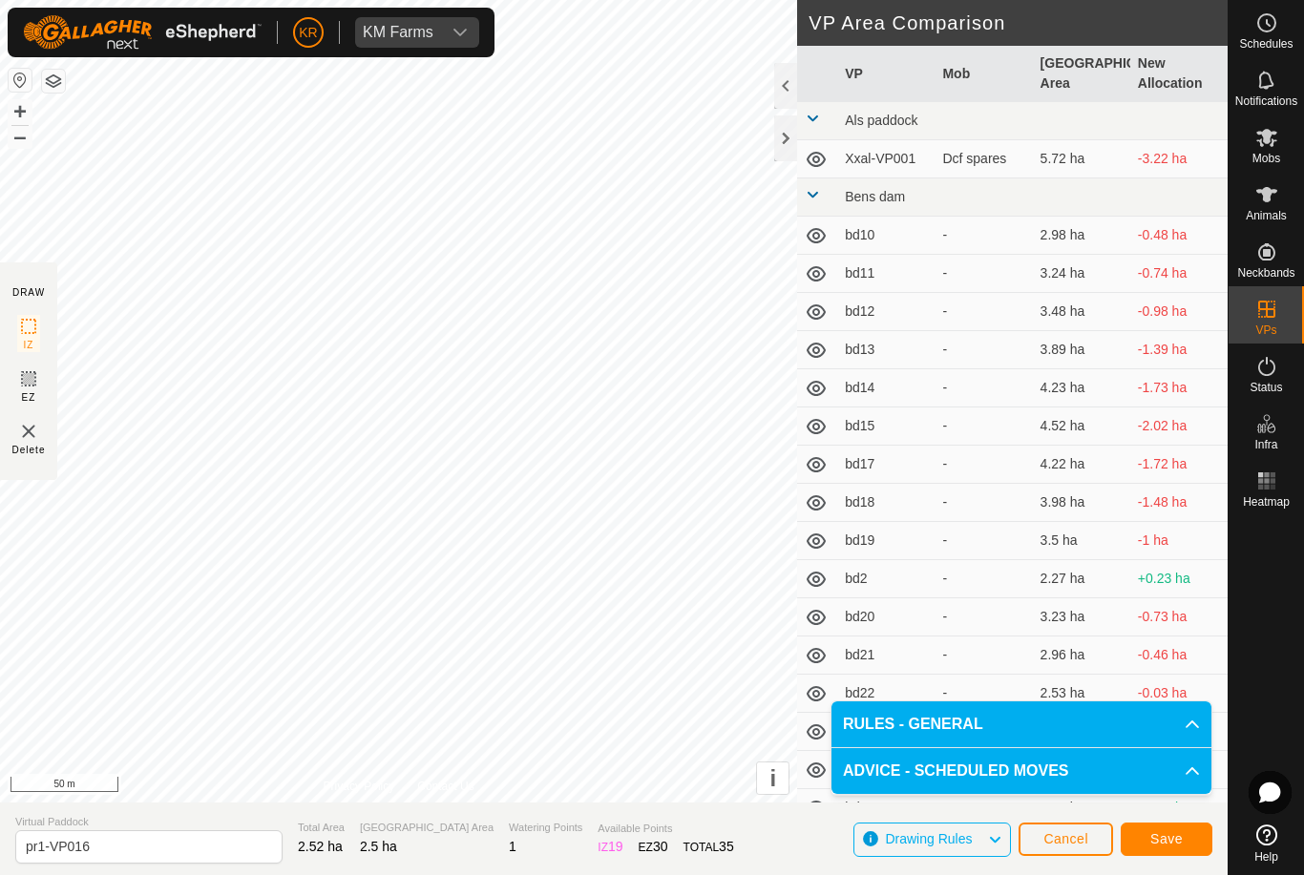
click at [1157, 838] on span "Save" at bounding box center [1166, 838] width 32 height 15
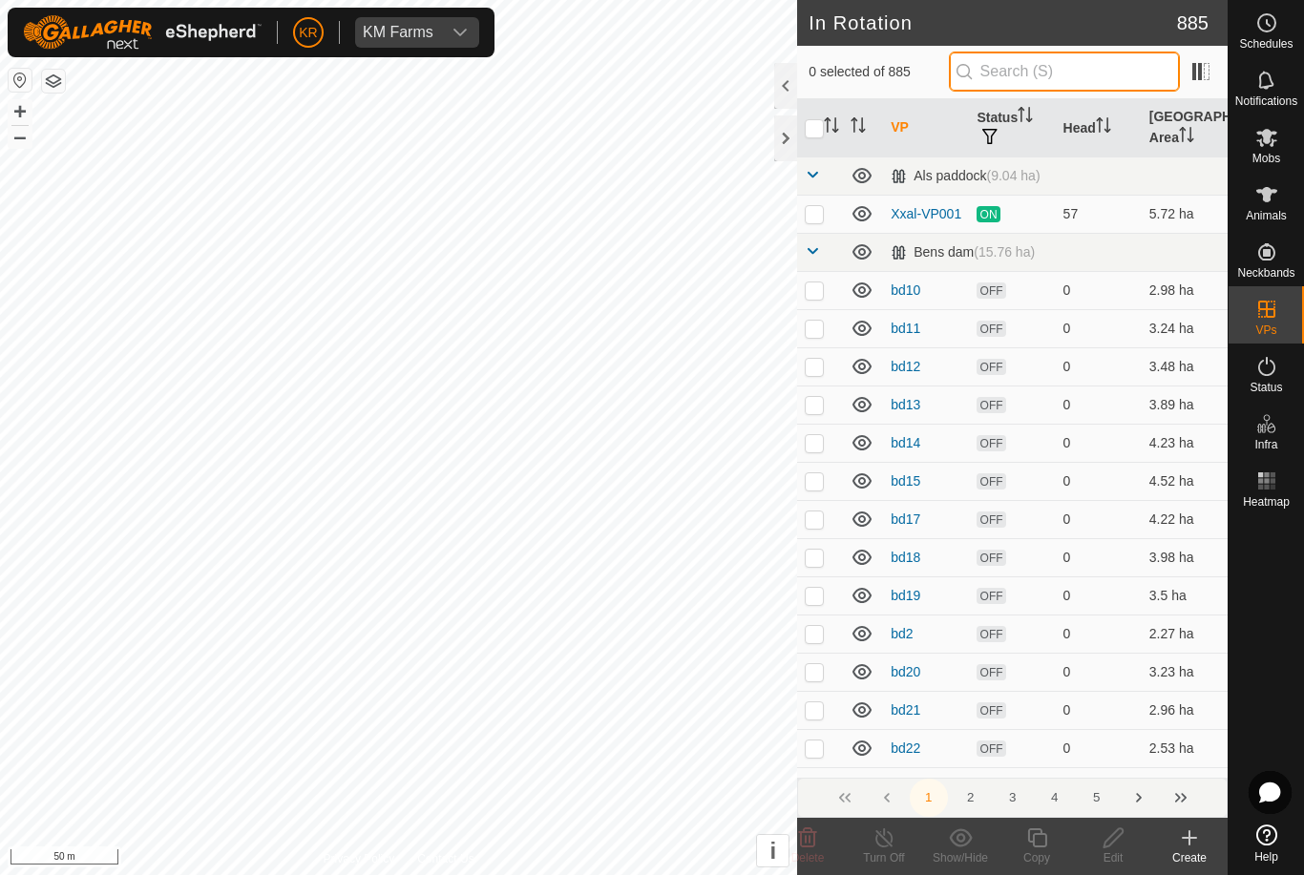
type input "."
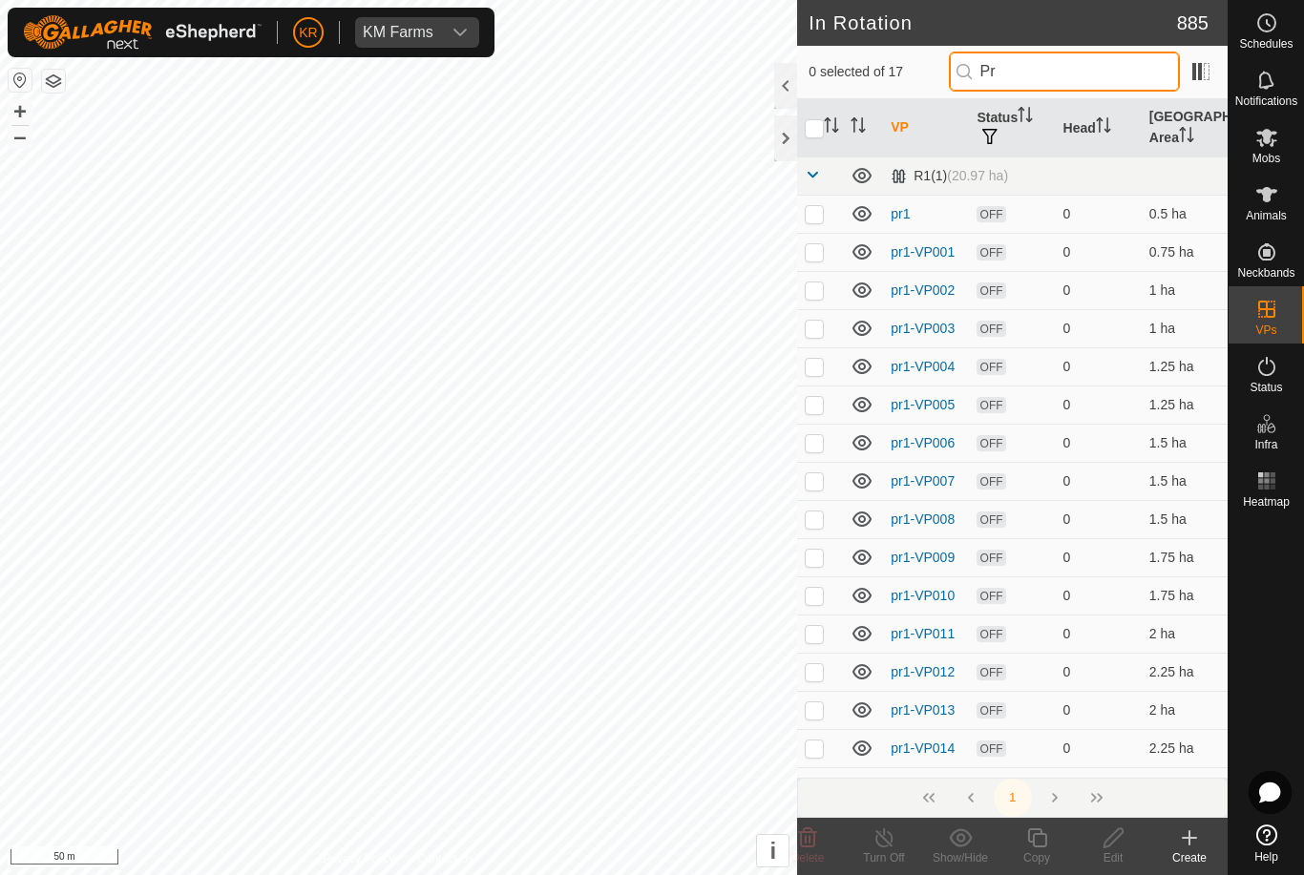
type input "Pr"
click at [870, 212] on icon at bounding box center [861, 213] width 19 height 15
click at [864, 242] on icon at bounding box center [862, 252] width 23 height 23
click at [868, 274] on td at bounding box center [863, 290] width 40 height 38
click at [865, 296] on icon at bounding box center [861, 290] width 19 height 15
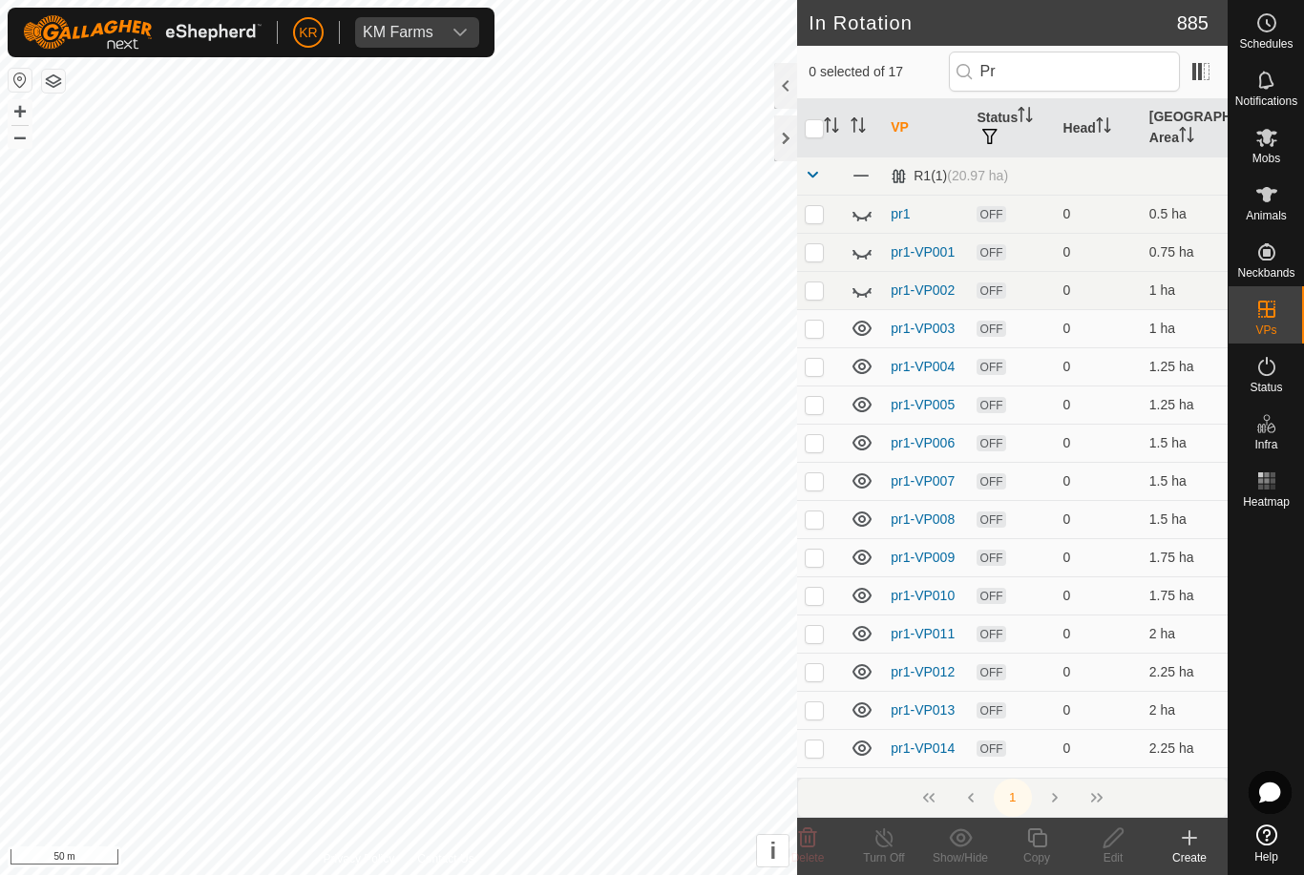
click at [863, 324] on icon at bounding box center [862, 328] width 23 height 23
click at [858, 364] on icon at bounding box center [862, 366] width 23 height 23
click at [867, 393] on icon at bounding box center [862, 404] width 23 height 23
click at [857, 437] on icon at bounding box center [861, 442] width 19 height 15
click at [863, 479] on icon at bounding box center [862, 481] width 23 height 23
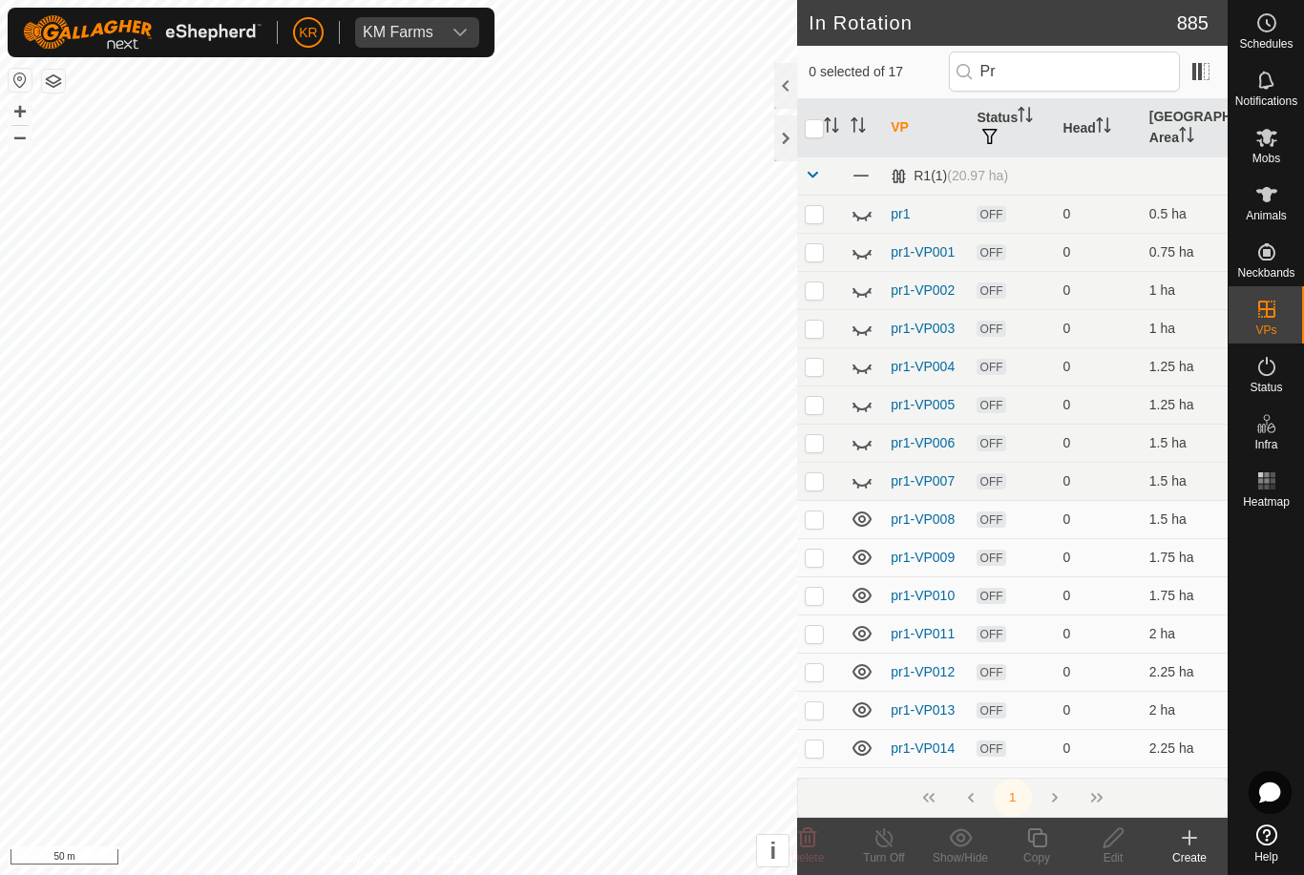
click at [866, 546] on icon at bounding box center [862, 557] width 23 height 23
click at [857, 522] on icon at bounding box center [862, 519] width 23 height 23
click at [869, 593] on icon at bounding box center [861, 595] width 19 height 15
click at [867, 635] on icon at bounding box center [862, 633] width 23 height 23
click at [868, 682] on icon at bounding box center [862, 672] width 23 height 23
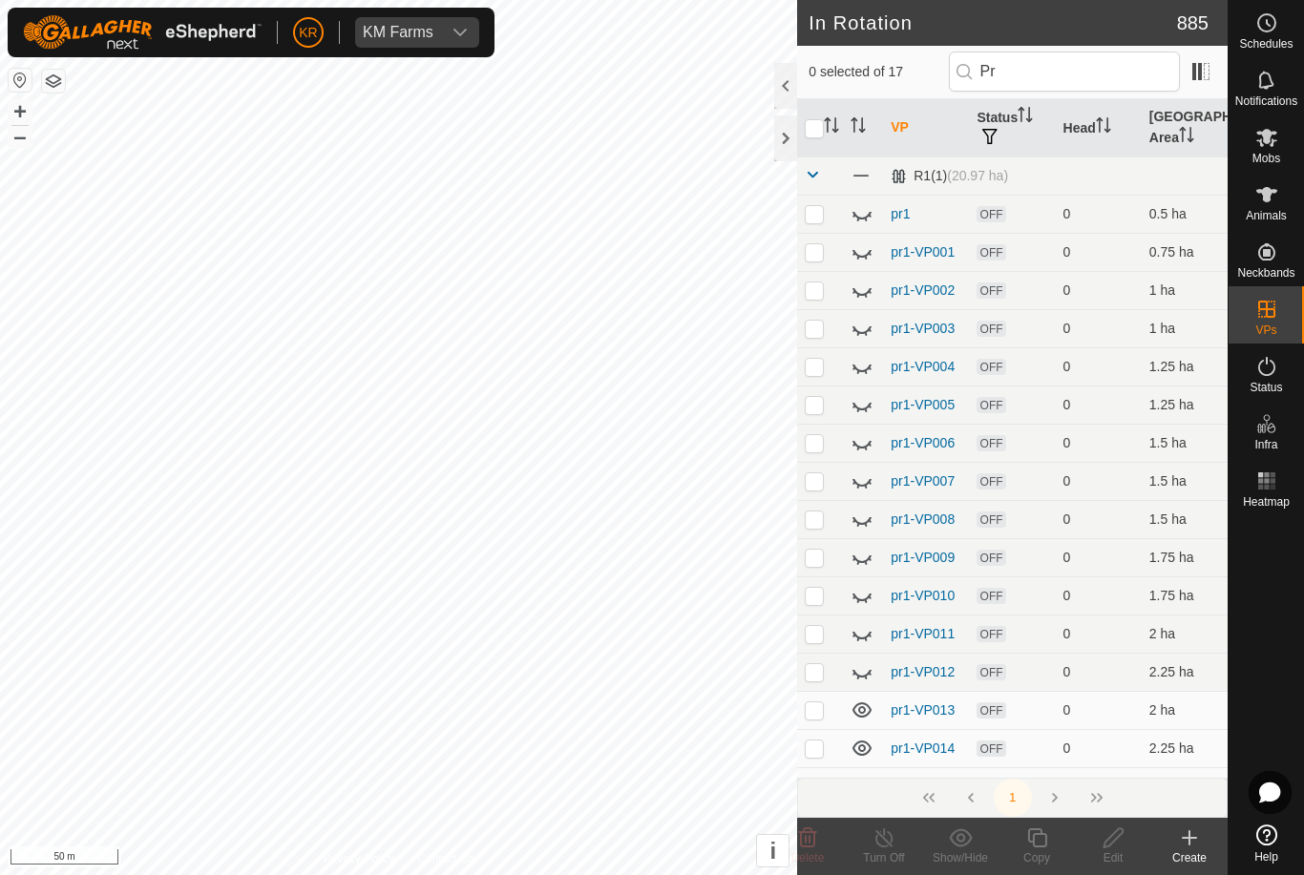
click at [862, 702] on icon at bounding box center [862, 710] width 23 height 23
click at [873, 743] on icon at bounding box center [862, 748] width 23 height 23
click at [868, 183] on span at bounding box center [861, 175] width 21 height 21
click at [864, 176] on icon at bounding box center [862, 175] width 23 height 23
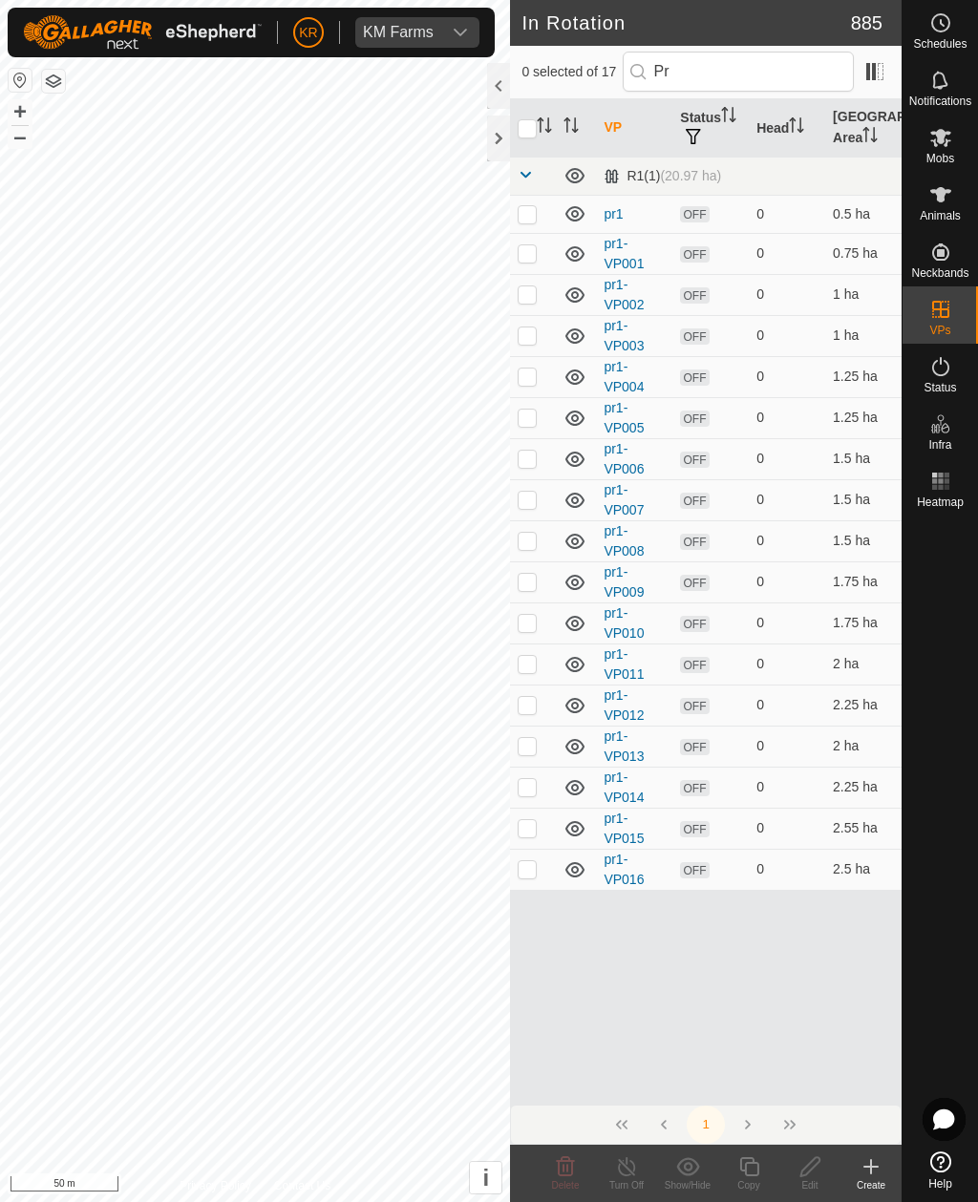
click at [515, 856] on td at bounding box center [533, 869] width 46 height 41
checkbox input "true"
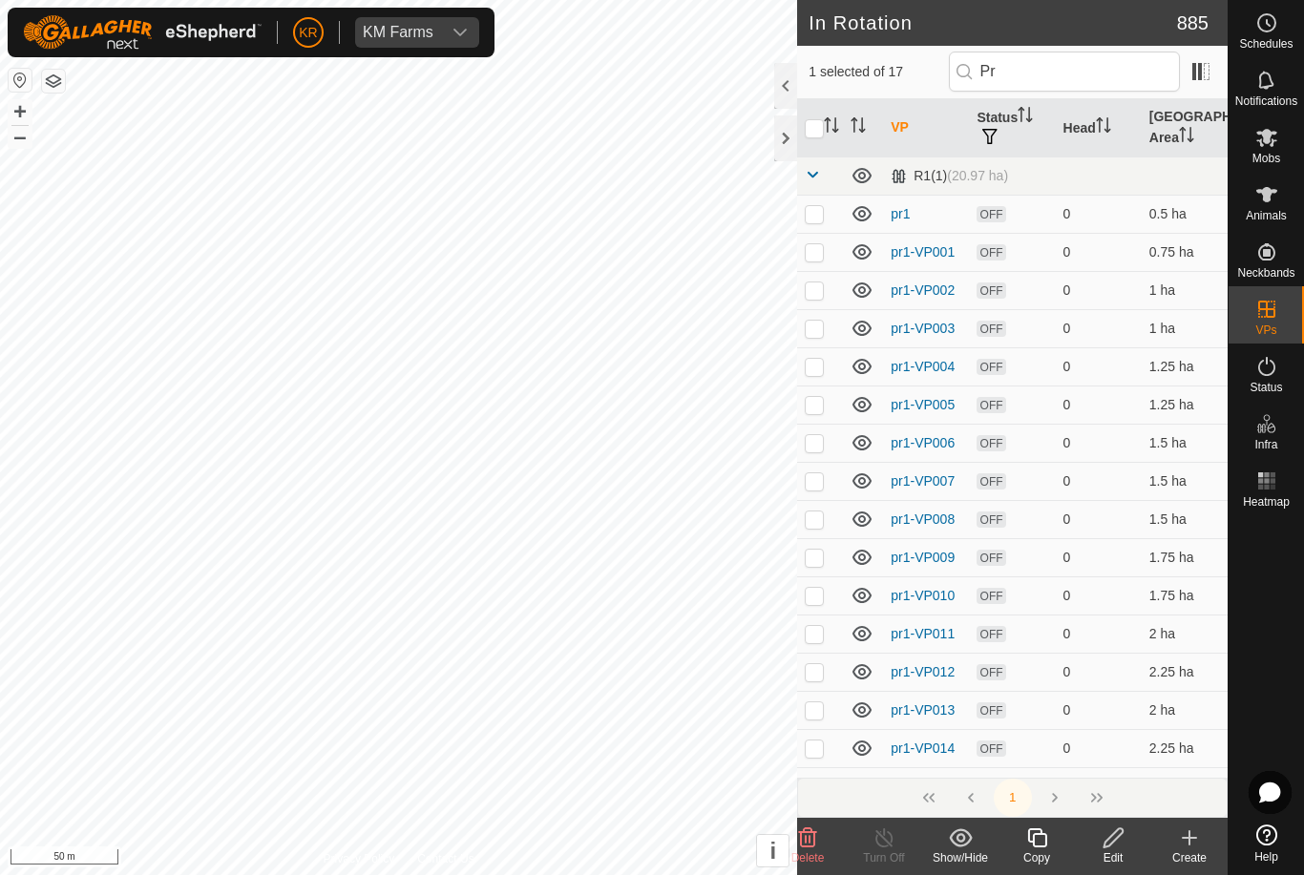
click at [1044, 842] on icon at bounding box center [1037, 838] width 24 height 23
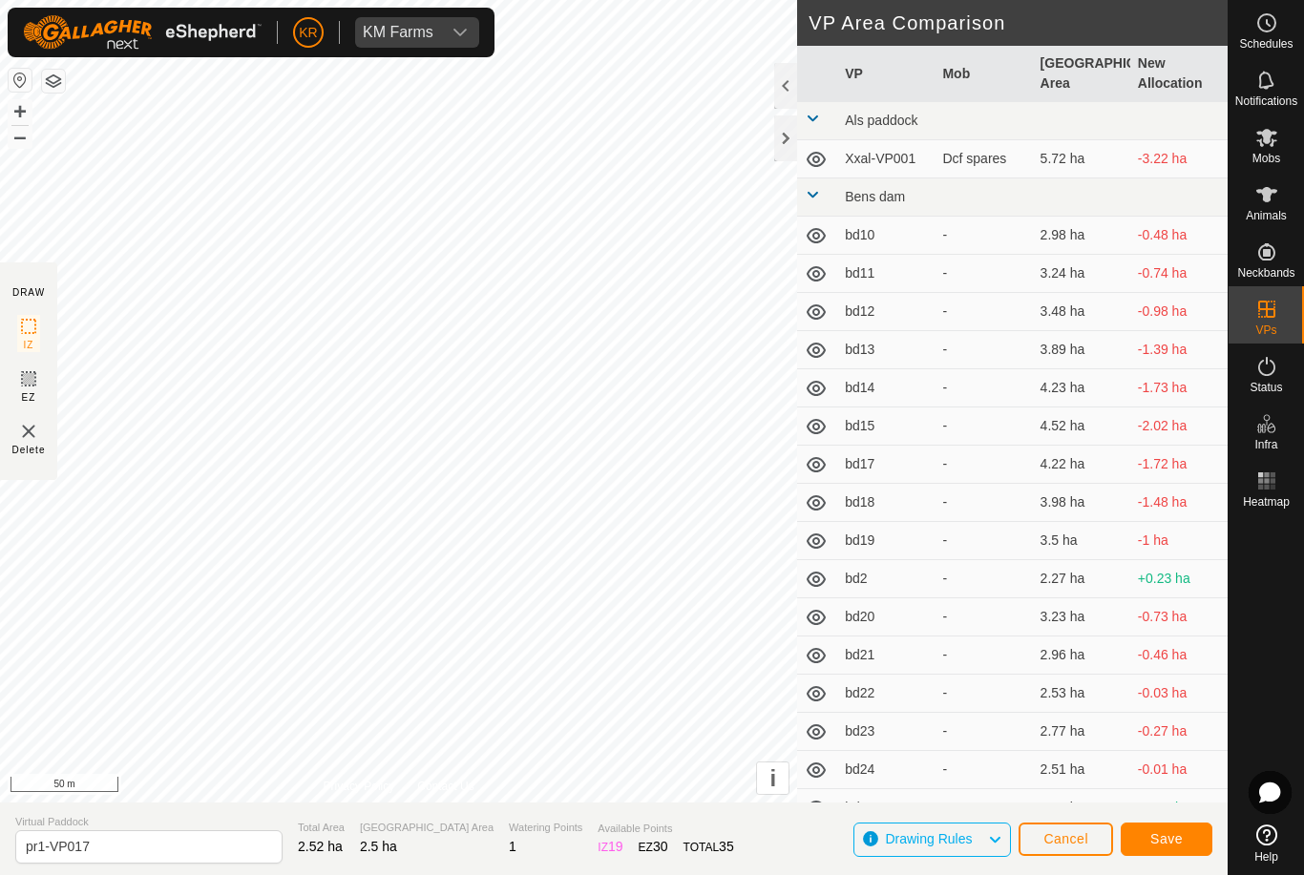
click at [1169, 844] on span "Save" at bounding box center [1166, 838] width 32 height 15
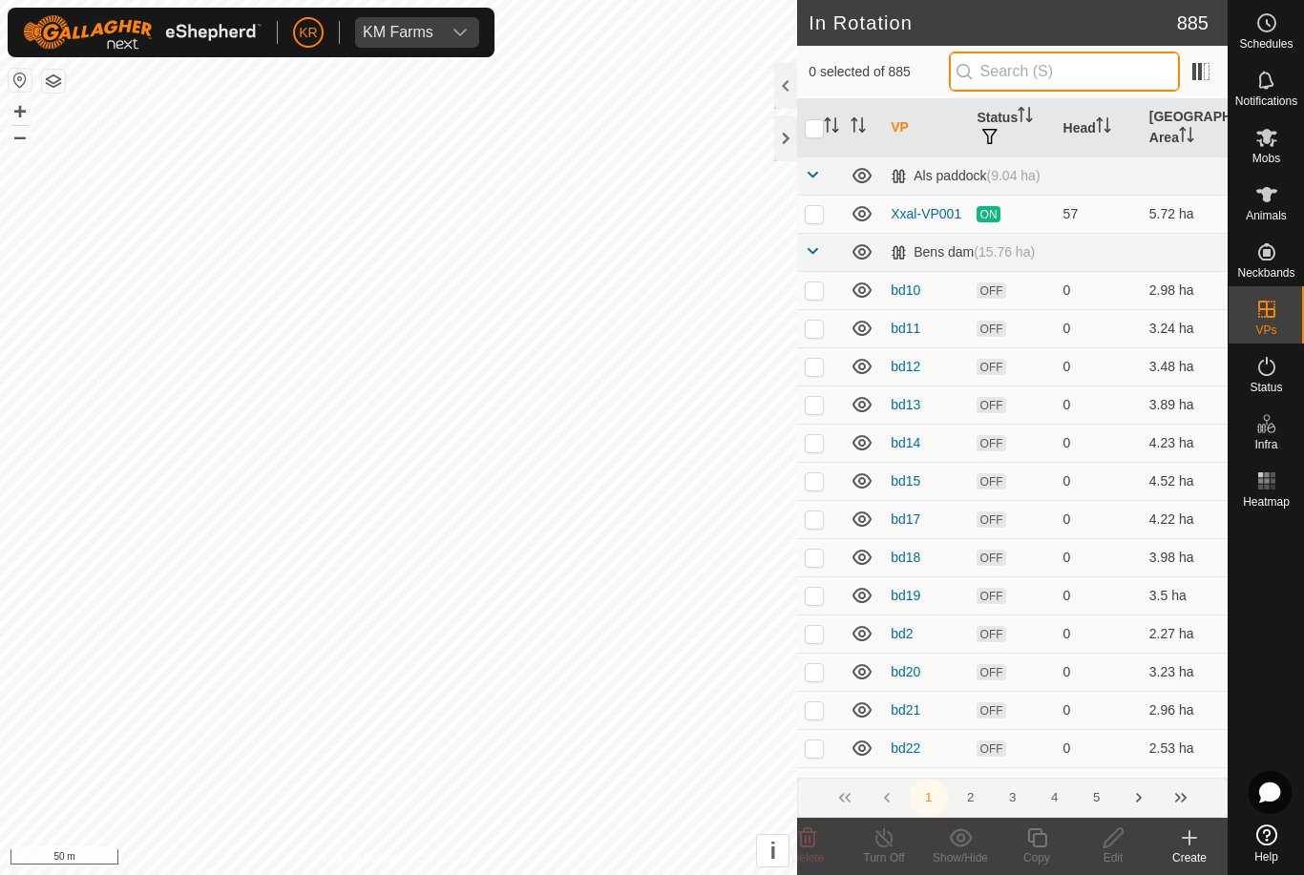
click at [1093, 73] on input "text" at bounding box center [1064, 72] width 231 height 40
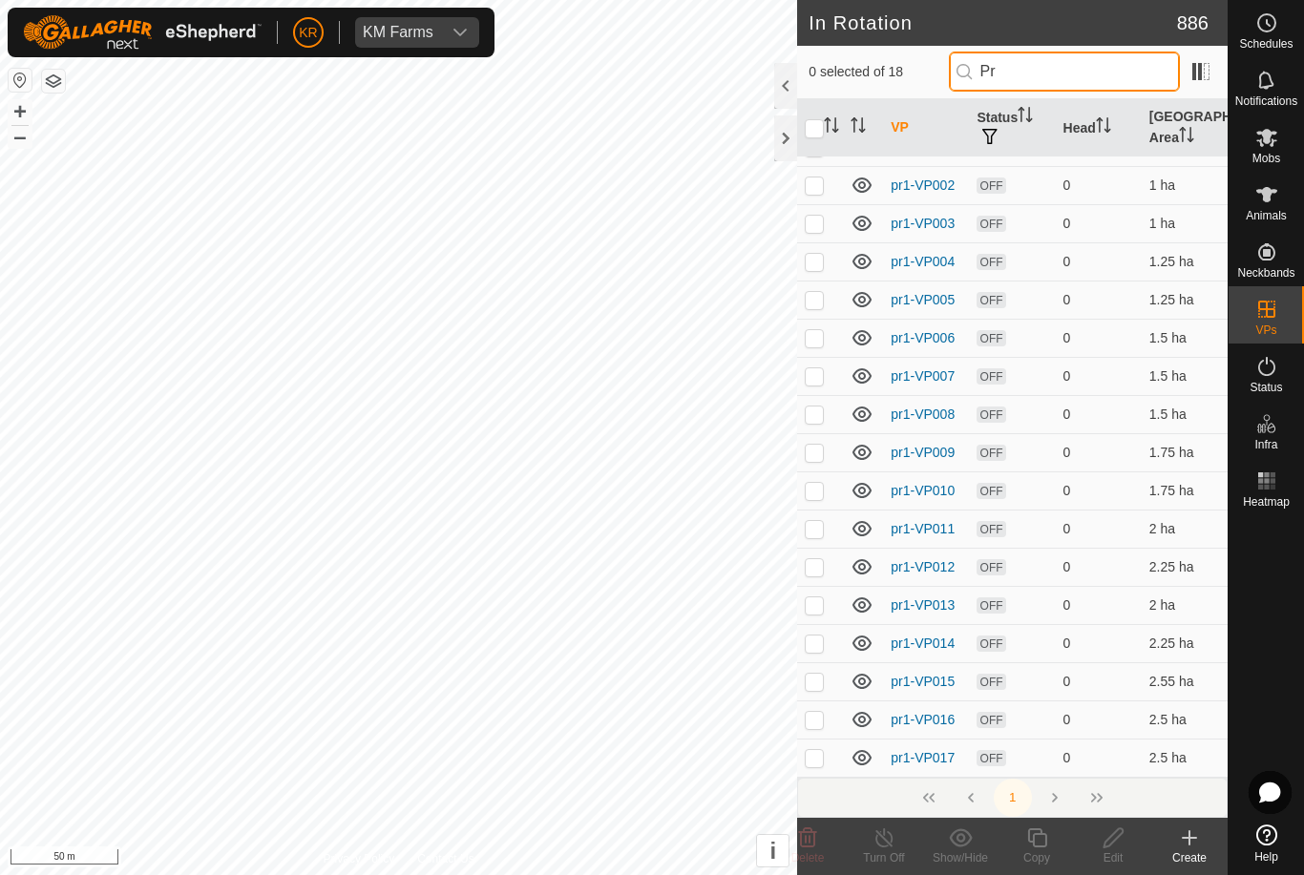
scroll to position [104, 0]
type input "Pr"
click at [1058, 800] on div "1" at bounding box center [1012, 798] width 431 height 40
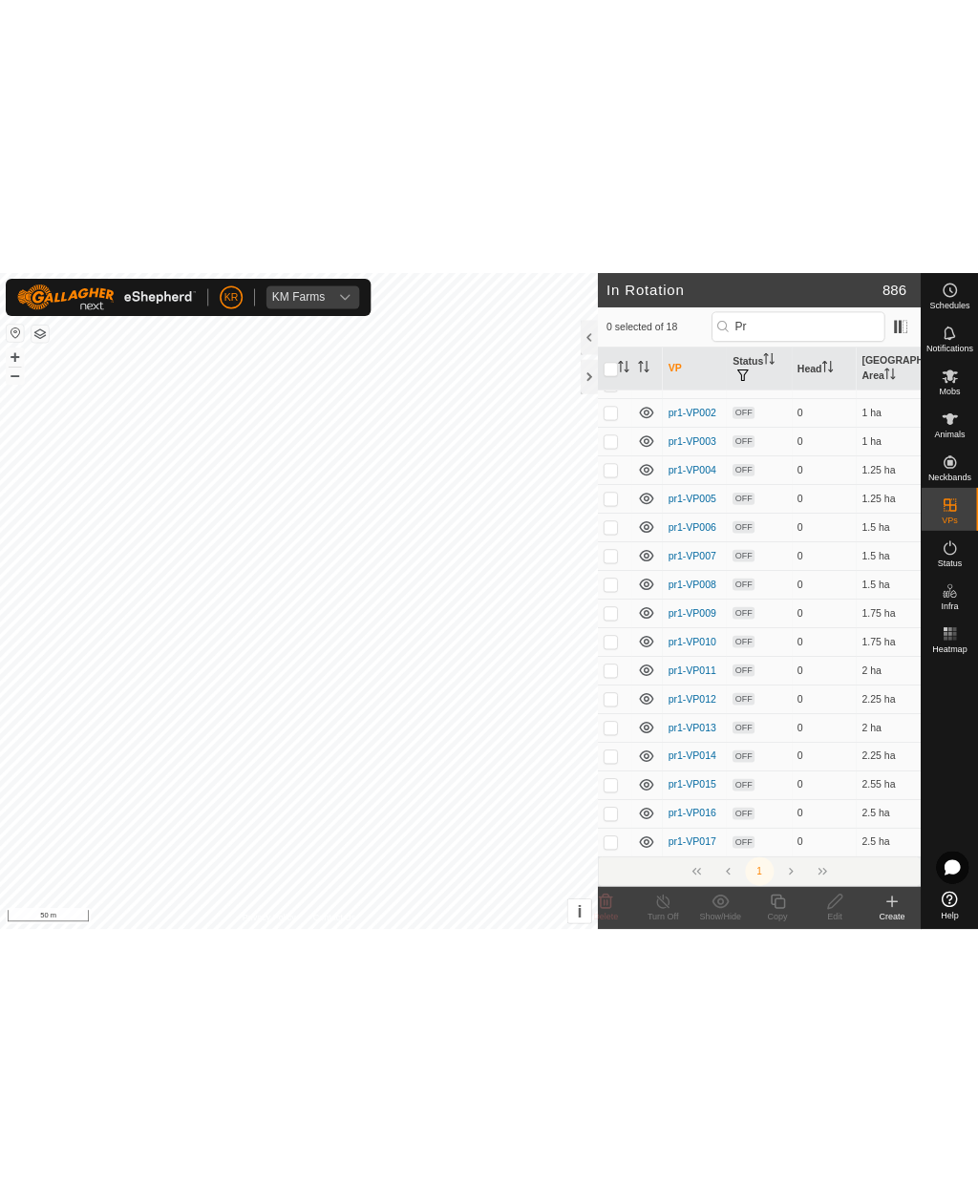
scroll to position [0, 0]
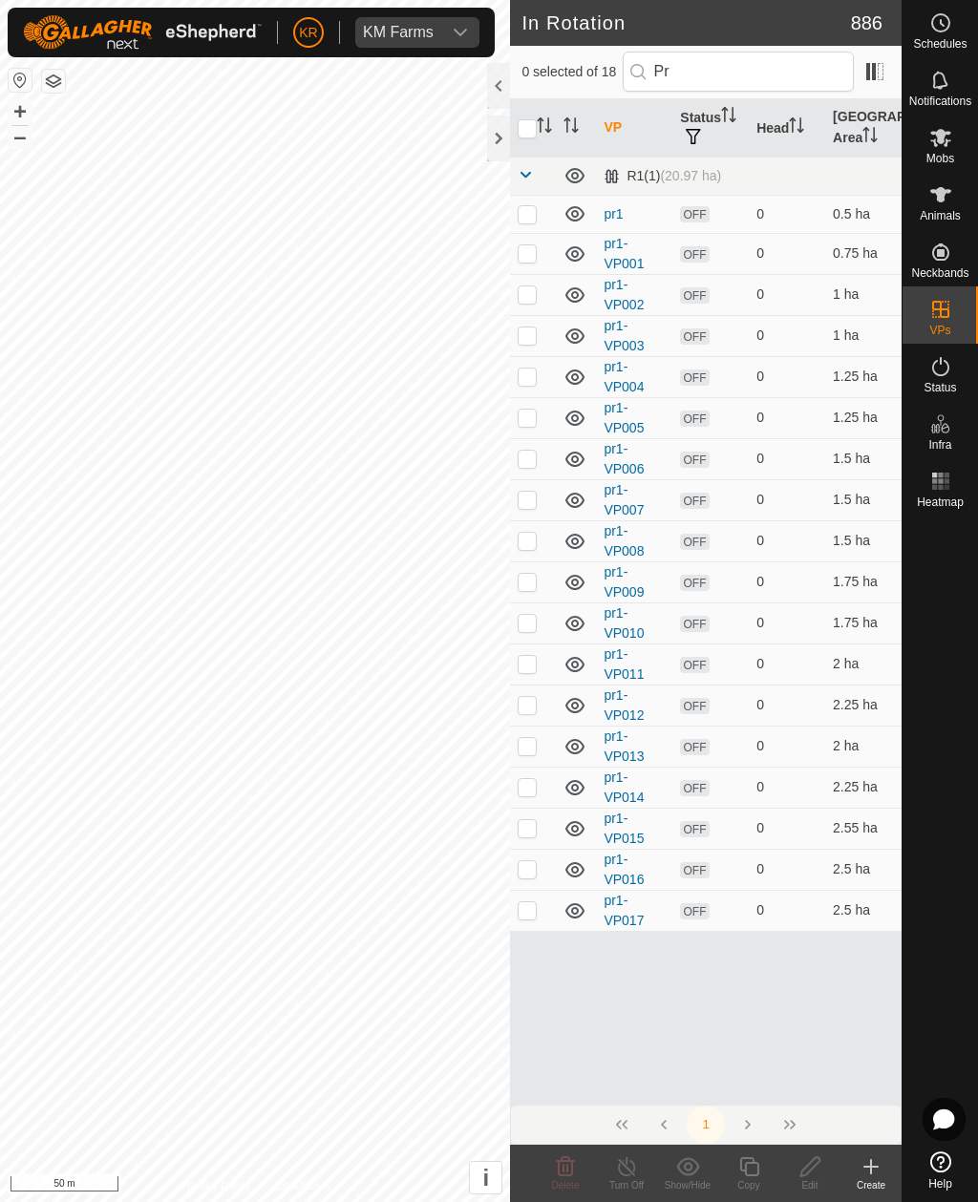
click at [534, 874] on td at bounding box center [533, 910] width 46 height 41
checkbox input "true"
click at [729, 874] on div "Copy" at bounding box center [748, 1185] width 61 height 14
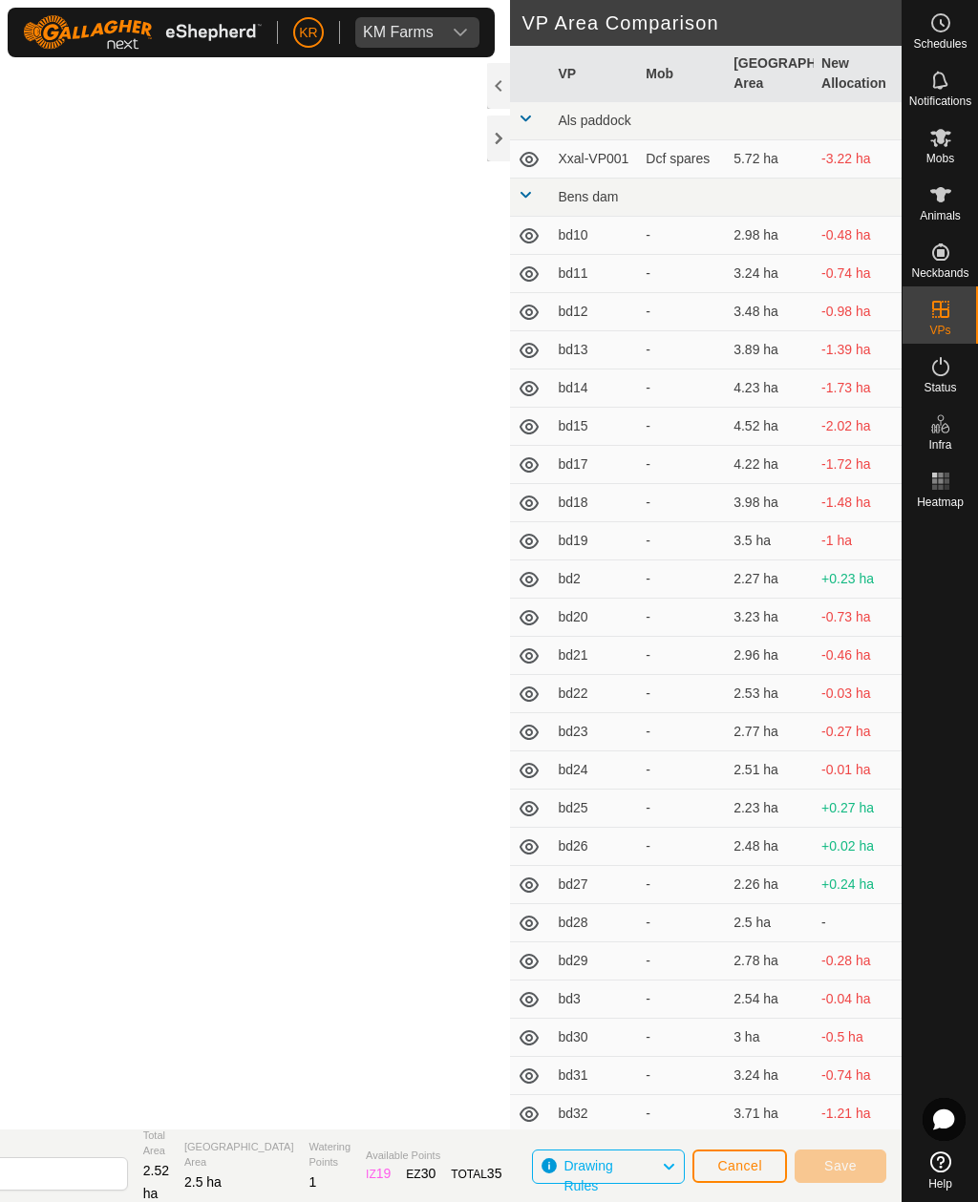
click at [748, 874] on span "Cancel" at bounding box center [739, 1165] width 45 height 15
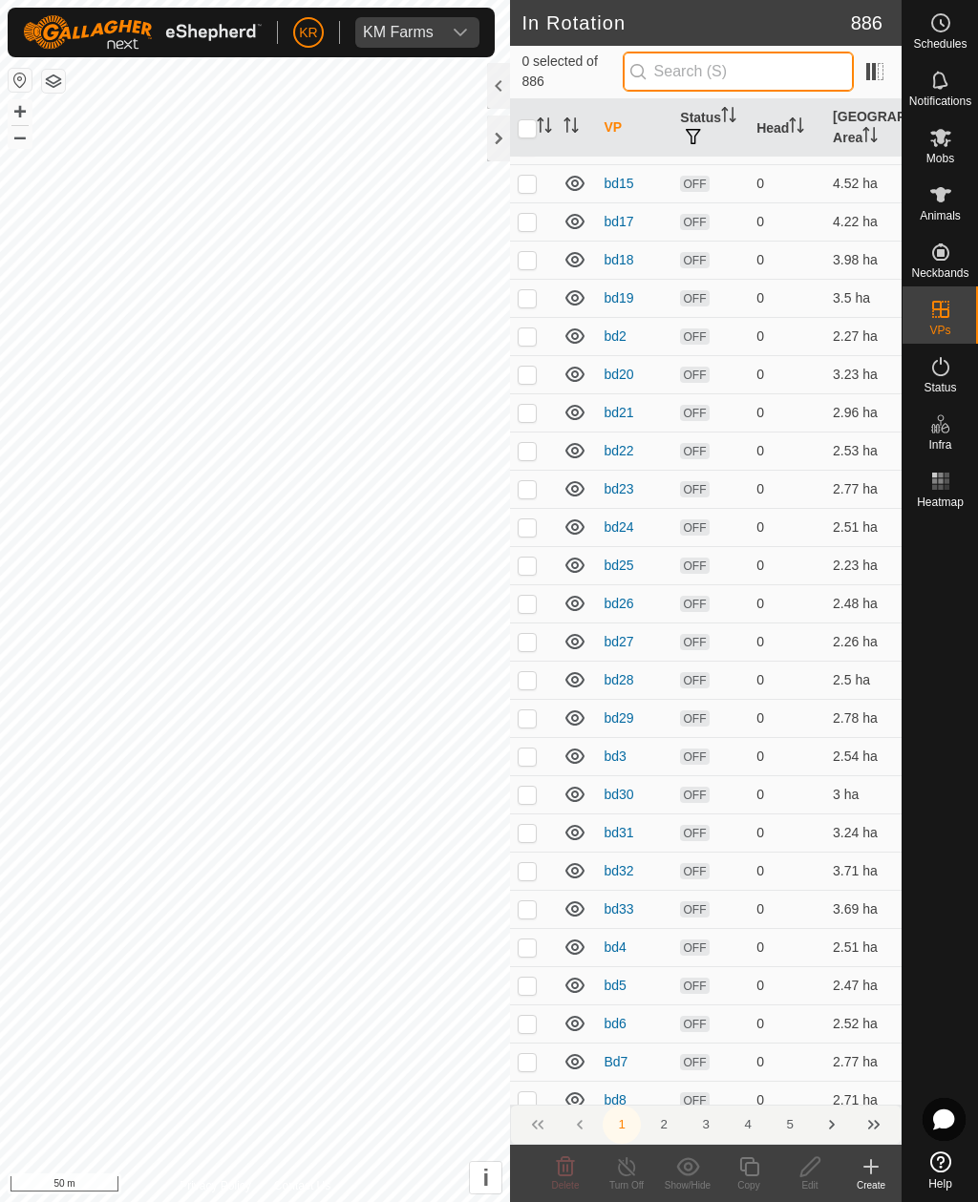
click at [777, 77] on input "text" at bounding box center [737, 72] width 231 height 40
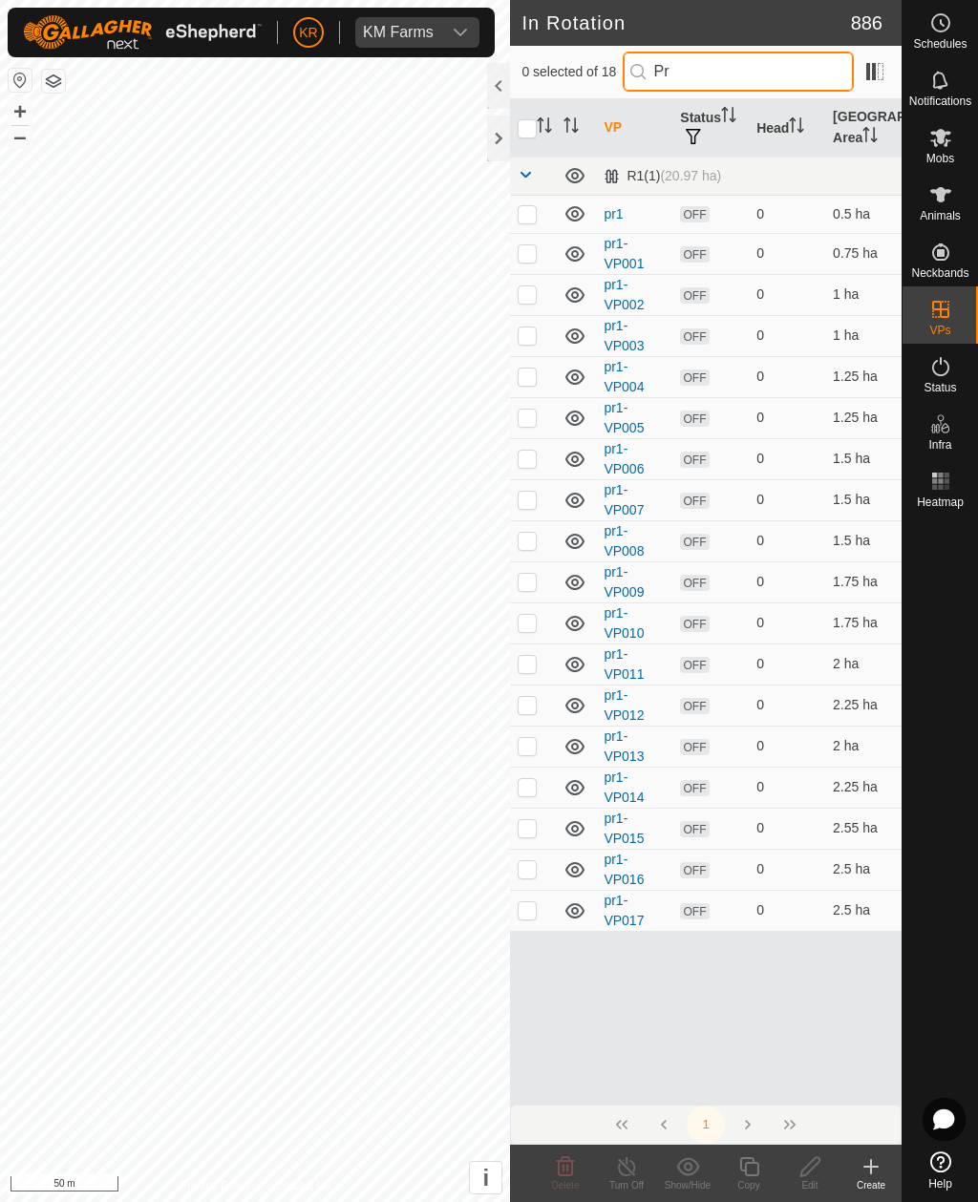
type input "Pr"
click at [532, 874] on p-checkbox at bounding box center [526, 909] width 19 height 15
checkbox input "true"
click at [749, 874] on icon at bounding box center [748, 1166] width 19 height 19
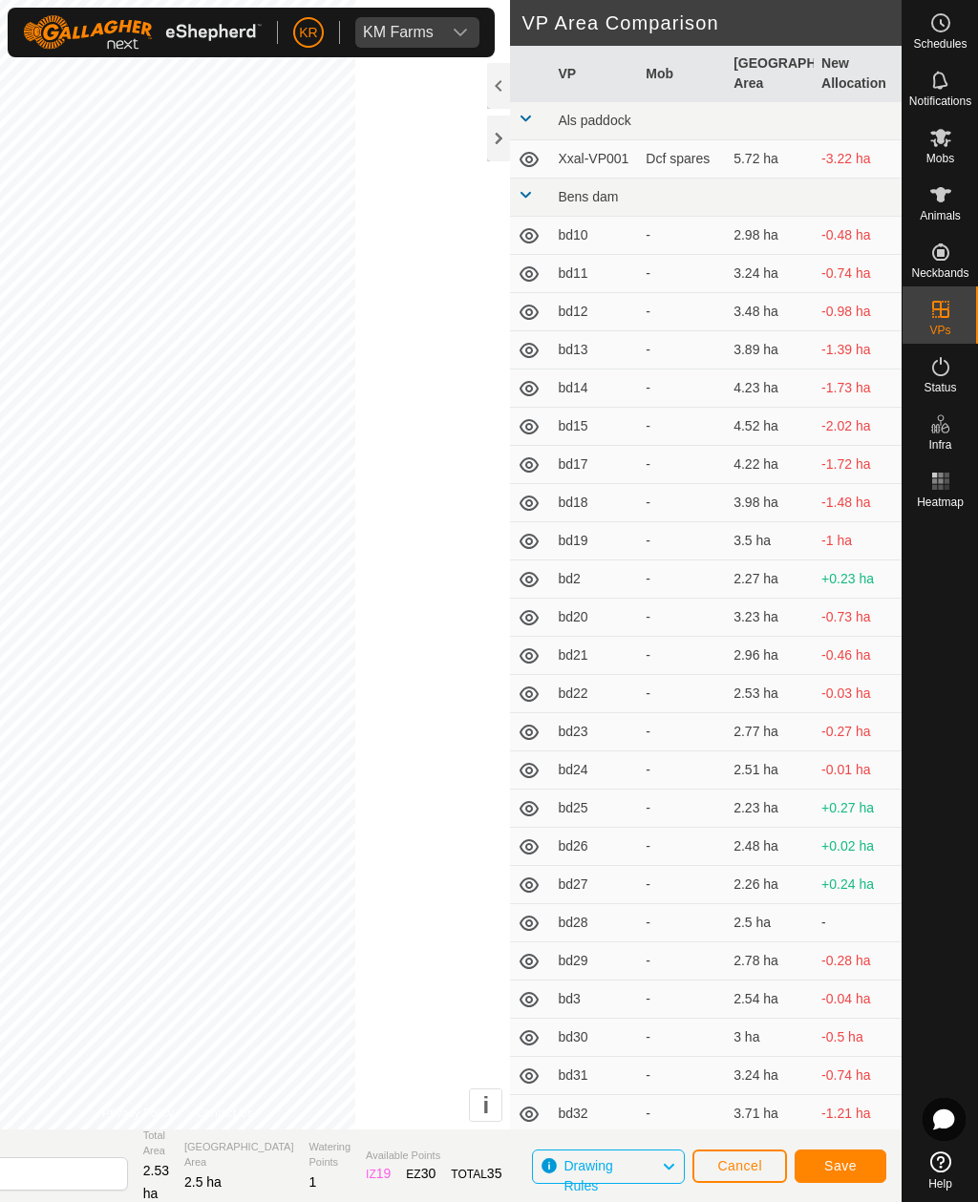
click at [842, 1164] on span "Save" at bounding box center [840, 1165] width 32 height 15
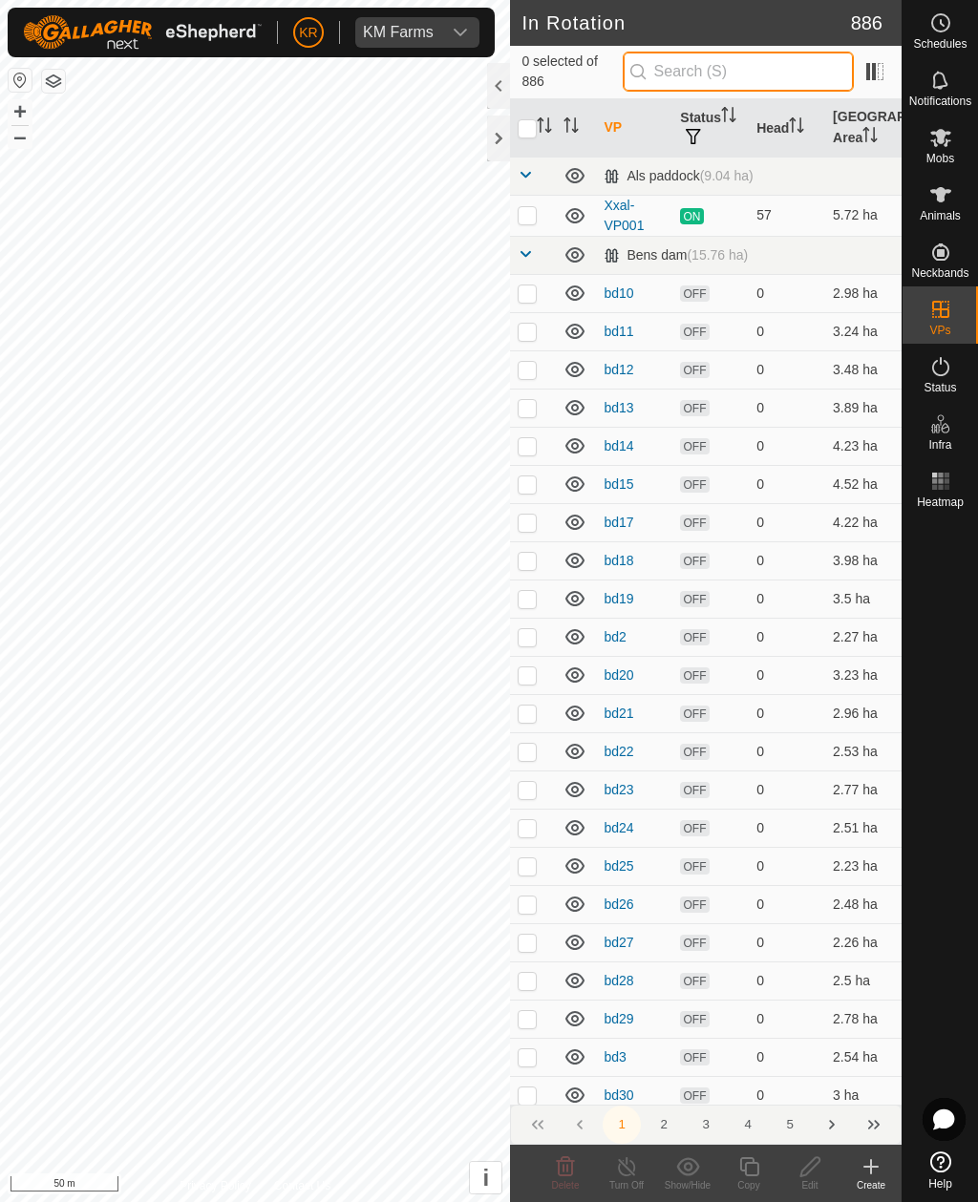
type input "'"
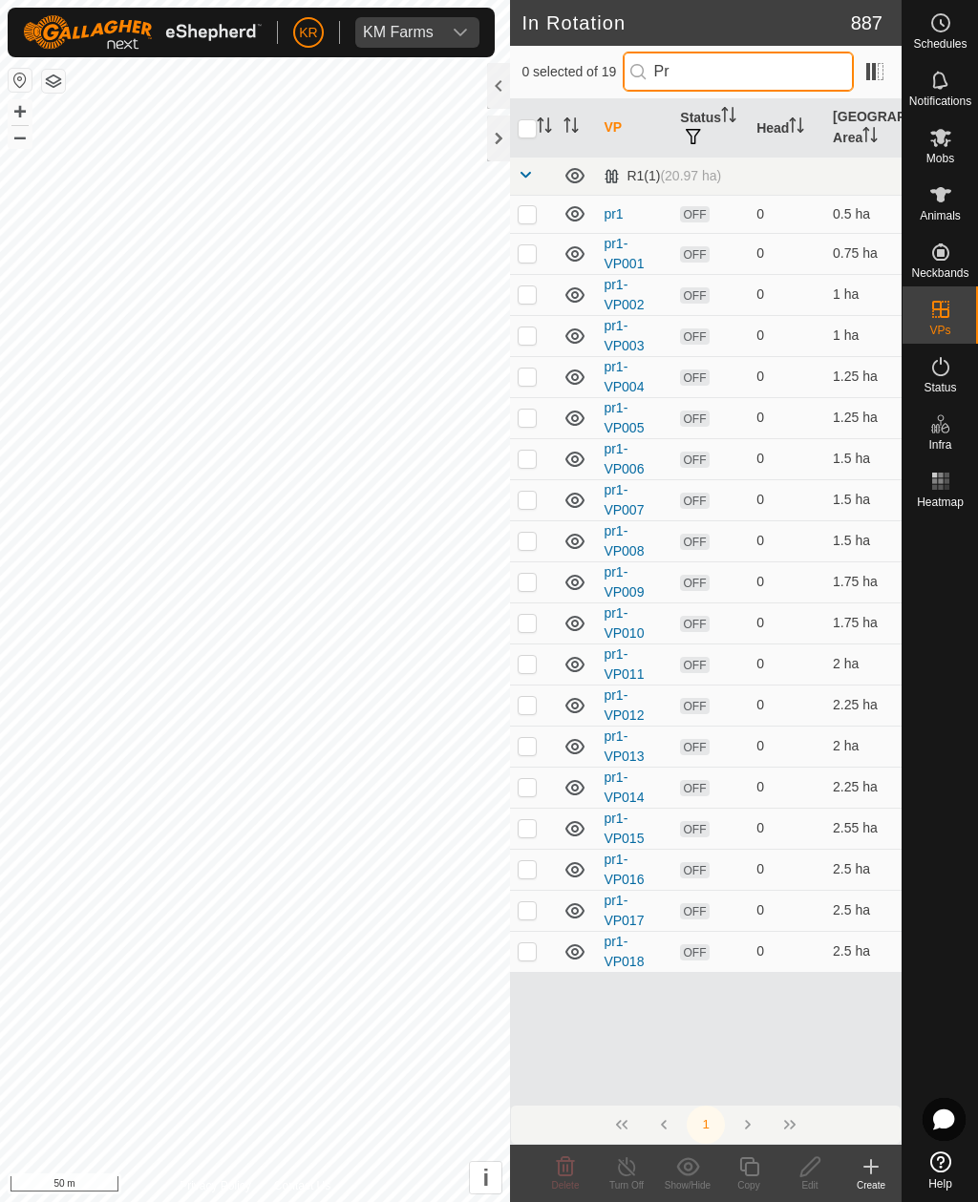
type input "Pr"
click at [524, 956] on p-checkbox at bounding box center [526, 950] width 19 height 15
checkbox input "true"
click at [754, 1166] on icon at bounding box center [749, 1166] width 24 height 23
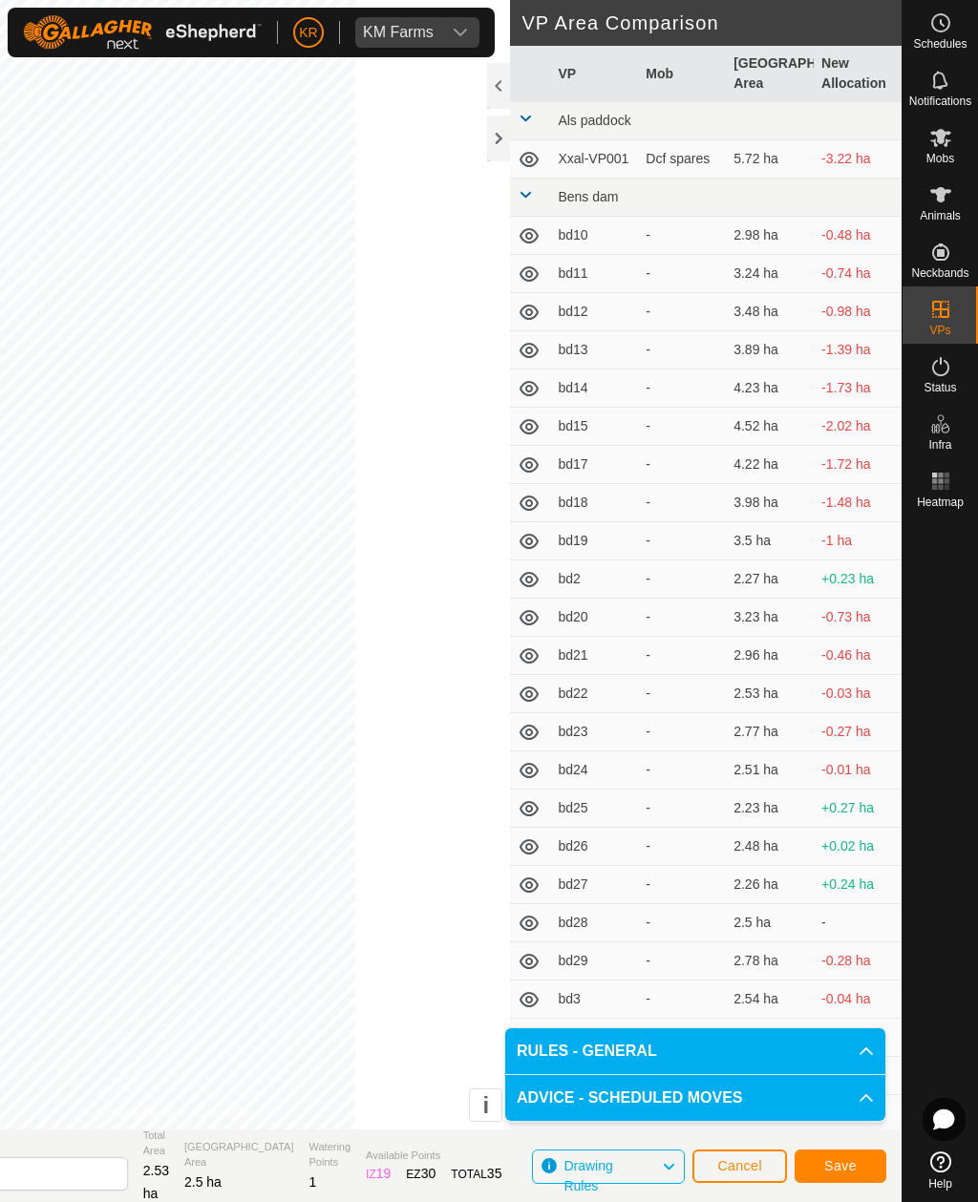
click at [861, 1156] on button "Save" at bounding box center [840, 1165] width 92 height 33
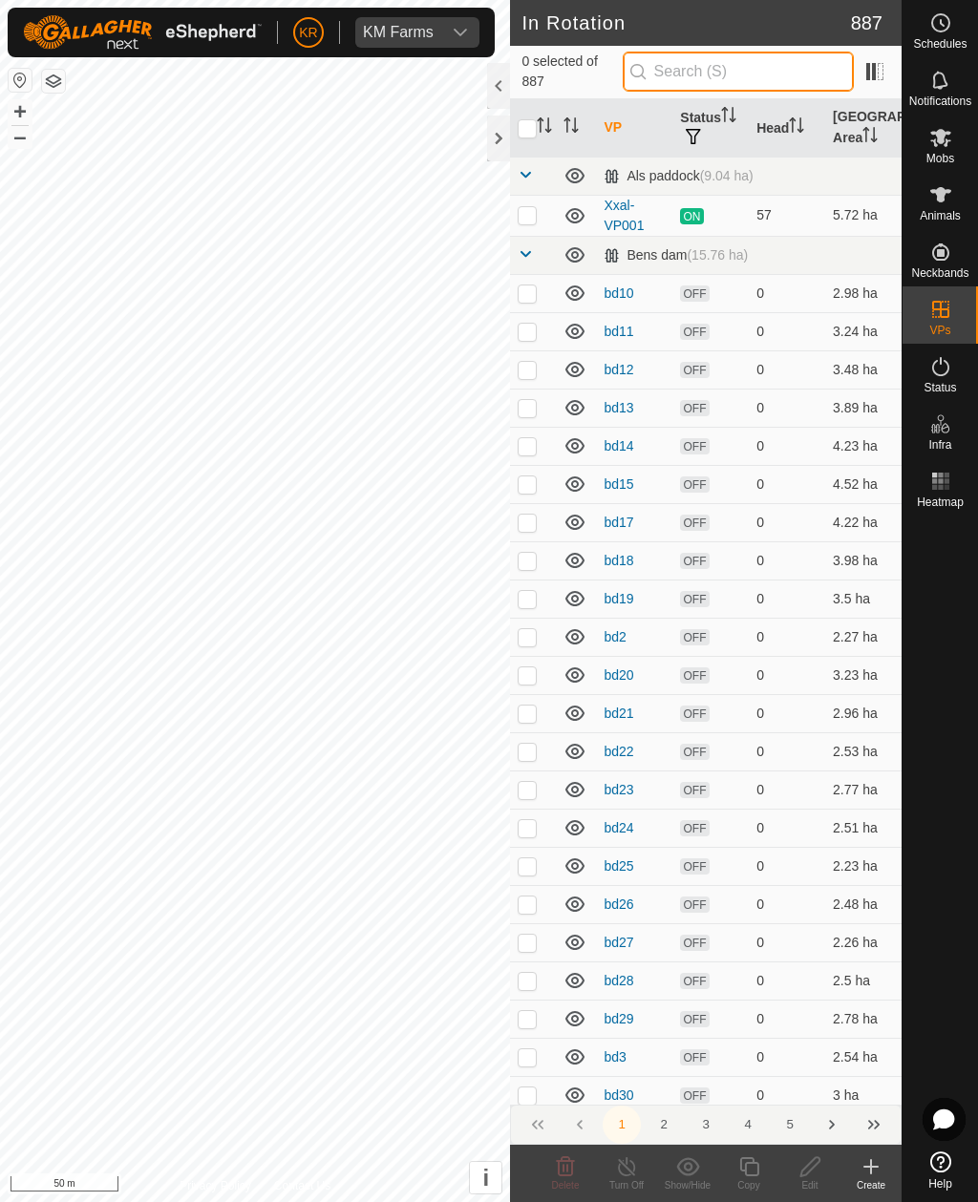
click at [754, 72] on input "text" at bounding box center [737, 72] width 231 height 40
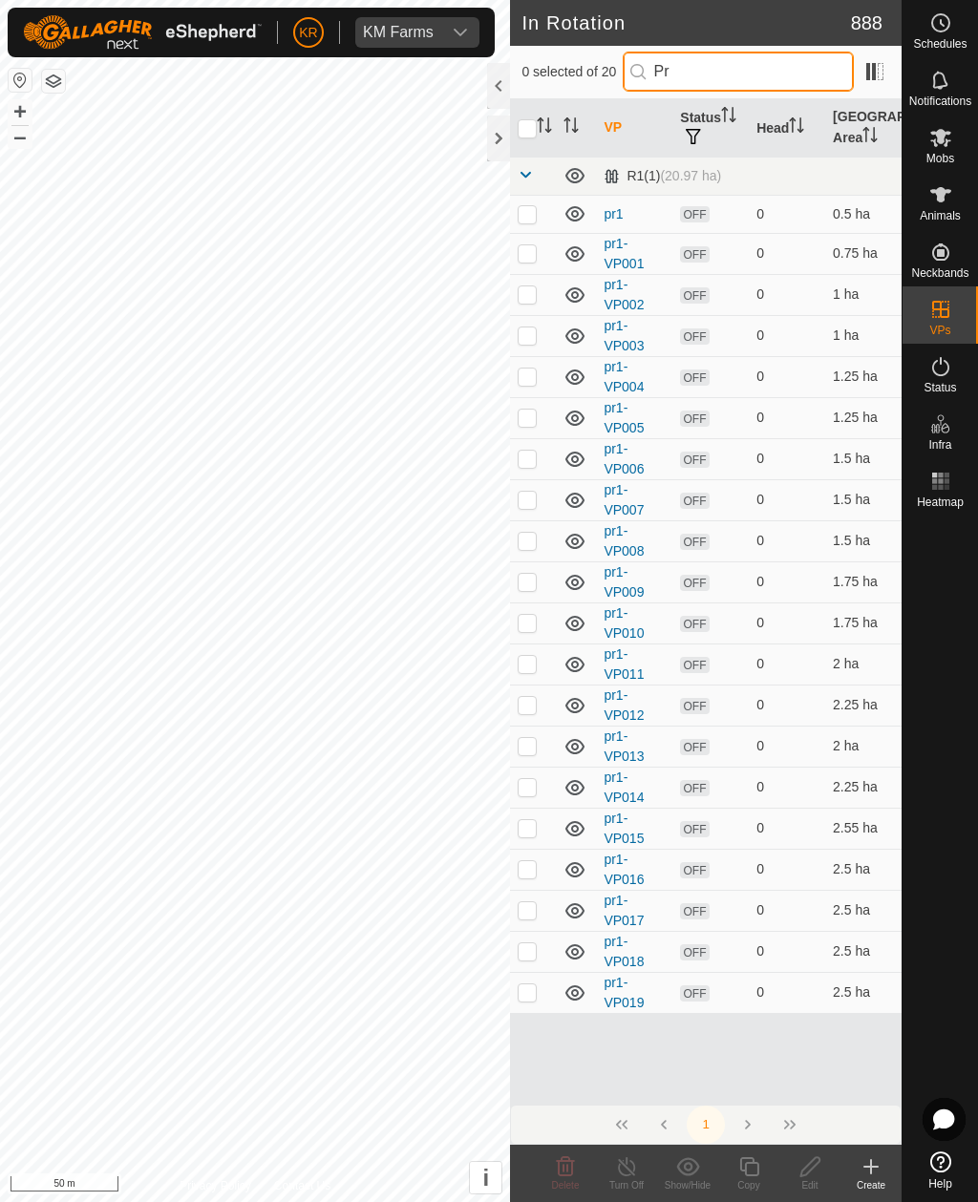
type input "Pr"
click at [529, 998] on p-checkbox at bounding box center [526, 991] width 19 height 15
checkbox input "true"
click at [751, 1169] on icon at bounding box center [749, 1166] width 24 height 23
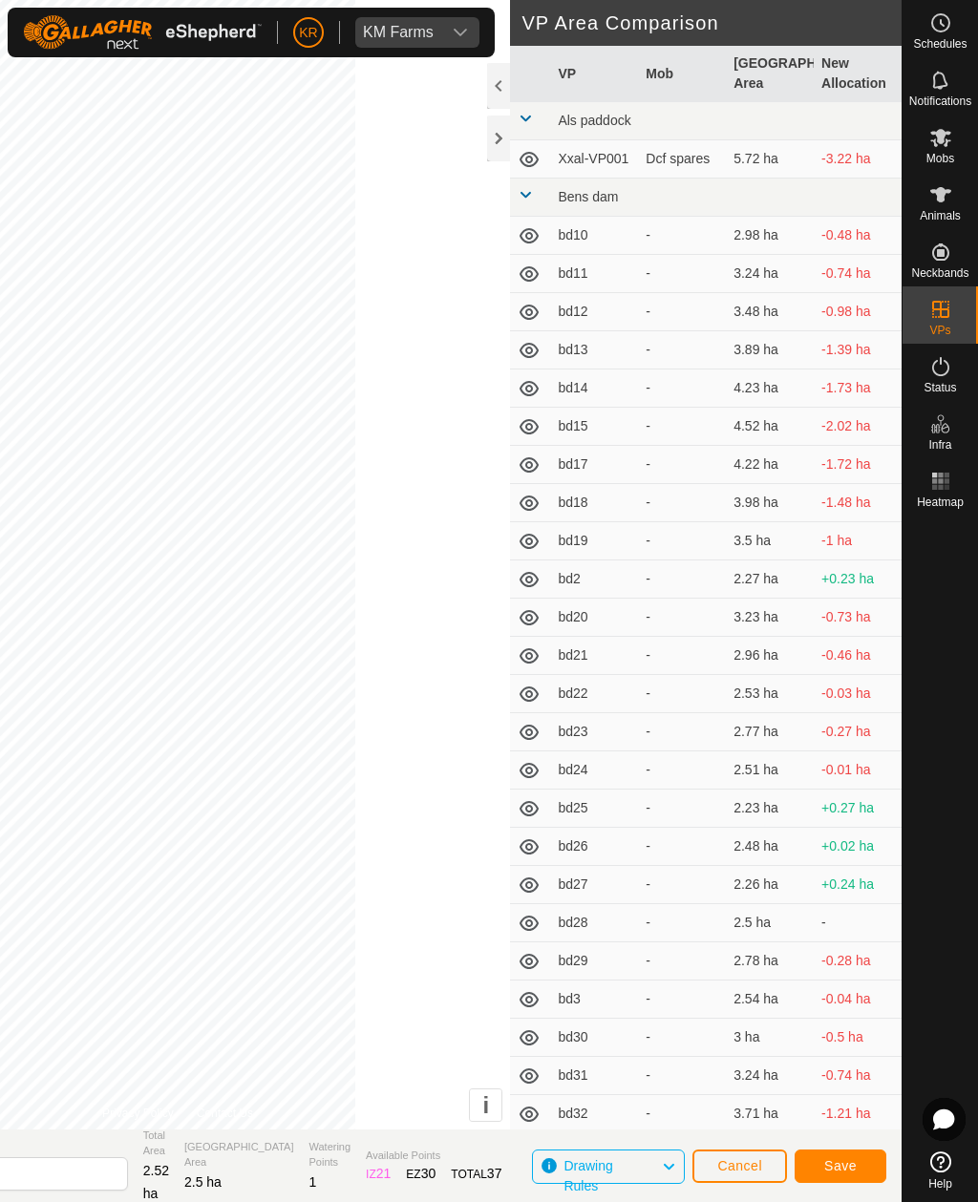
click at [858, 1165] on button "Save" at bounding box center [840, 1165] width 92 height 33
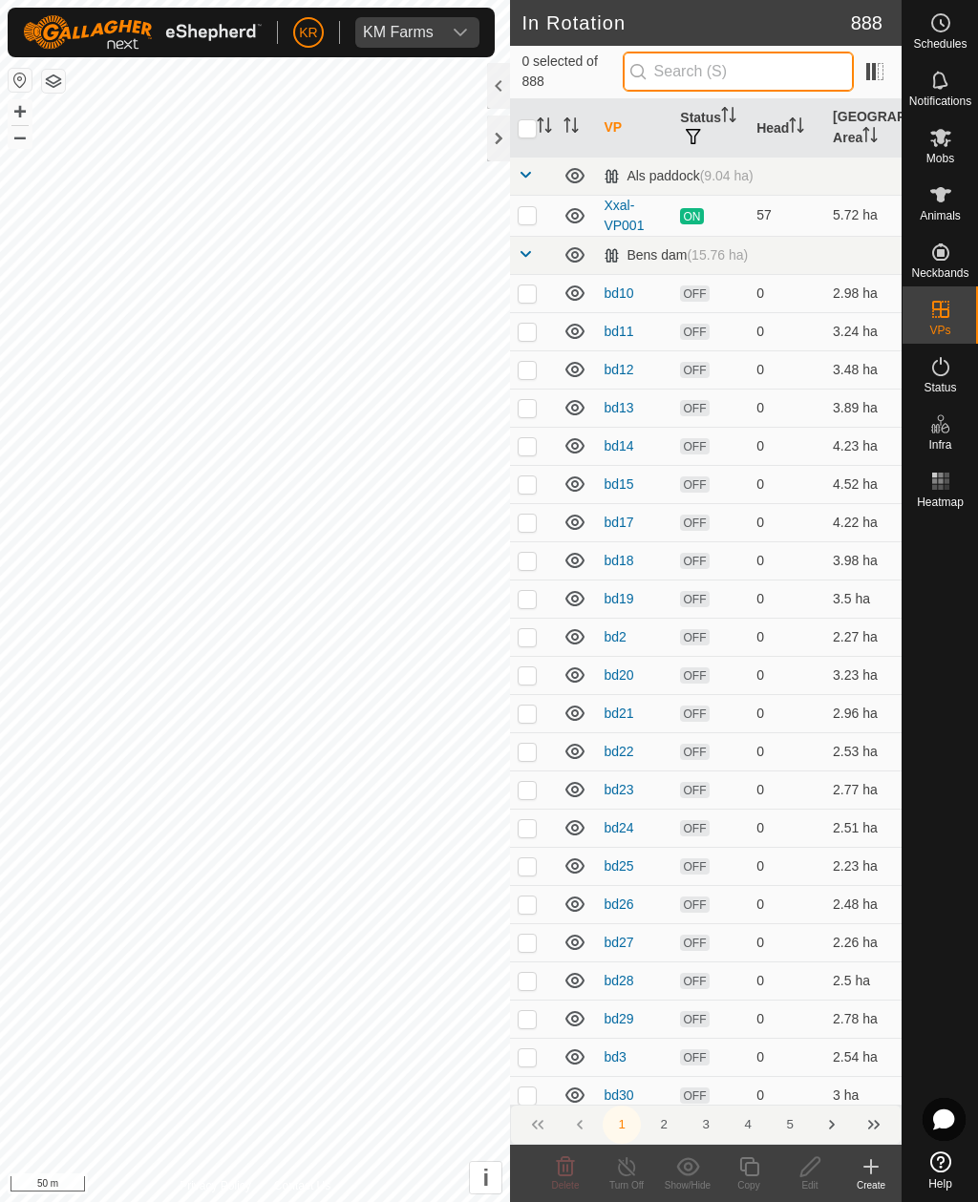
click at [800, 73] on input "text" at bounding box center [737, 72] width 231 height 40
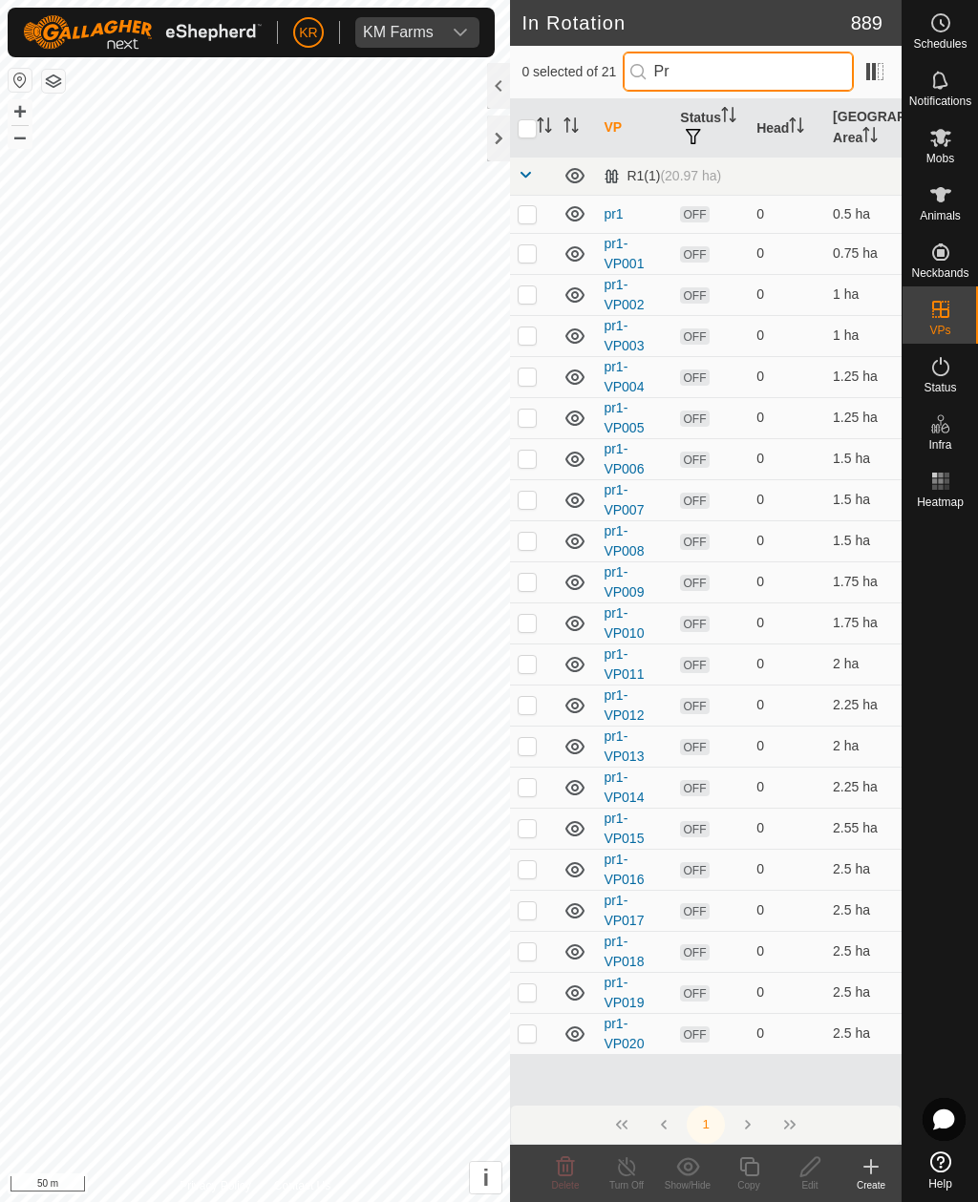
type input "Pr"
click at [530, 1041] on p-checkbox at bounding box center [526, 1032] width 19 height 15
checkbox input "true"
click at [758, 1180] on div "Copy" at bounding box center [748, 1185] width 61 height 14
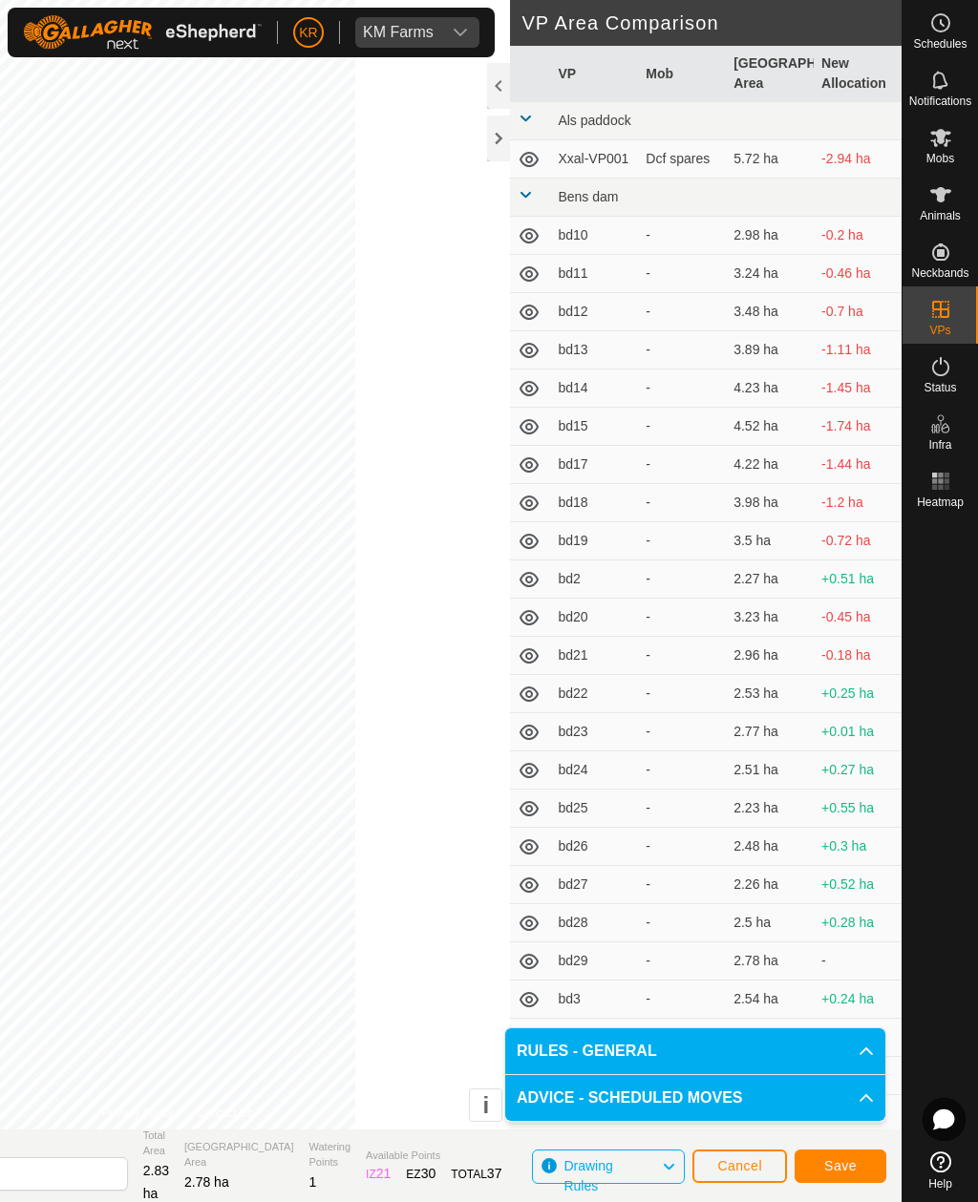
click at [849, 1164] on span "Save" at bounding box center [840, 1165] width 32 height 15
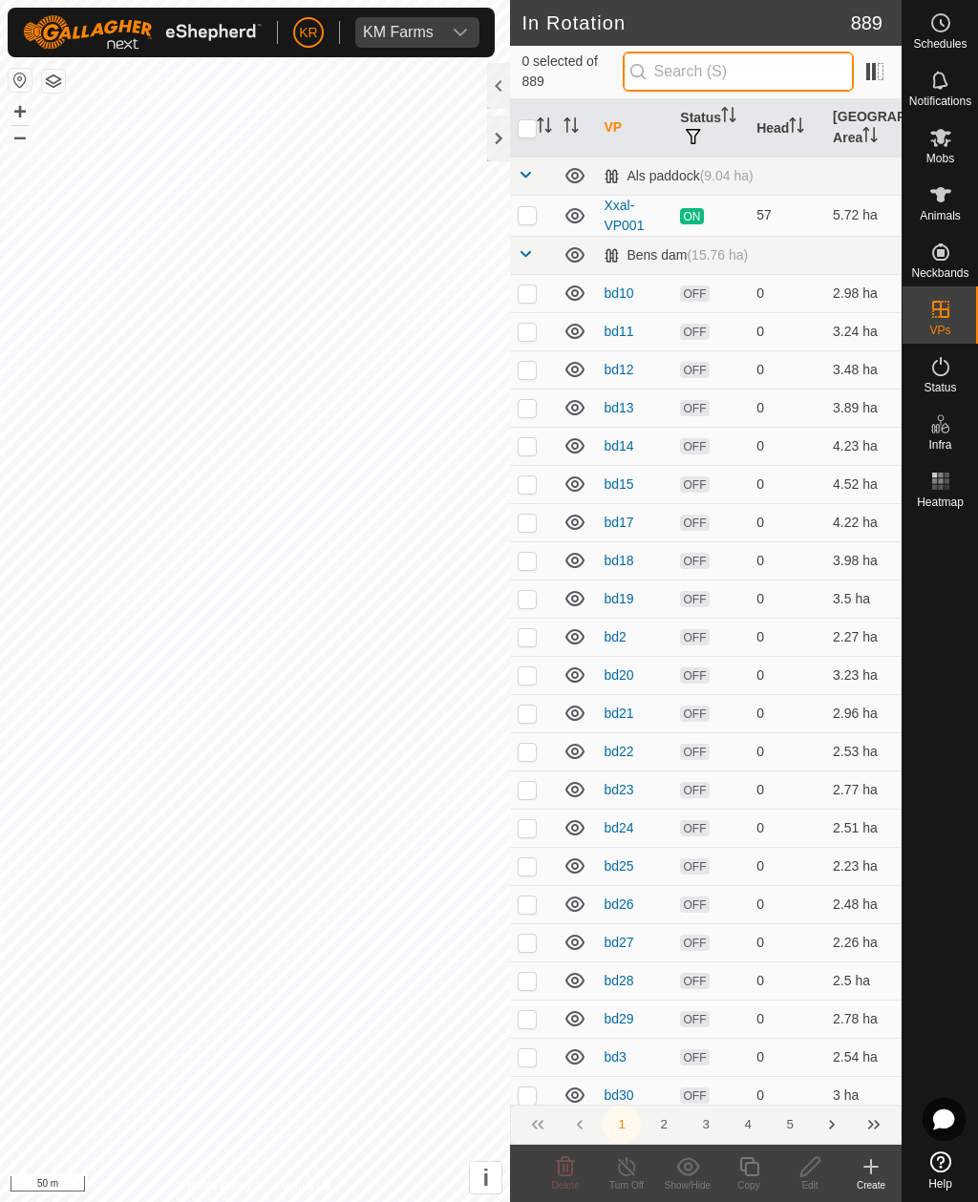
type input "."
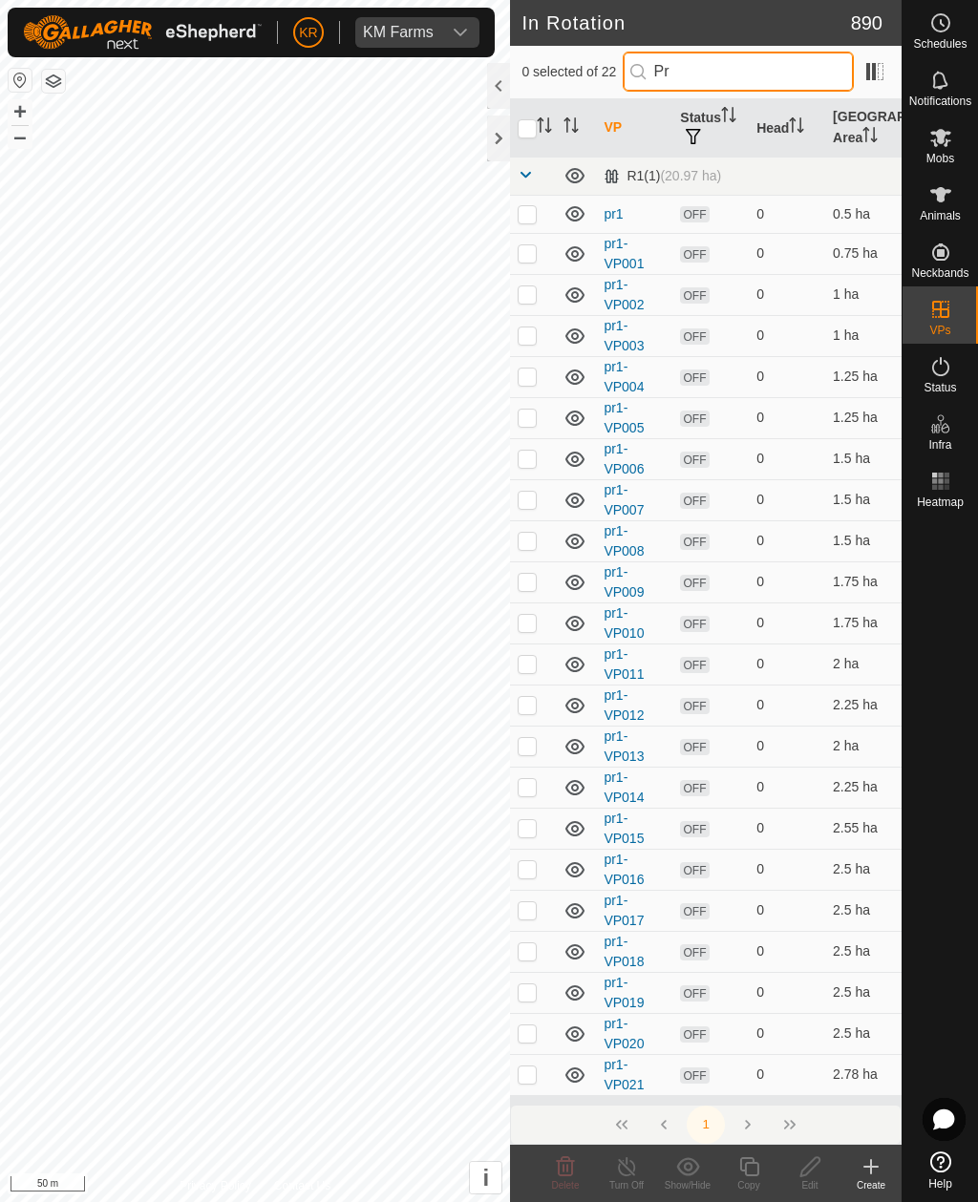
type input "Pr"
click at [535, 1074] on p-checkbox at bounding box center [526, 1073] width 19 height 15
checkbox input "true"
click at [760, 1165] on icon at bounding box center [749, 1166] width 24 height 23
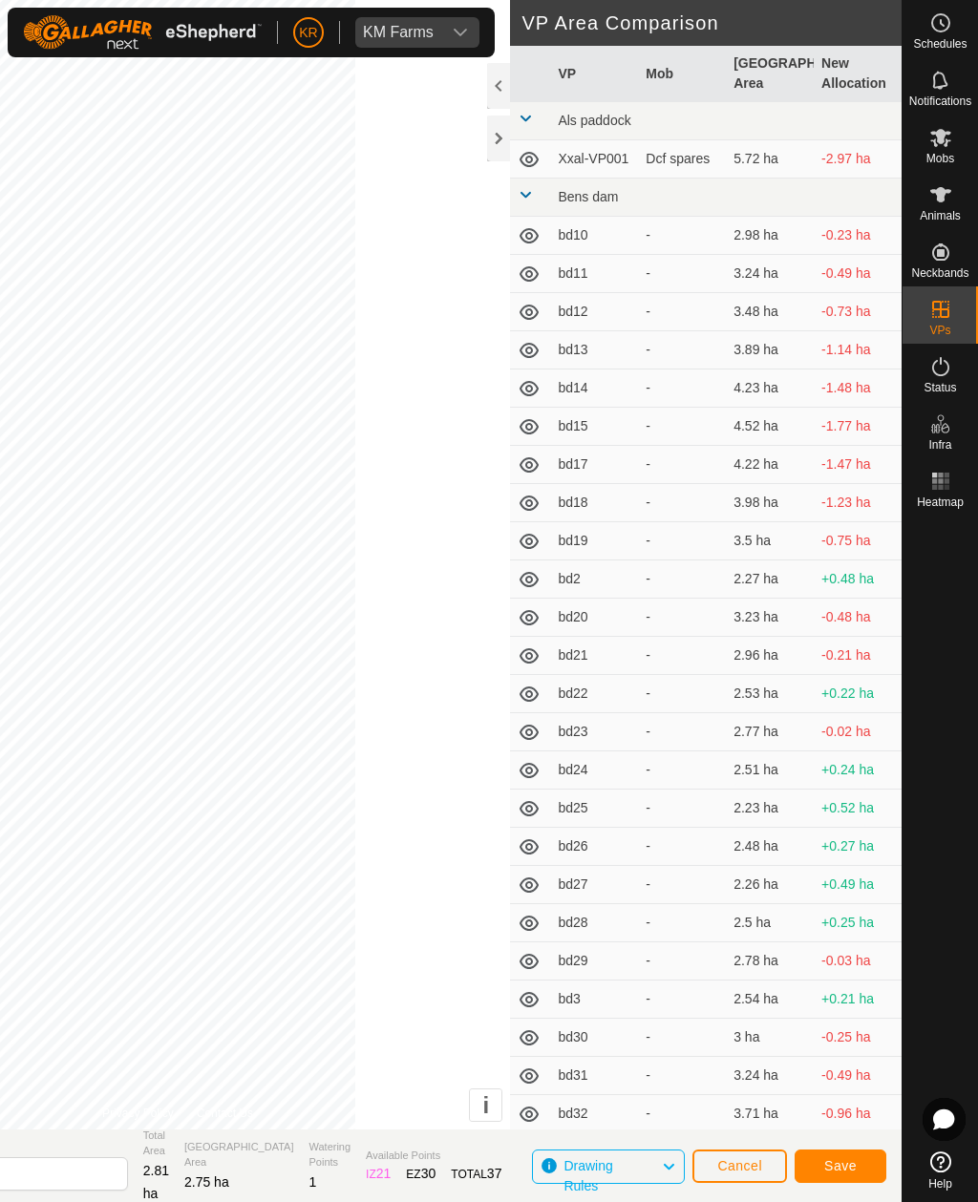
click at [843, 1169] on span "Save" at bounding box center [840, 1165] width 32 height 15
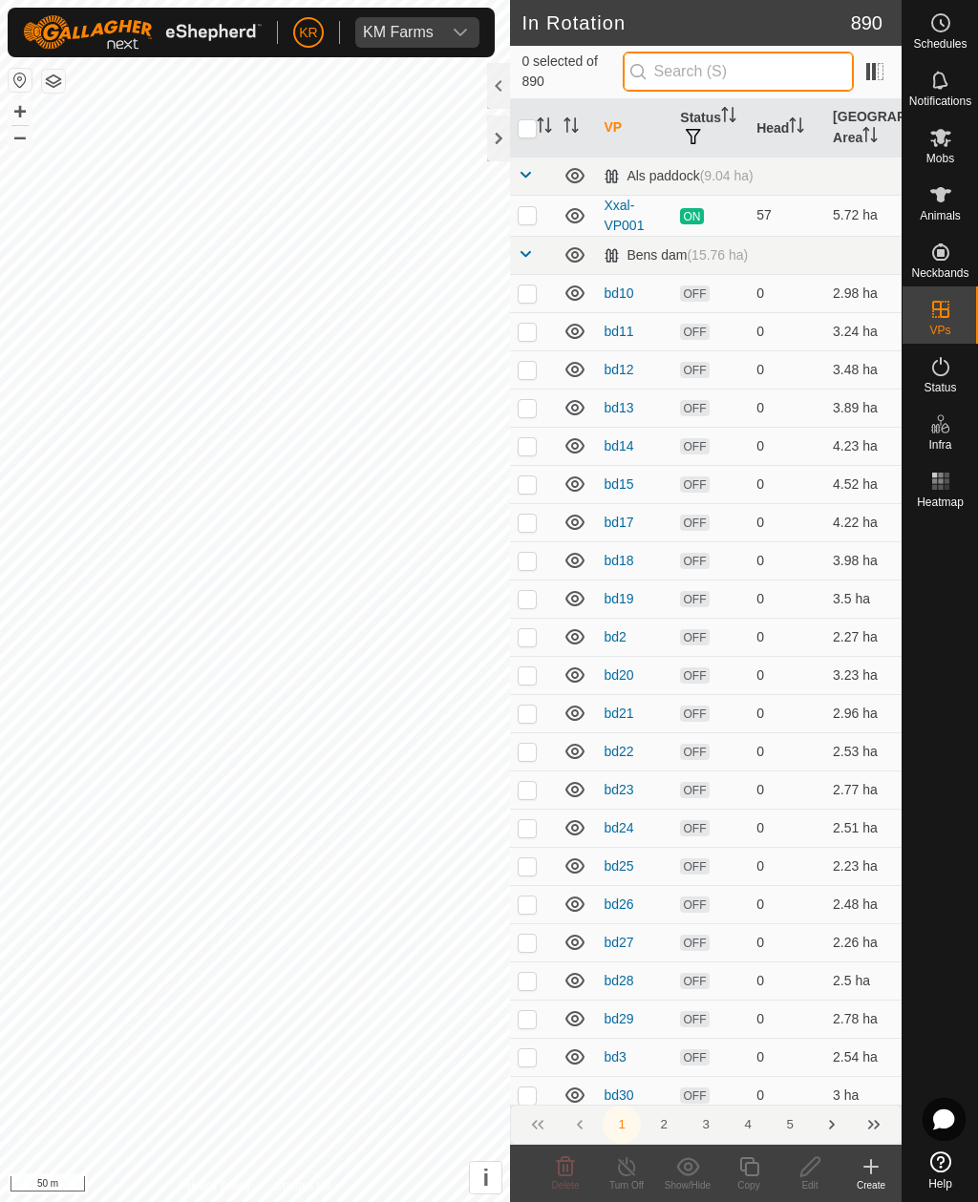
type input "-"
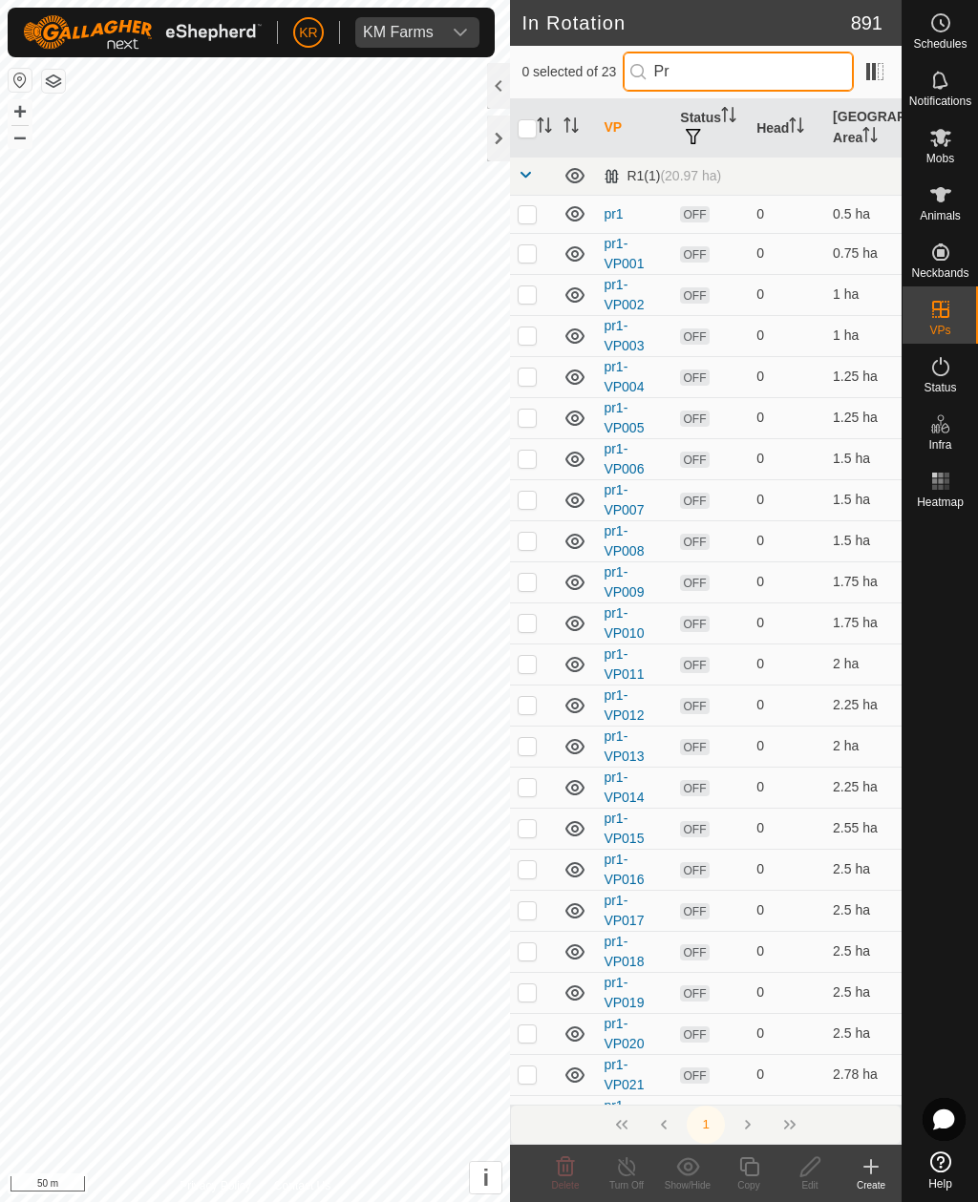
type input "P"
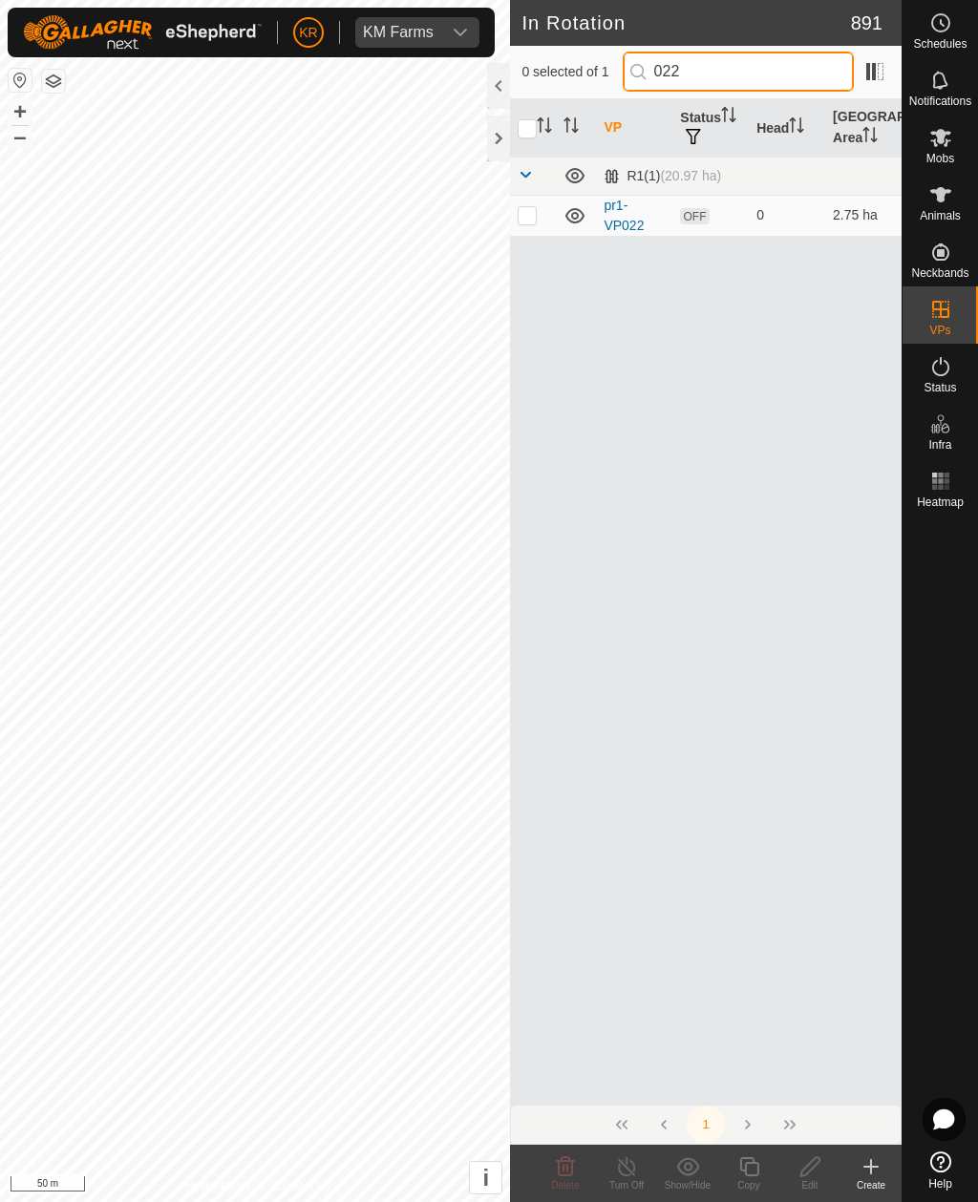
type input "022"
click at [536, 226] on td at bounding box center [533, 215] width 46 height 41
checkbox input "true"
click at [751, 1172] on icon at bounding box center [749, 1166] width 24 height 23
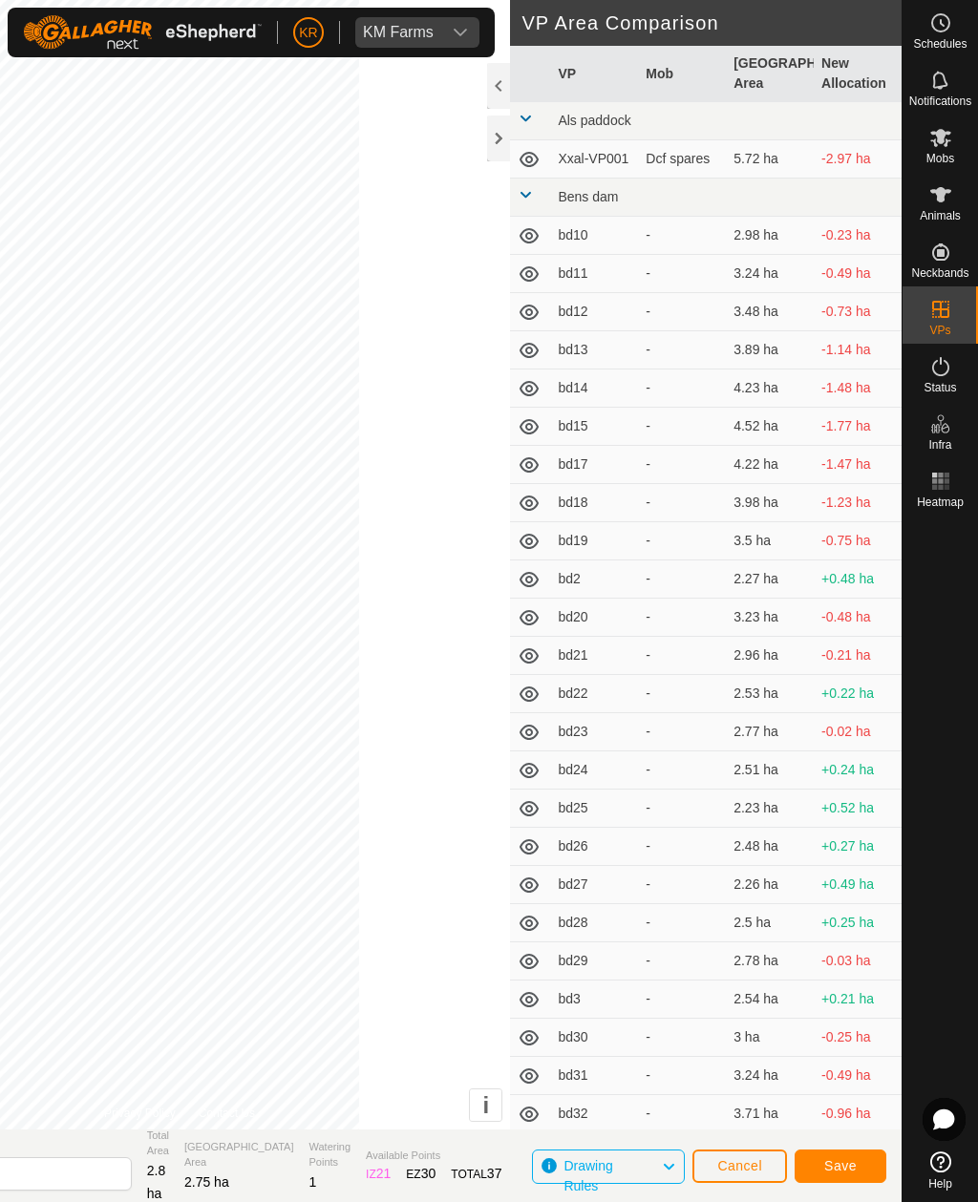
click at [857, 1164] on button "Save" at bounding box center [840, 1165] width 92 height 33
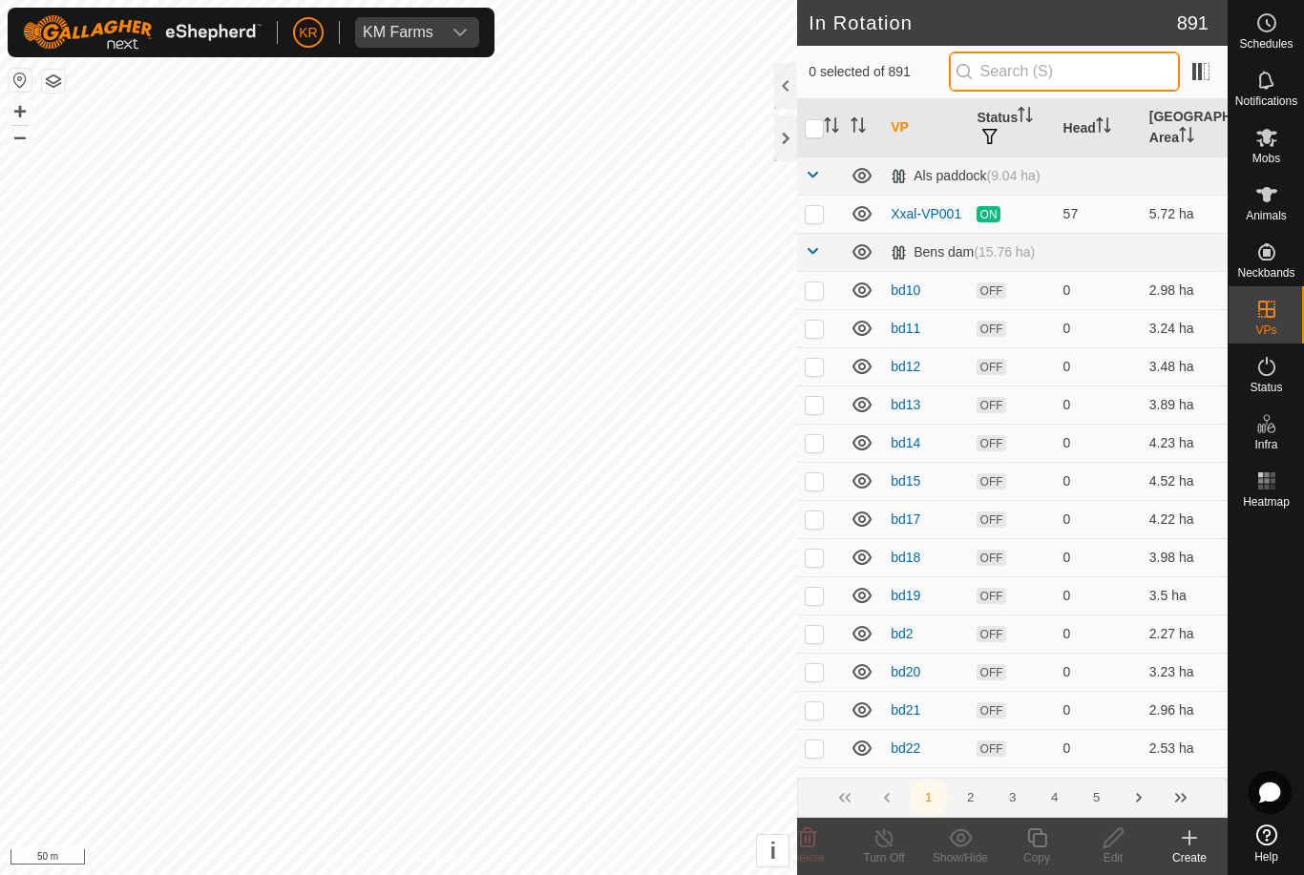
click at [977, 80] on input "text" at bounding box center [1064, 72] width 231 height 40
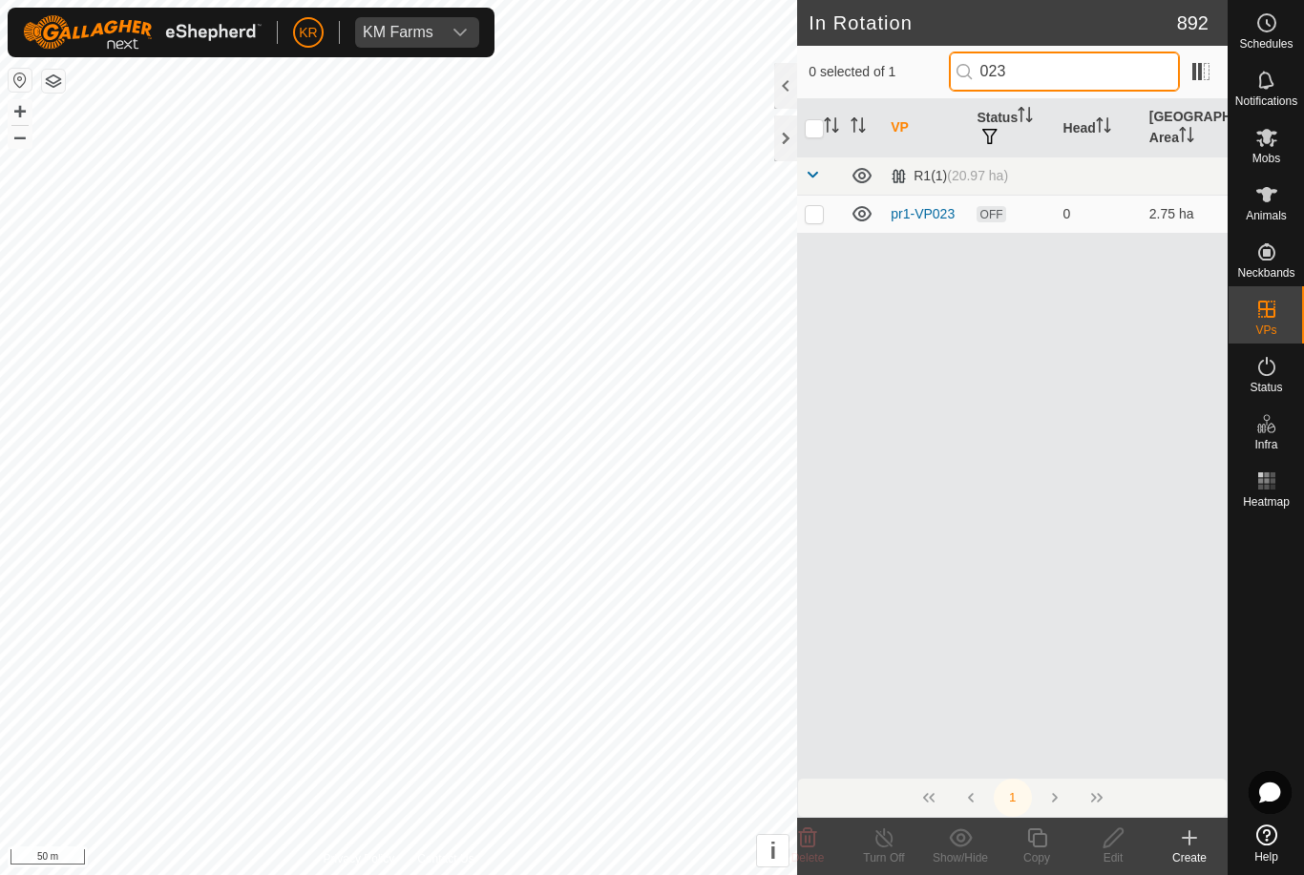
type input "023"
click at [815, 224] on td at bounding box center [820, 214] width 46 height 38
checkbox input "true"
click at [977, 842] on icon at bounding box center [1036, 838] width 19 height 19
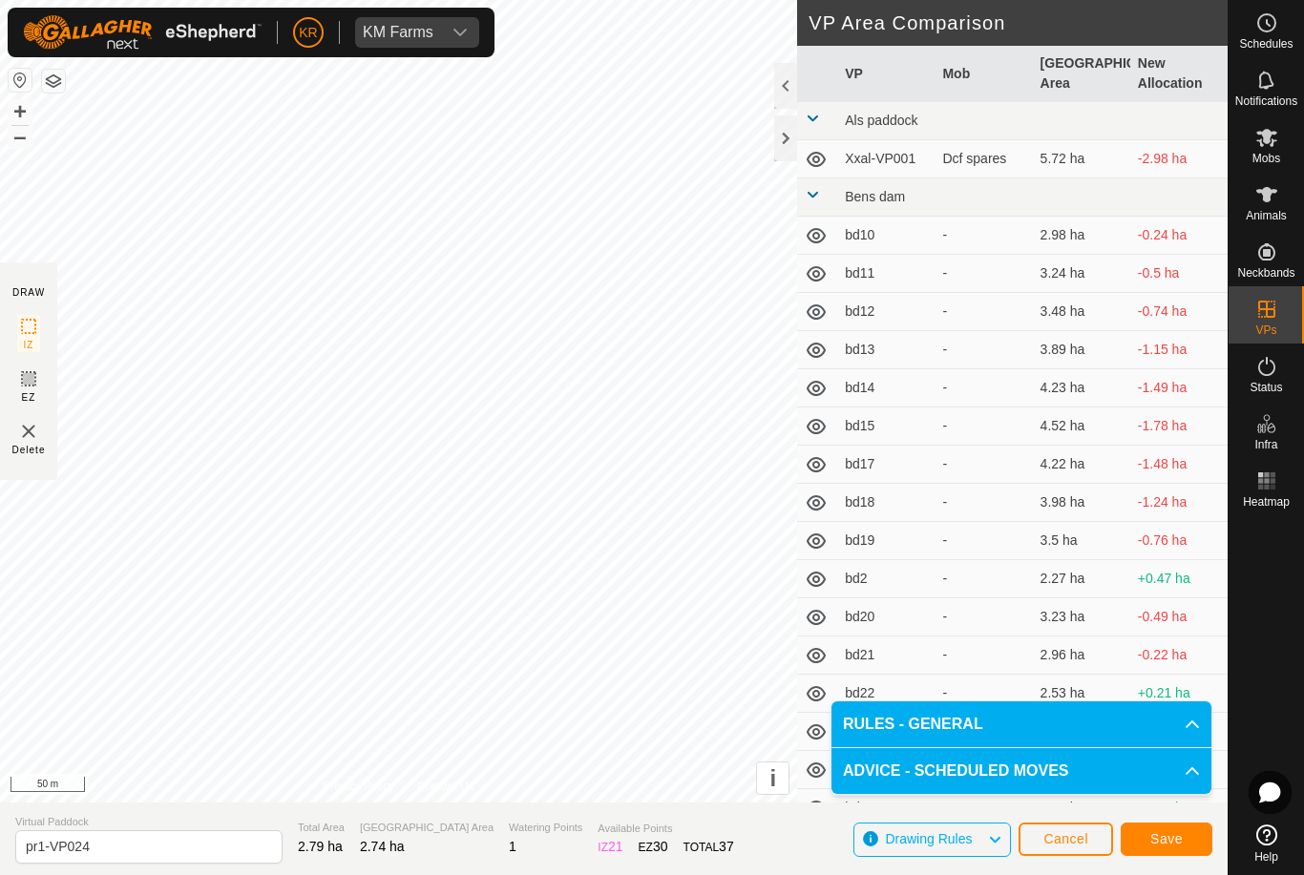
click at [977, 848] on button "Save" at bounding box center [1167, 839] width 92 height 33
